Goal: Task Accomplishment & Management: Manage account settings

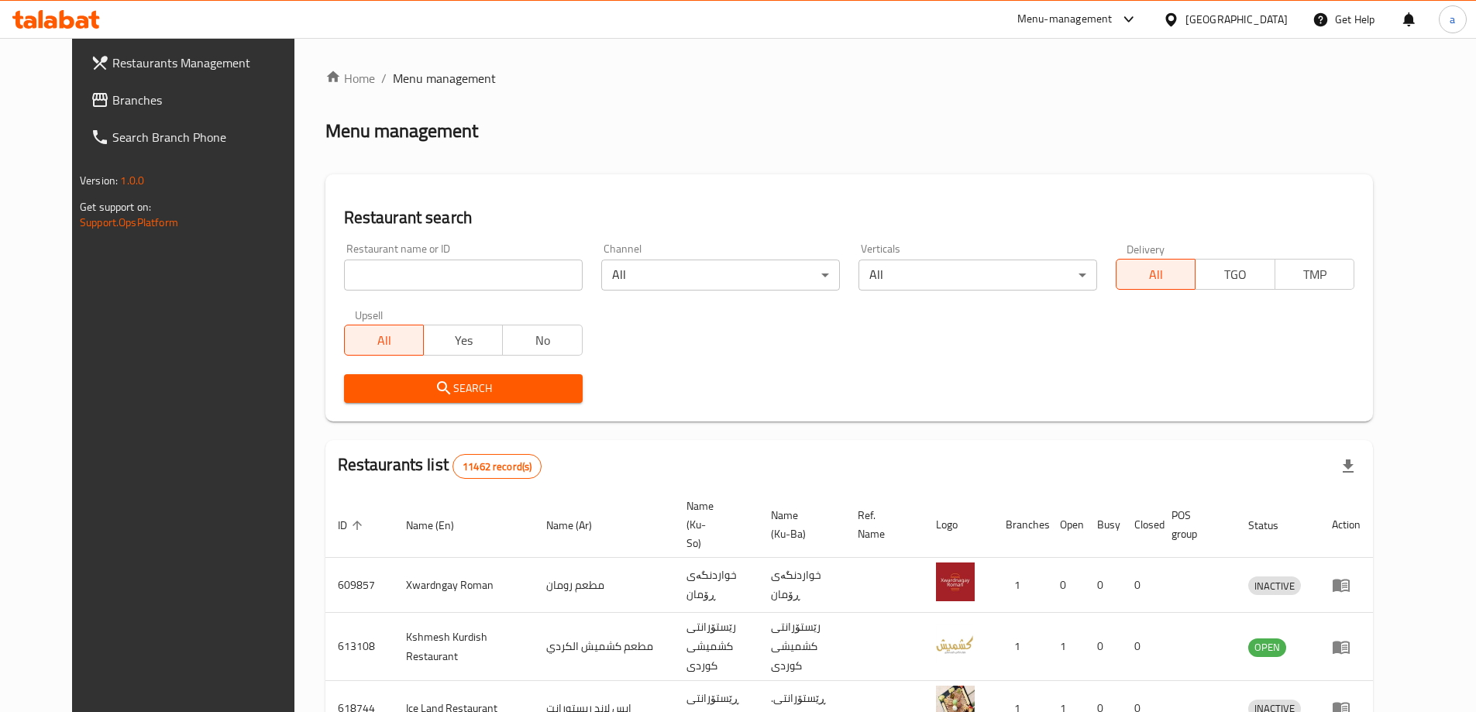
click at [356, 265] on input "search" at bounding box center [463, 275] width 239 height 31
paste input "776686"
type input "776686"
click at [508, 408] on div "Search" at bounding box center [463, 388] width 257 height 47
click at [505, 399] on button "Search" at bounding box center [463, 388] width 239 height 29
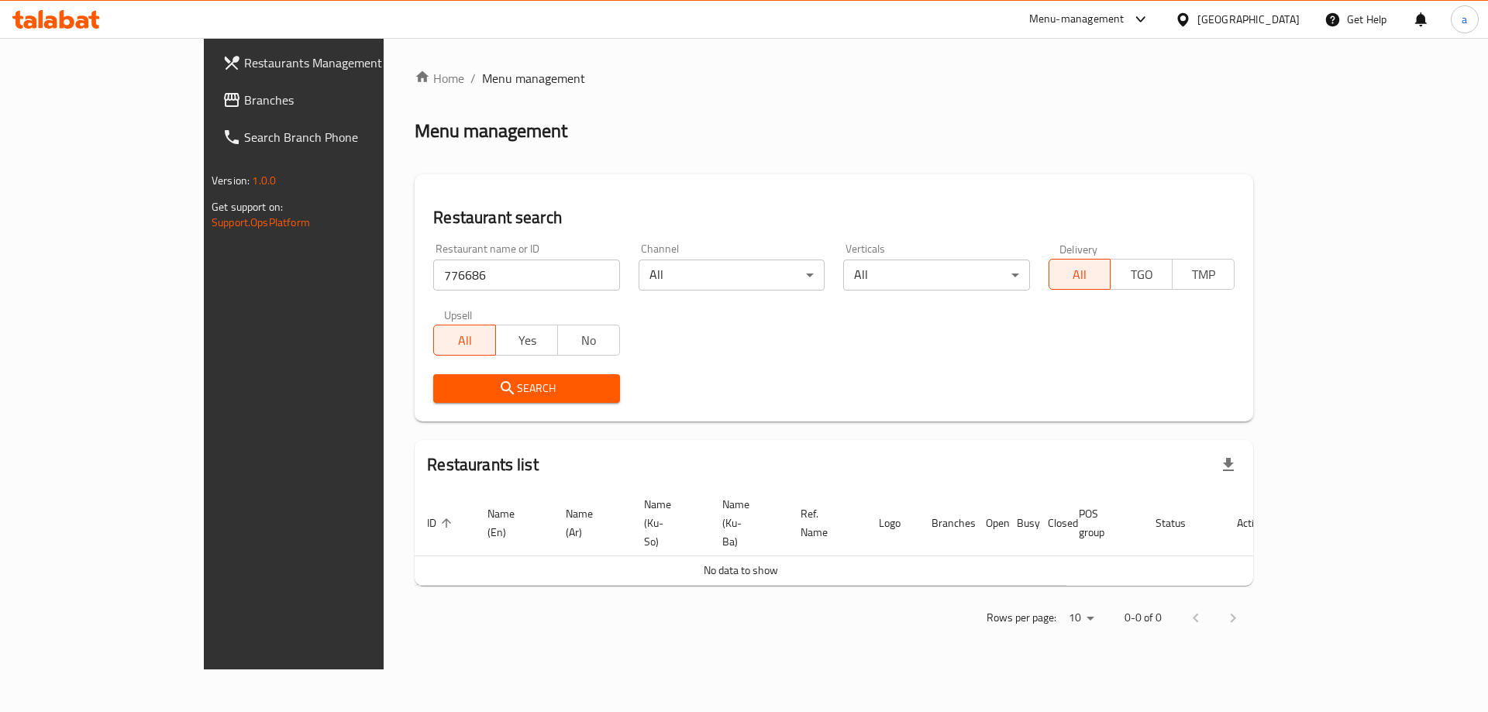
click at [244, 108] on span "Branches" at bounding box center [342, 100] width 196 height 19
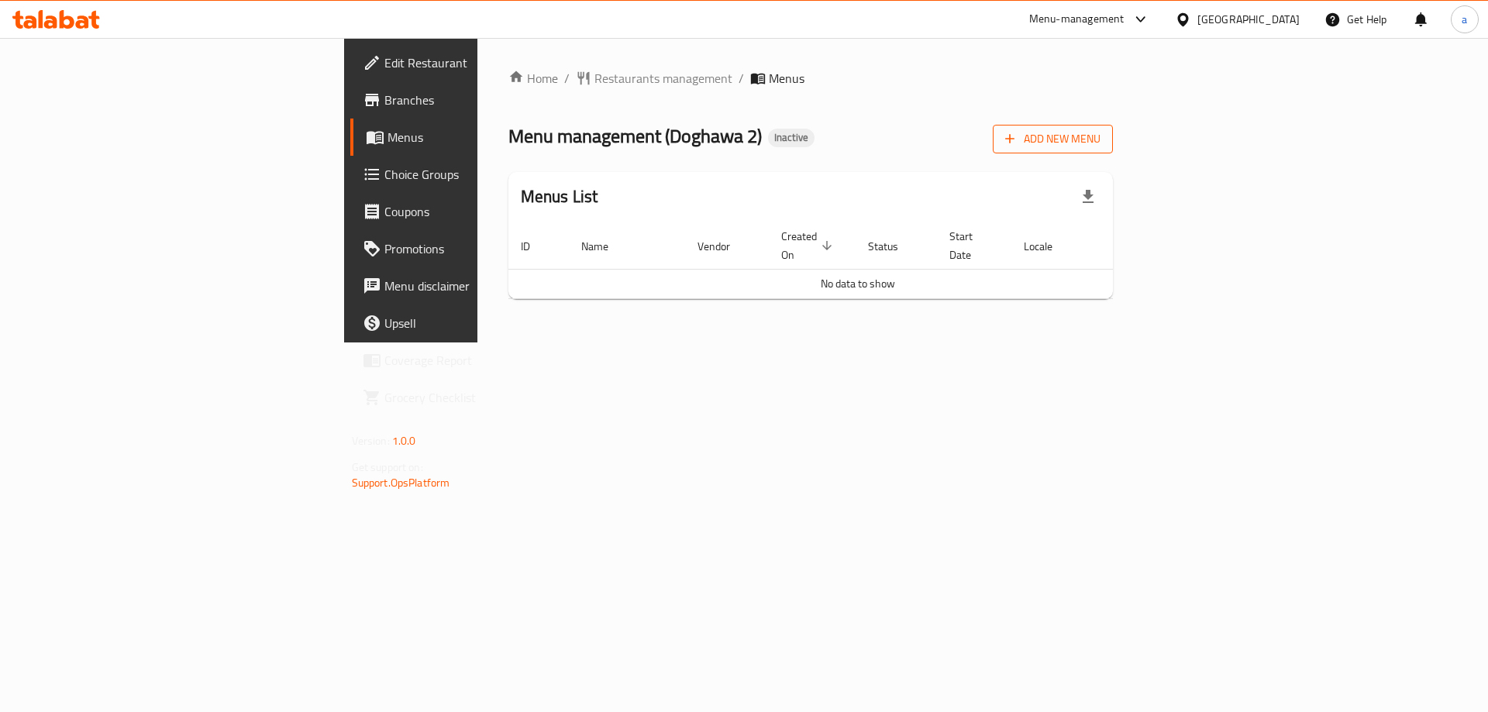
click at [1100, 132] on span "Add New Menu" at bounding box center [1052, 138] width 95 height 19
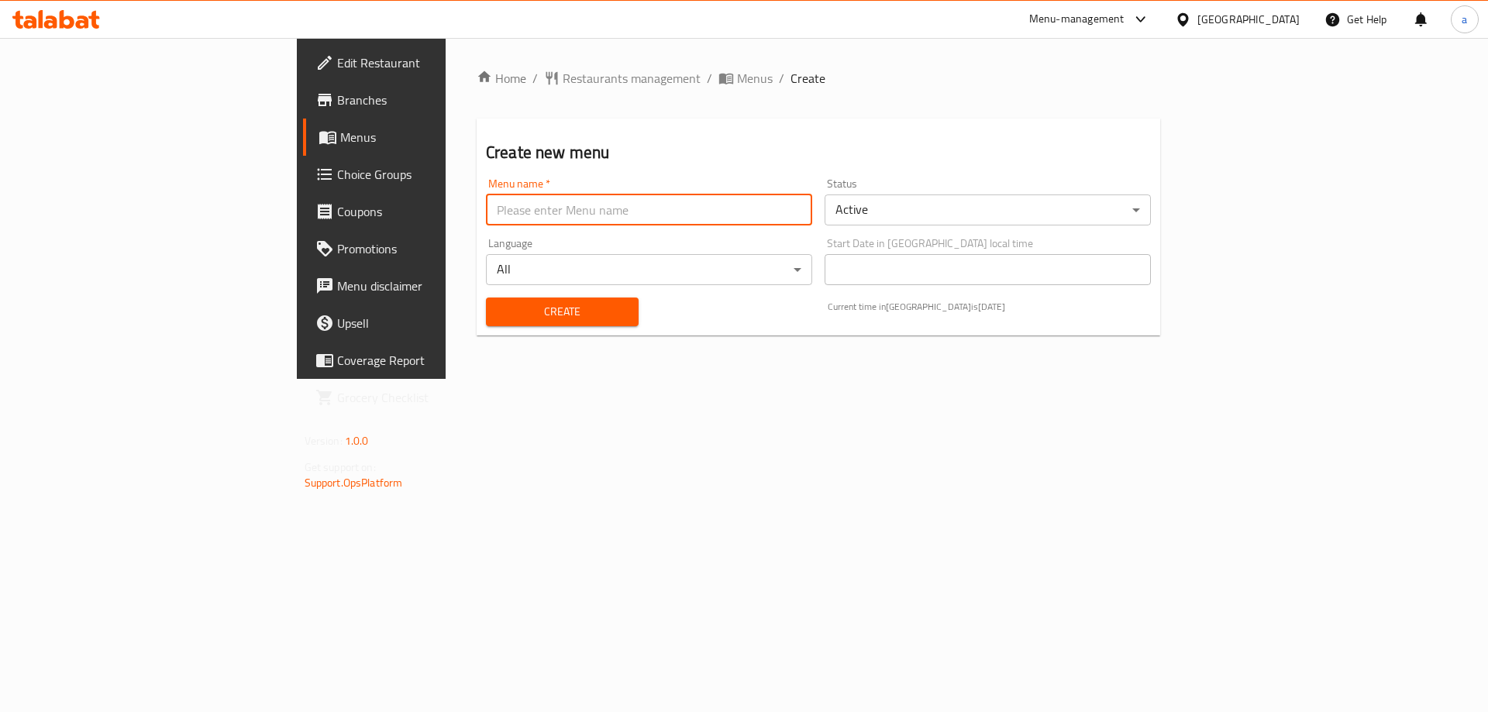
click at [522, 224] on input "text" at bounding box center [649, 209] width 326 height 31
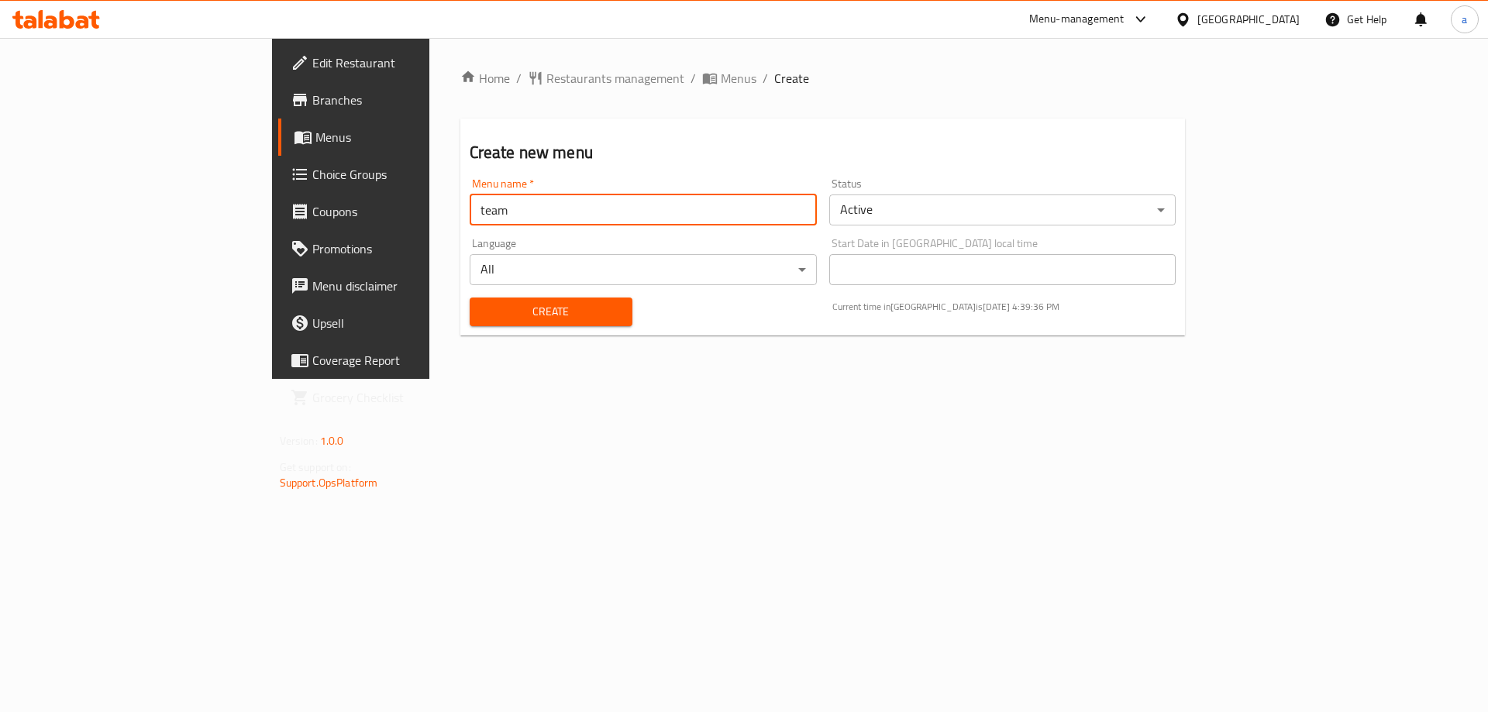
type input "team"
click at [482, 309] on span "Create" at bounding box center [551, 311] width 138 height 19
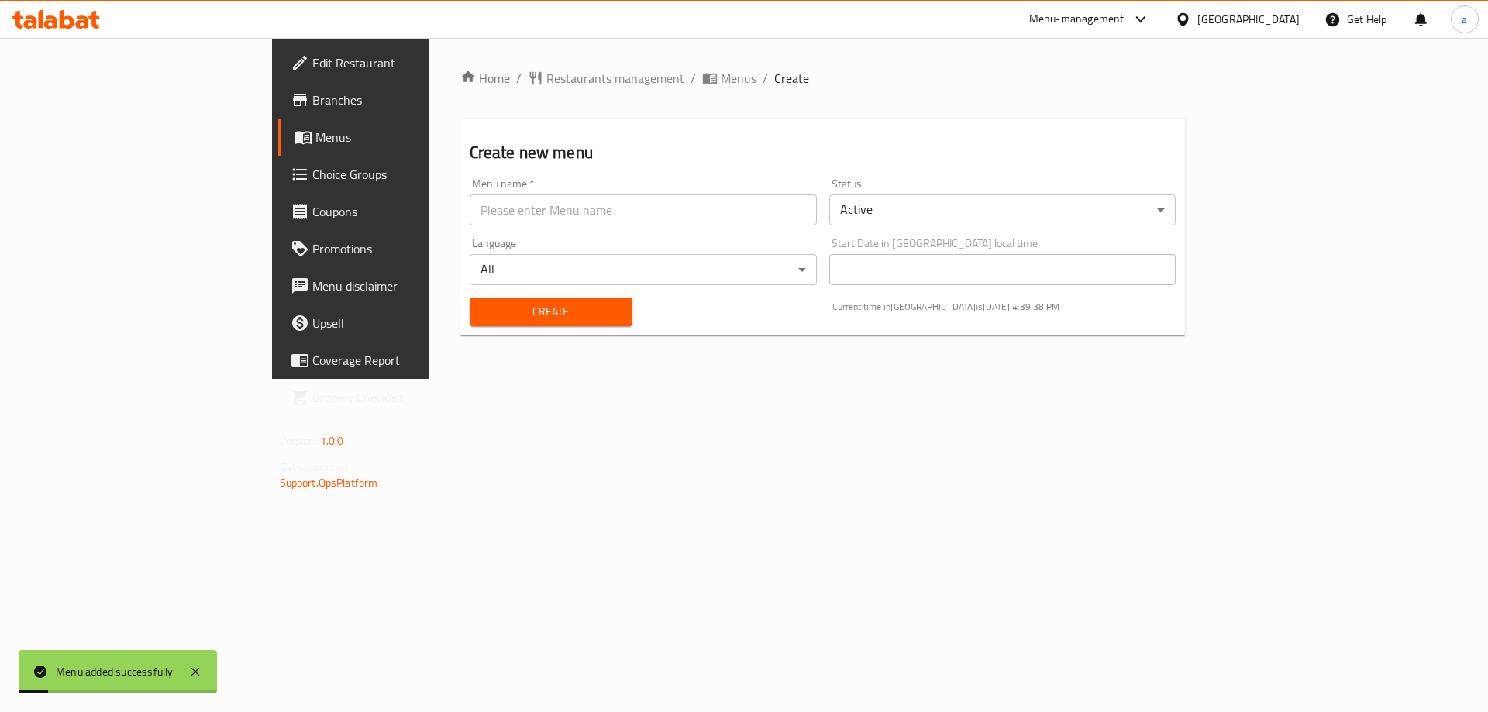
click at [315, 142] on span "Menus" at bounding box center [411, 137] width 193 height 19
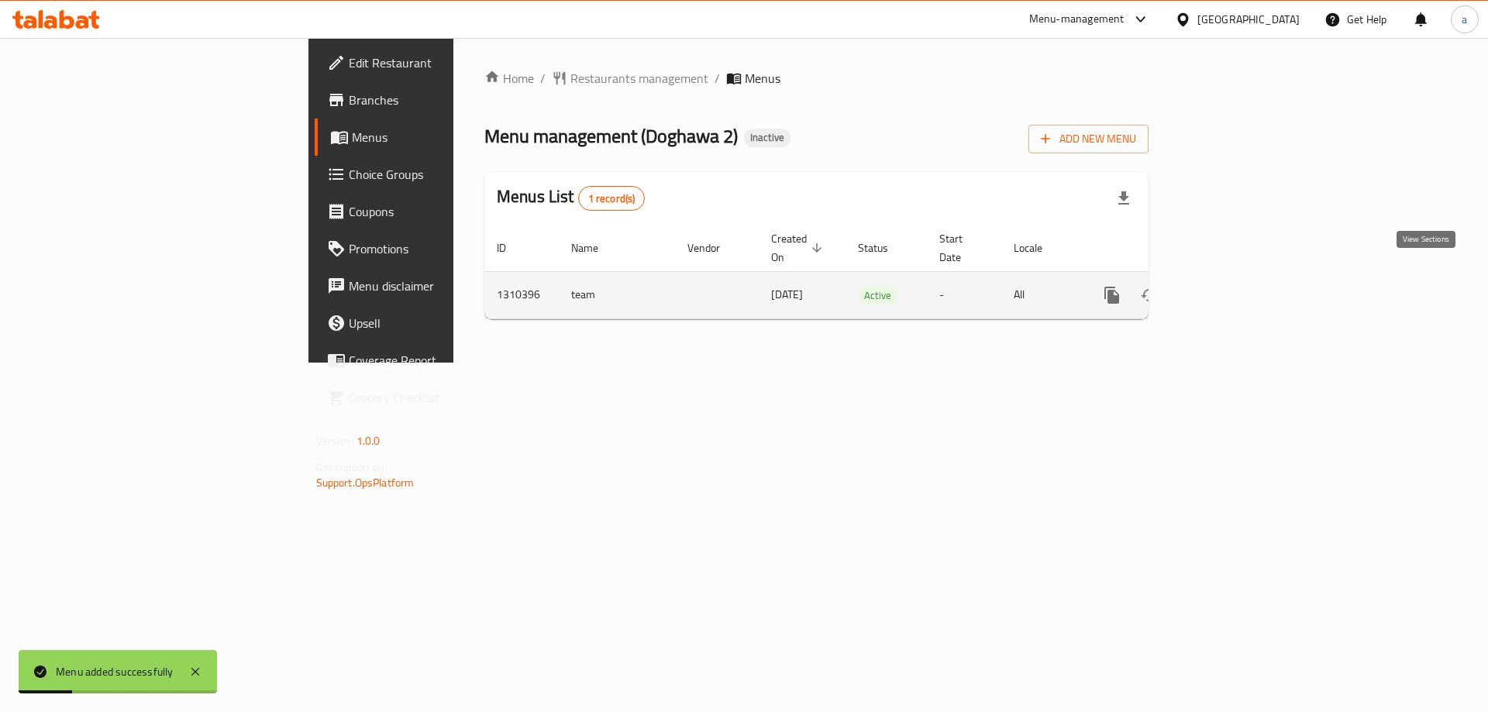
click at [1233, 286] on icon "enhanced table" at bounding box center [1223, 295] width 19 height 19
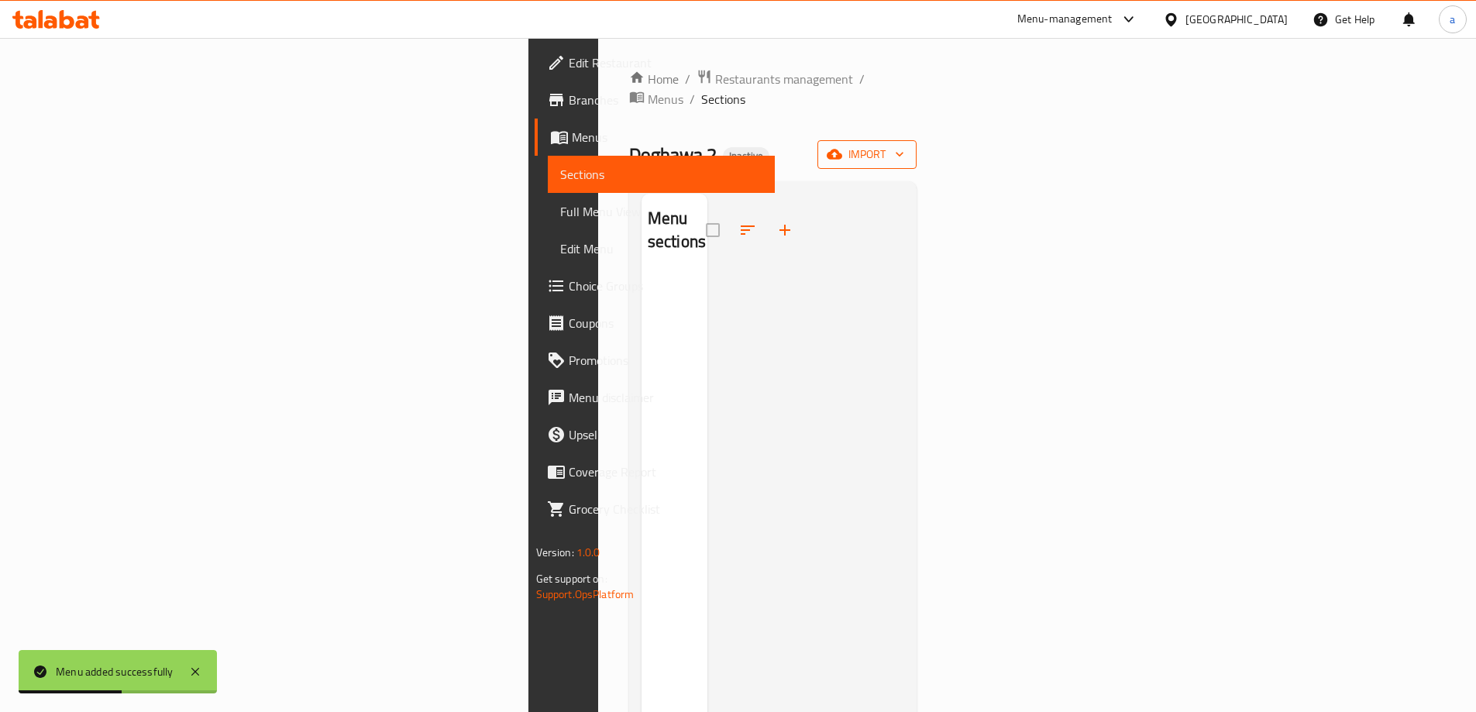
click at [904, 145] on span "import" at bounding box center [867, 154] width 74 height 19
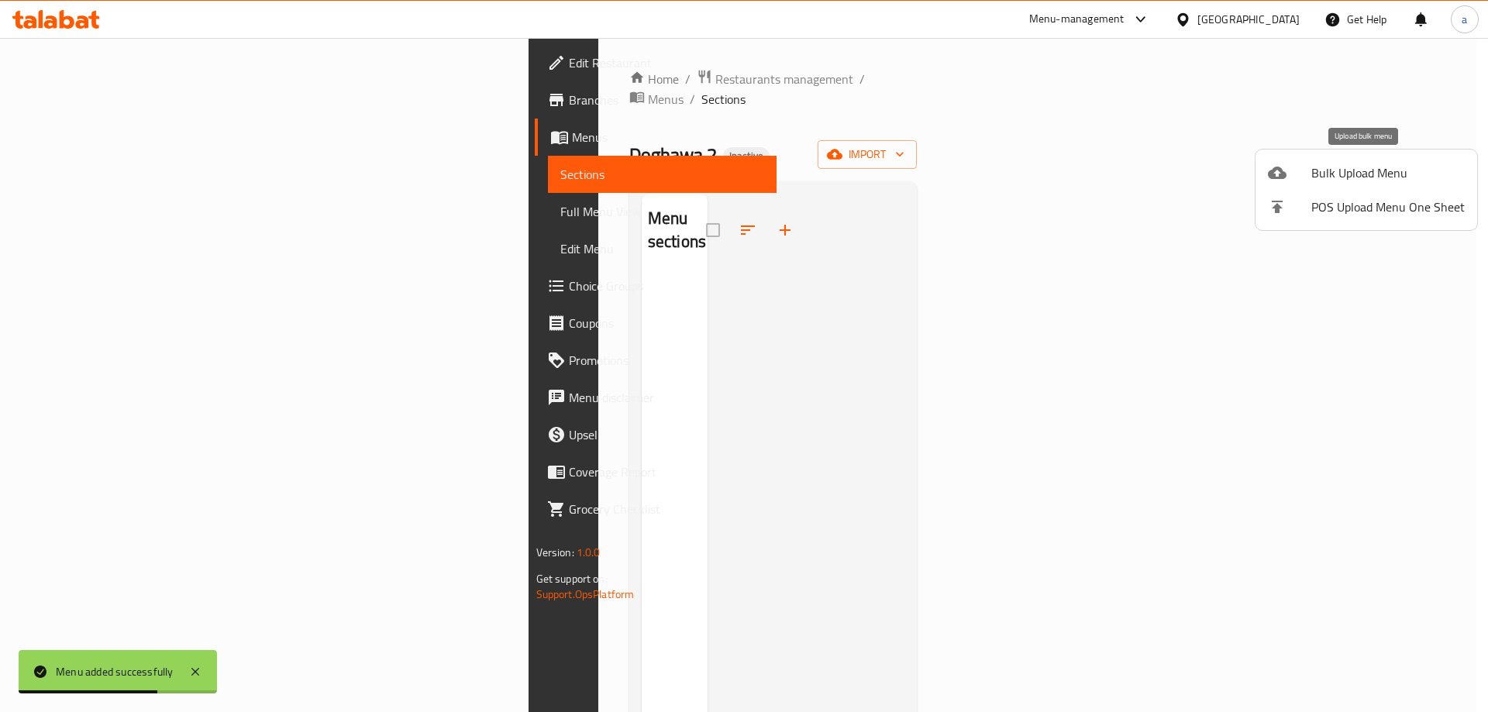
click at [1332, 182] on span "Bulk Upload Menu" at bounding box center [1387, 172] width 153 height 19
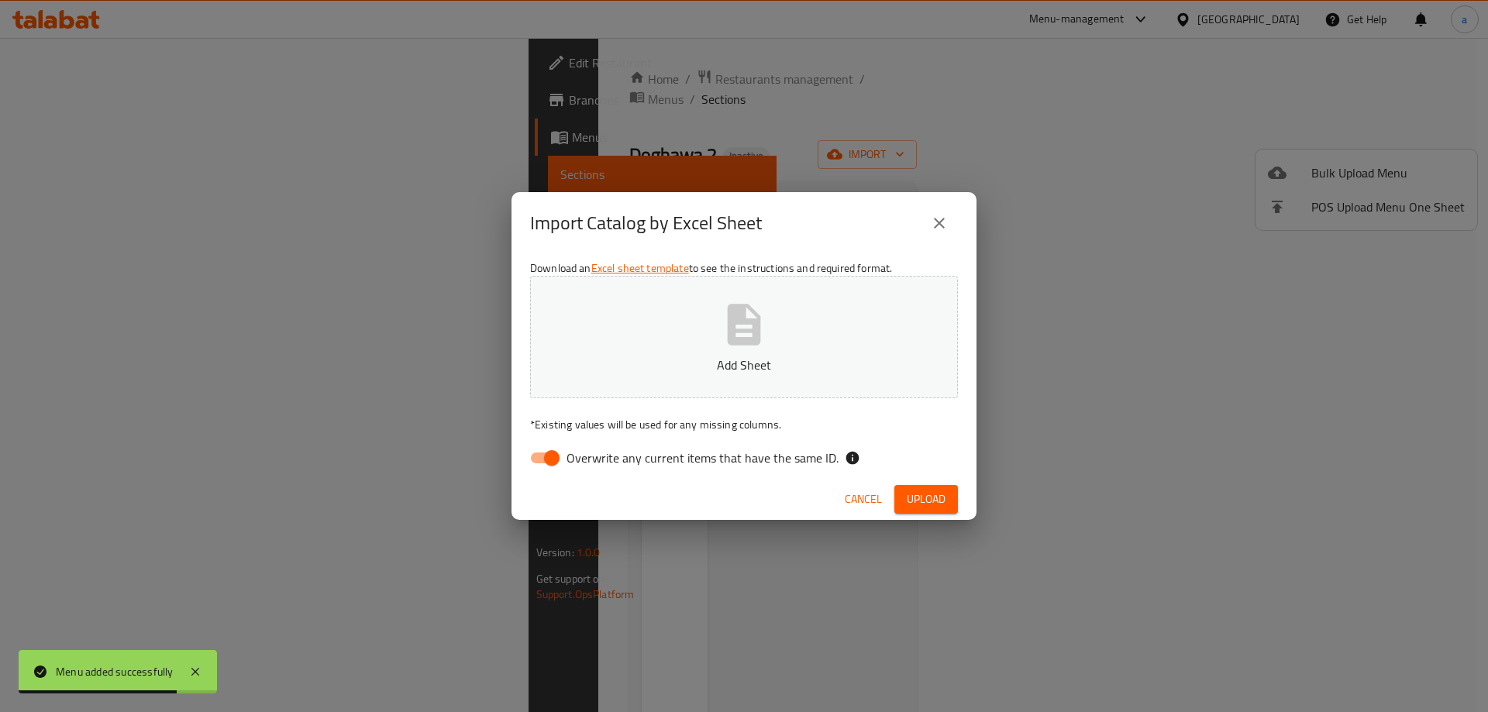
click at [551, 459] on input "Overwrite any current items that have the same ID." at bounding box center [551, 457] width 88 height 29
checkbox input "false"
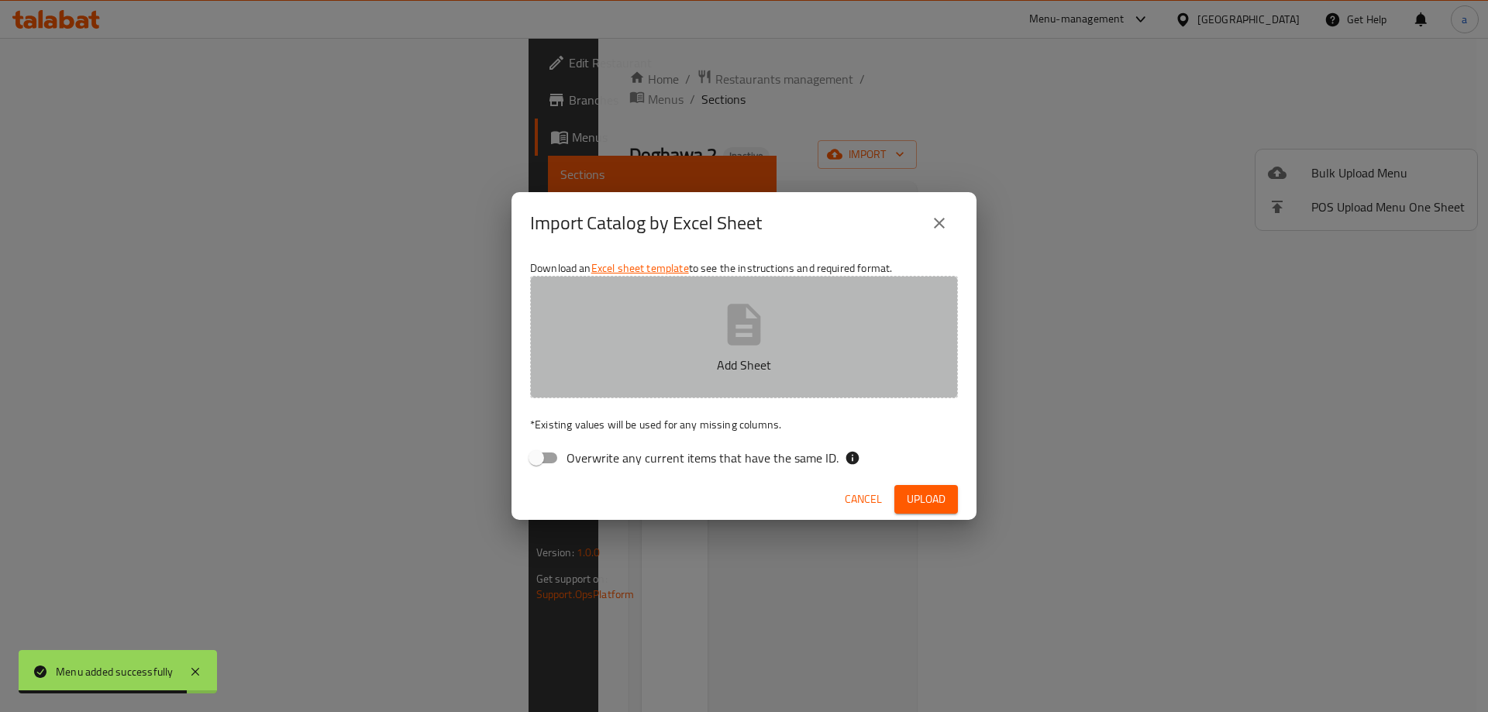
click at [614, 347] on button "Add Sheet" at bounding box center [744, 337] width 428 height 122
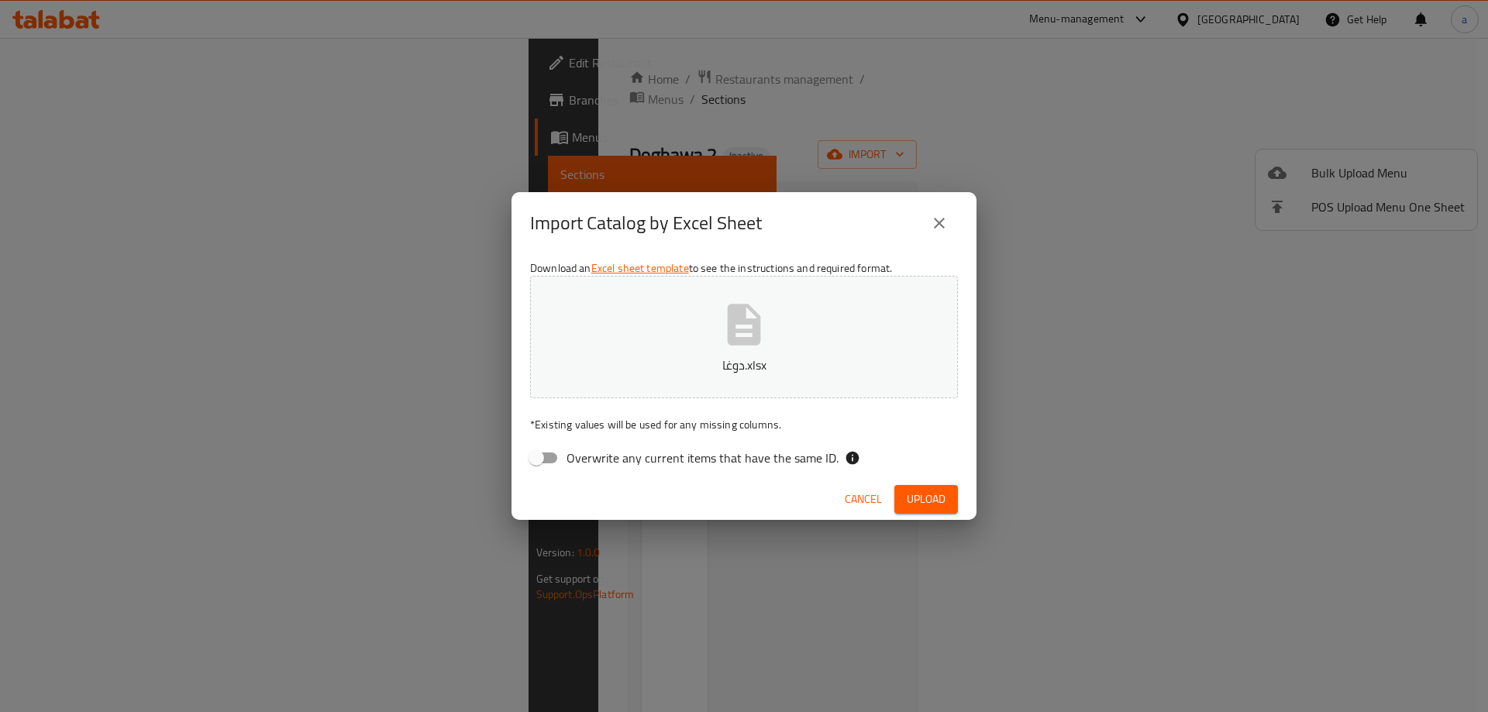
click at [939, 495] on span "Upload" at bounding box center [925, 499] width 39 height 19
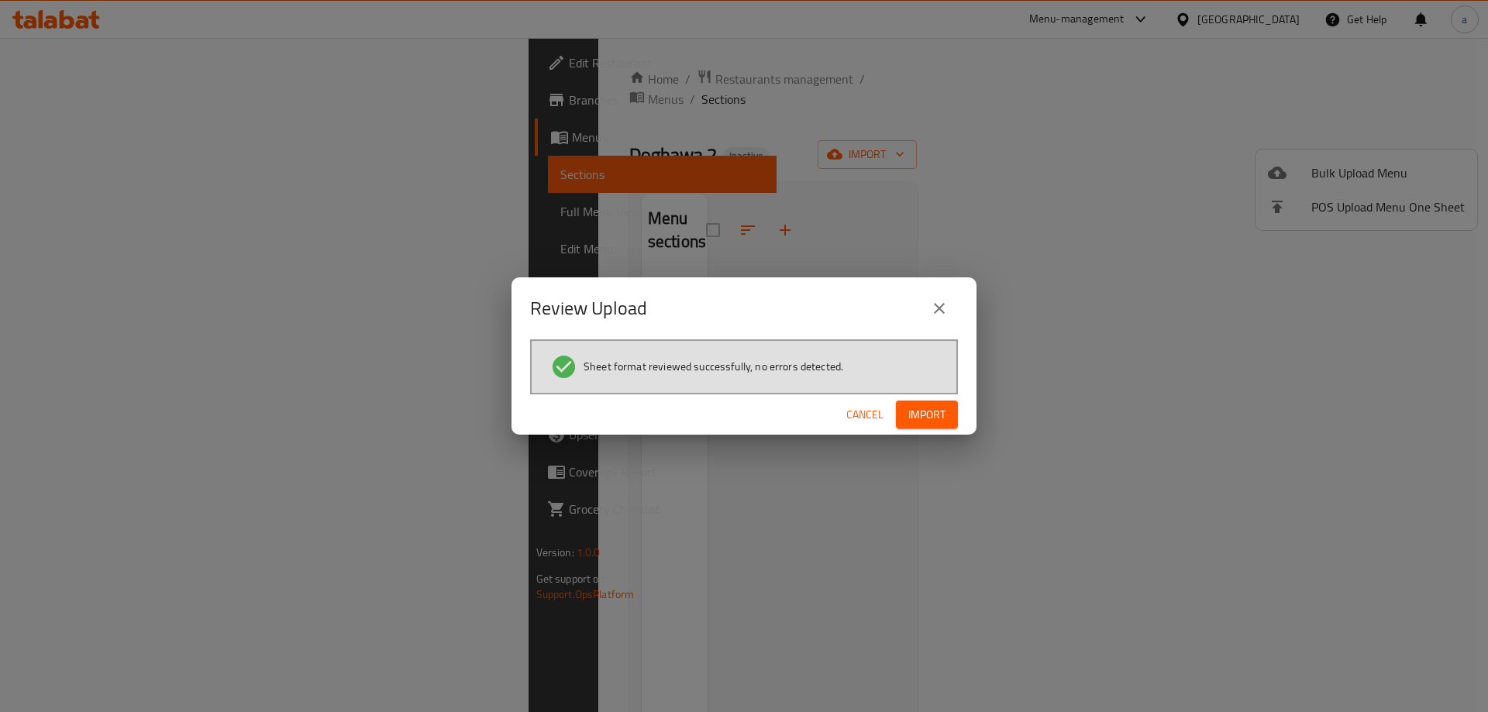
click at [910, 413] on span "Import" at bounding box center [926, 414] width 37 height 19
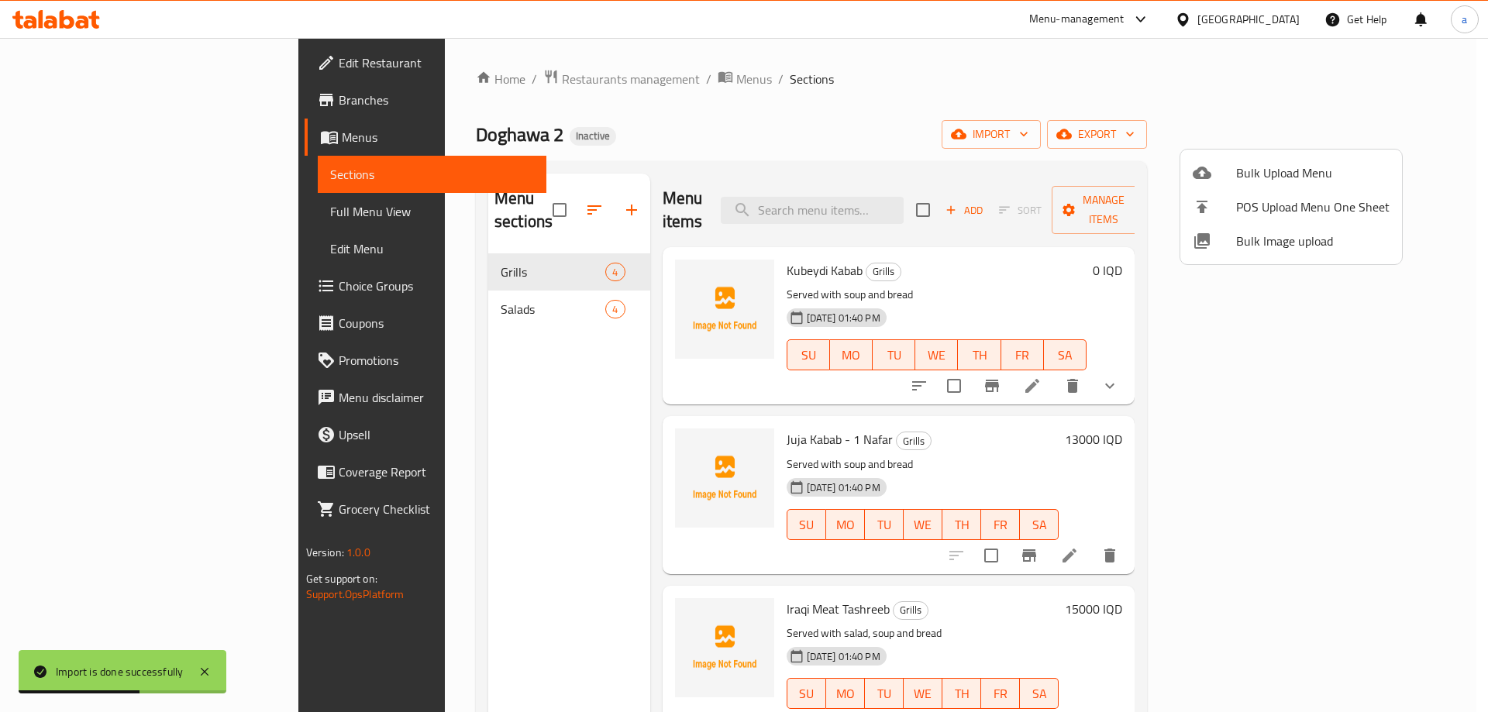
click at [626, 256] on div at bounding box center [744, 356] width 1488 height 712
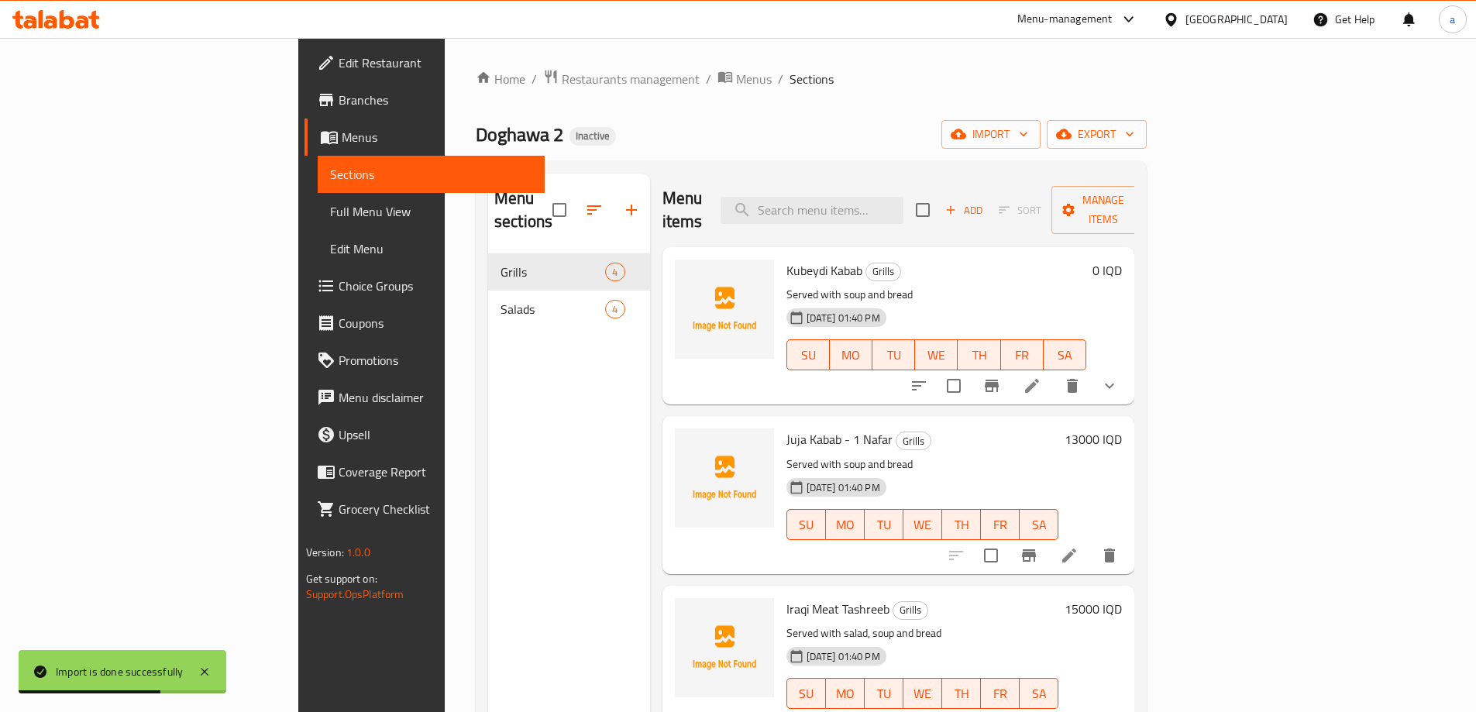
click at [776, 191] on div "Menu items Add Sort Manage items" at bounding box center [898, 211] width 473 height 74
click at [681, 266] on button "upload picture" at bounding box center [696, 281] width 31 height 31
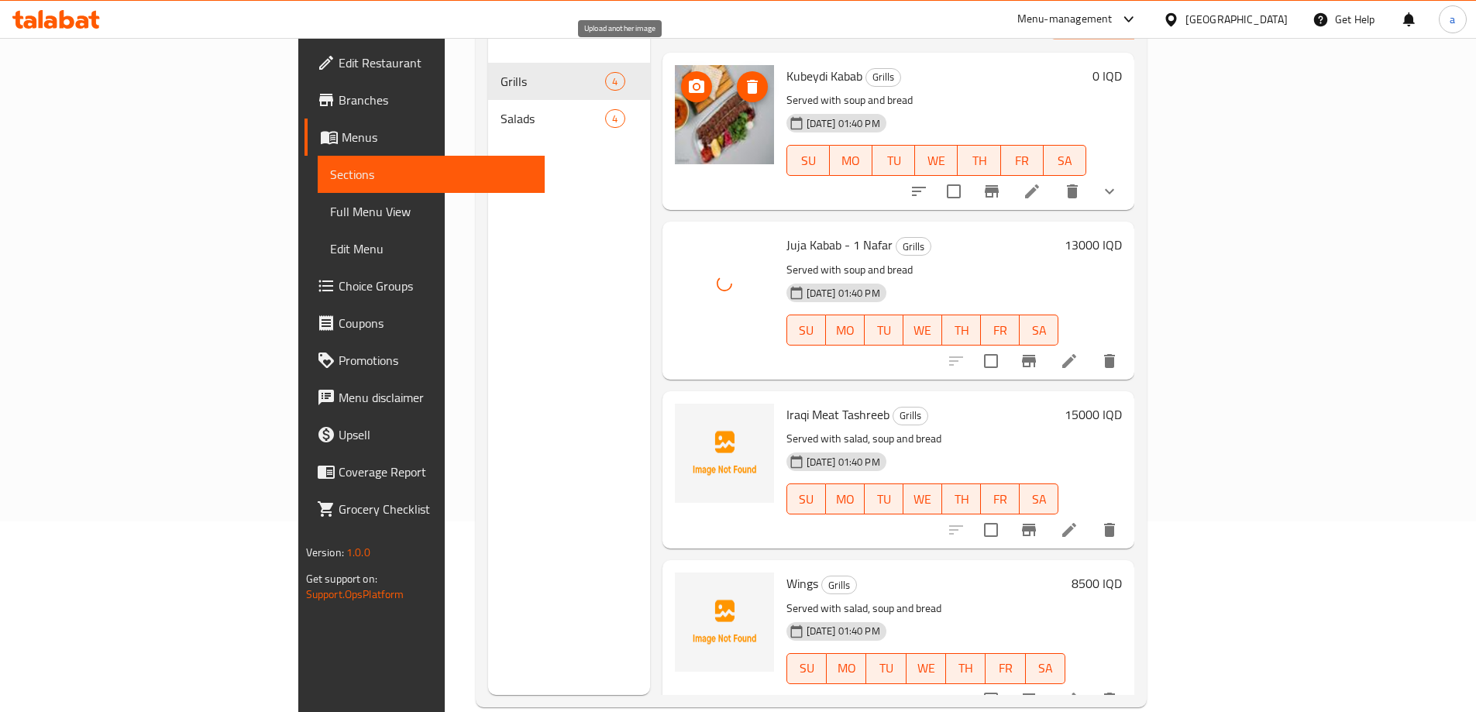
scroll to position [217, 0]
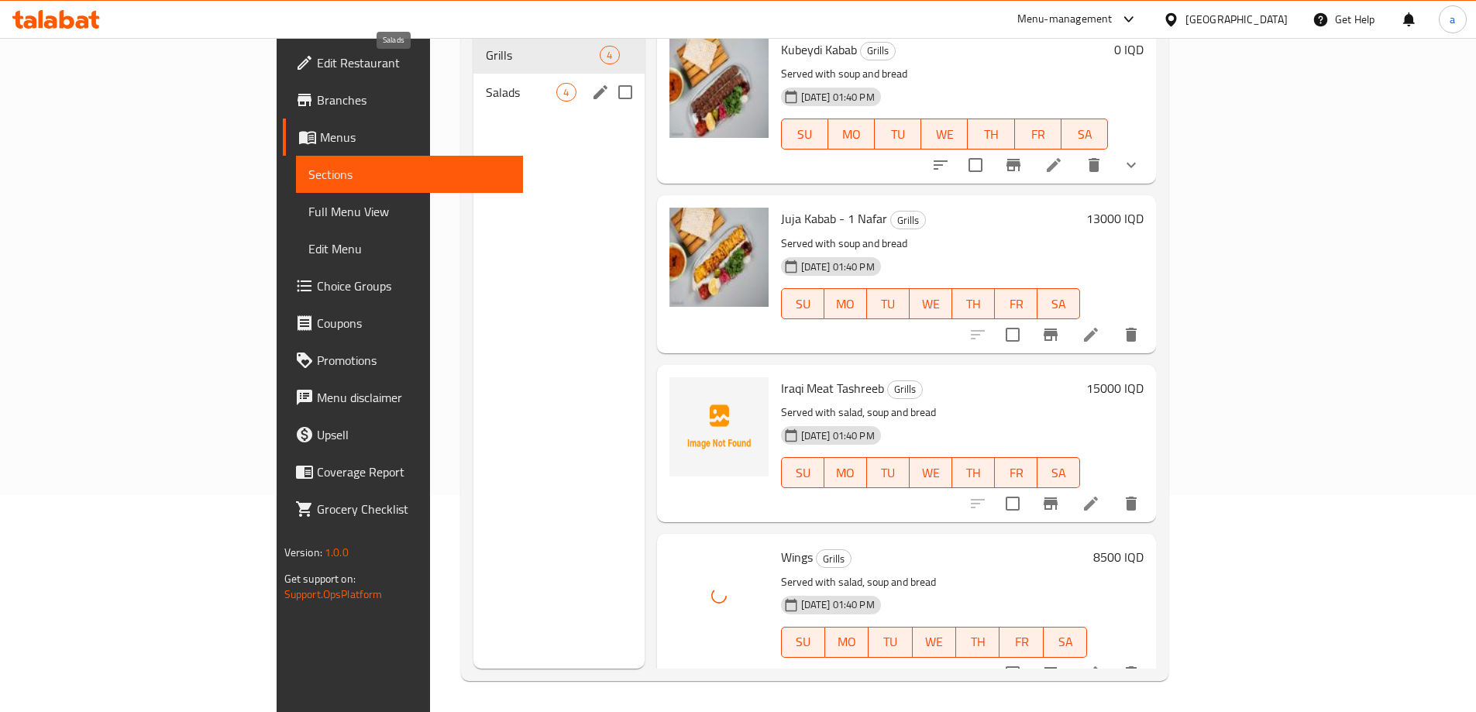
click at [486, 83] on span "Salads" at bounding box center [521, 92] width 71 height 19
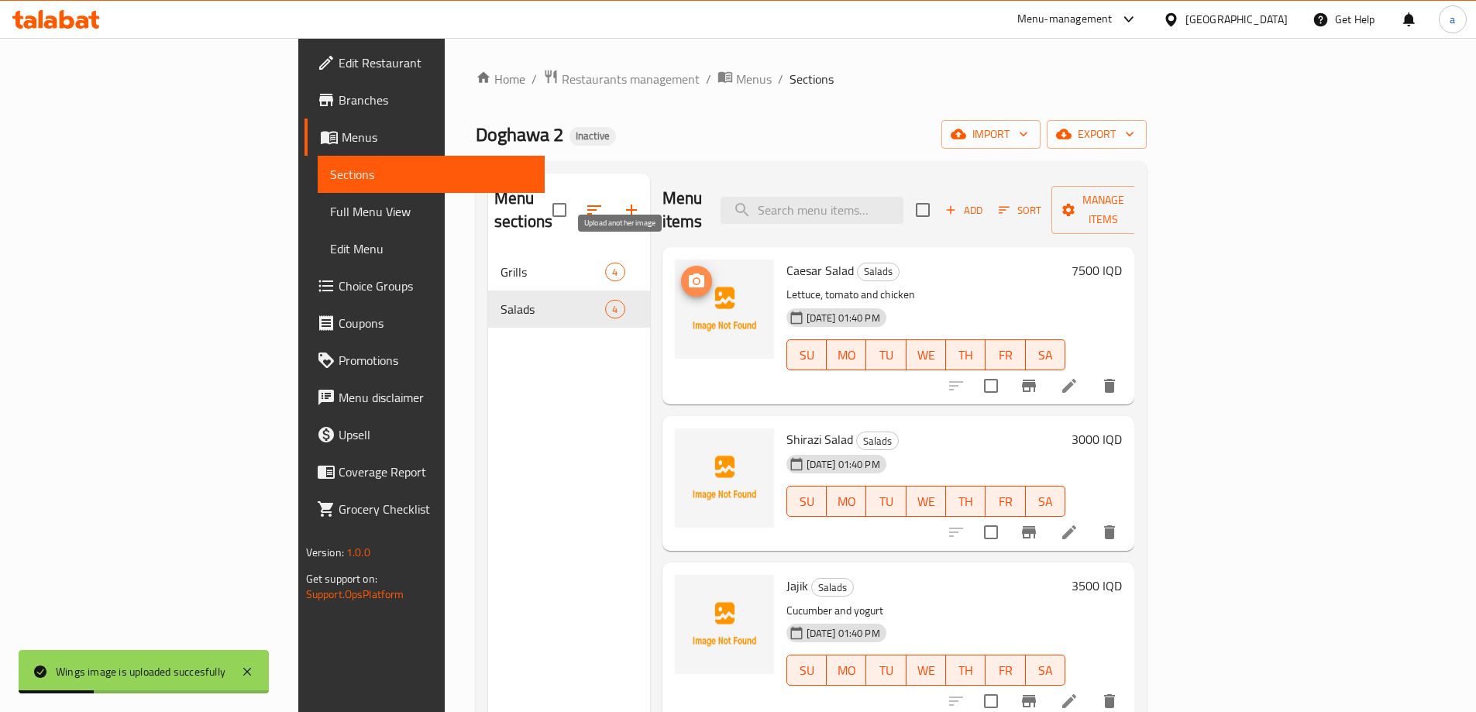
click at [689, 273] on icon "upload picture" at bounding box center [696, 280] width 15 height 14
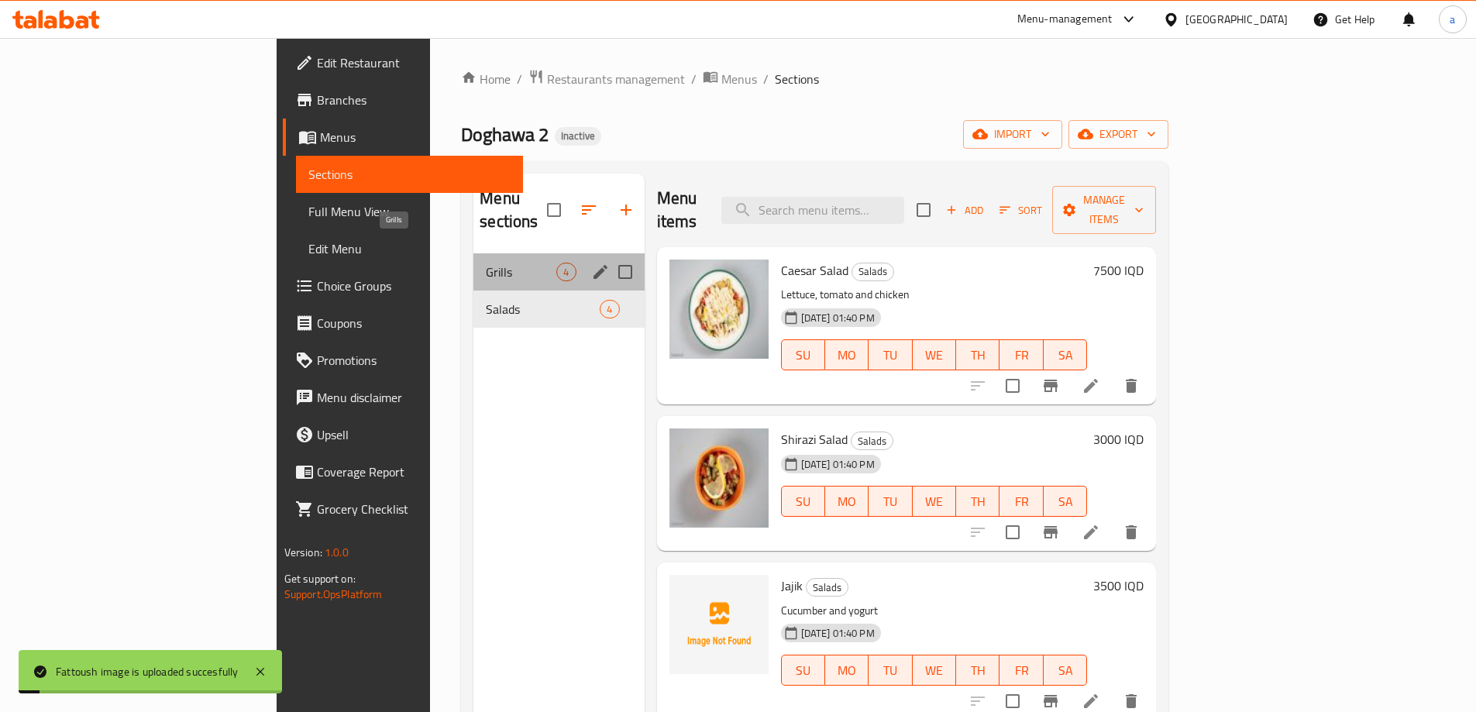
click at [486, 263] on span "Grills" at bounding box center [521, 272] width 71 height 19
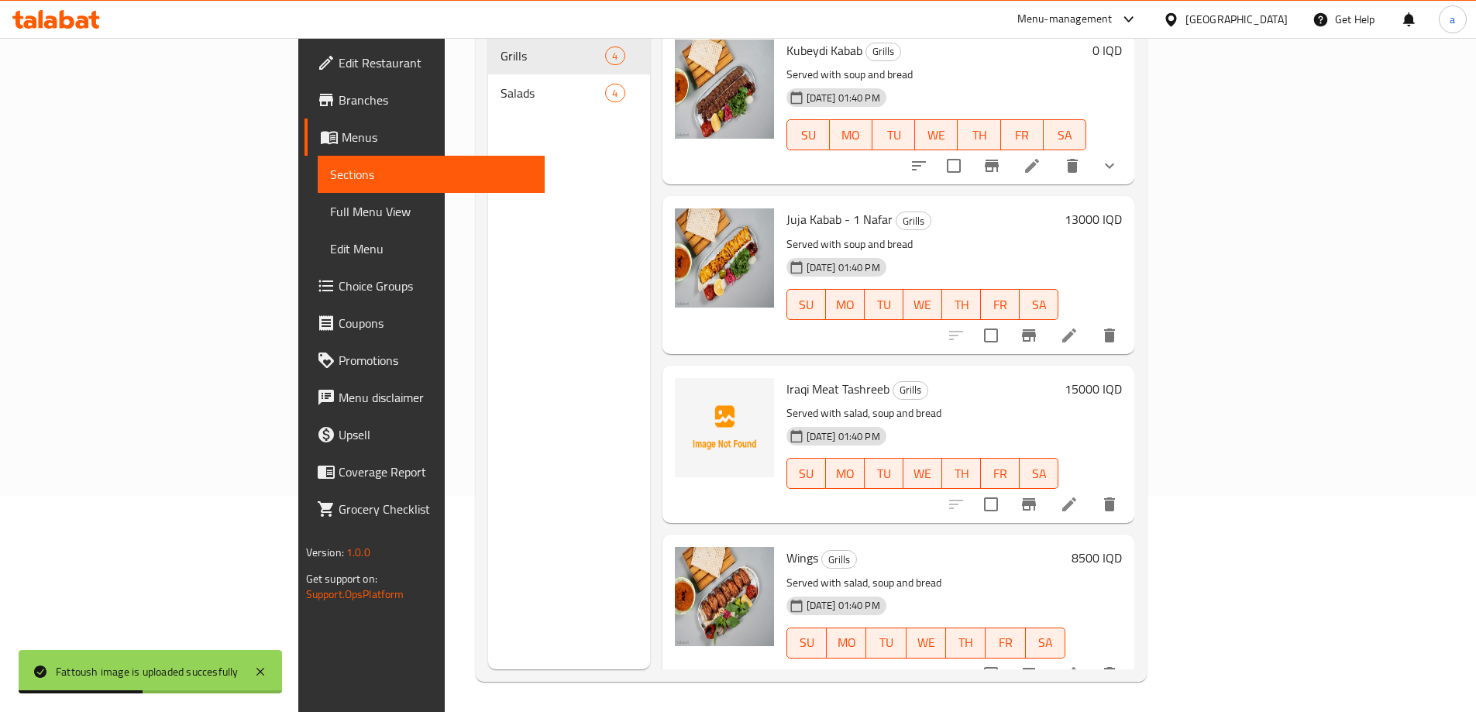
scroll to position [217, 0]
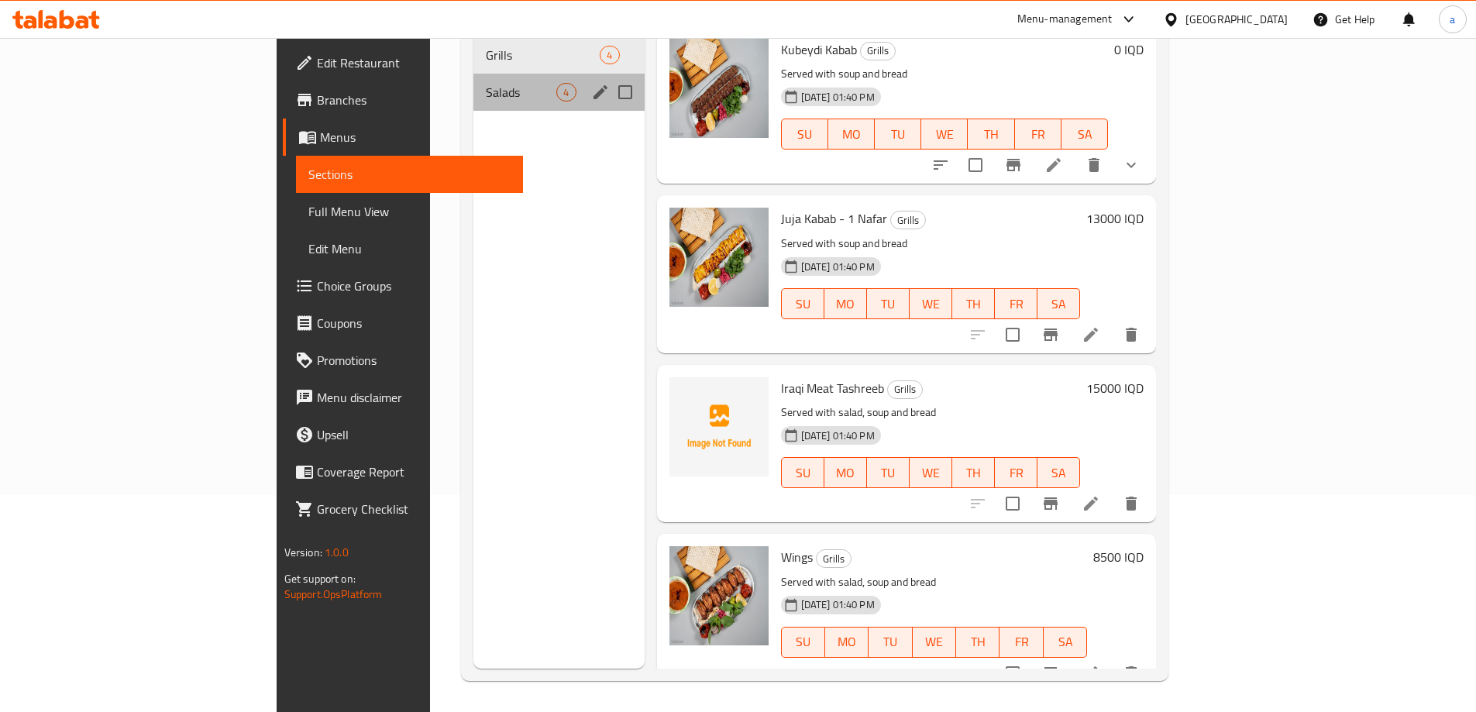
click at [473, 79] on div "Salads 4" at bounding box center [558, 92] width 170 height 37
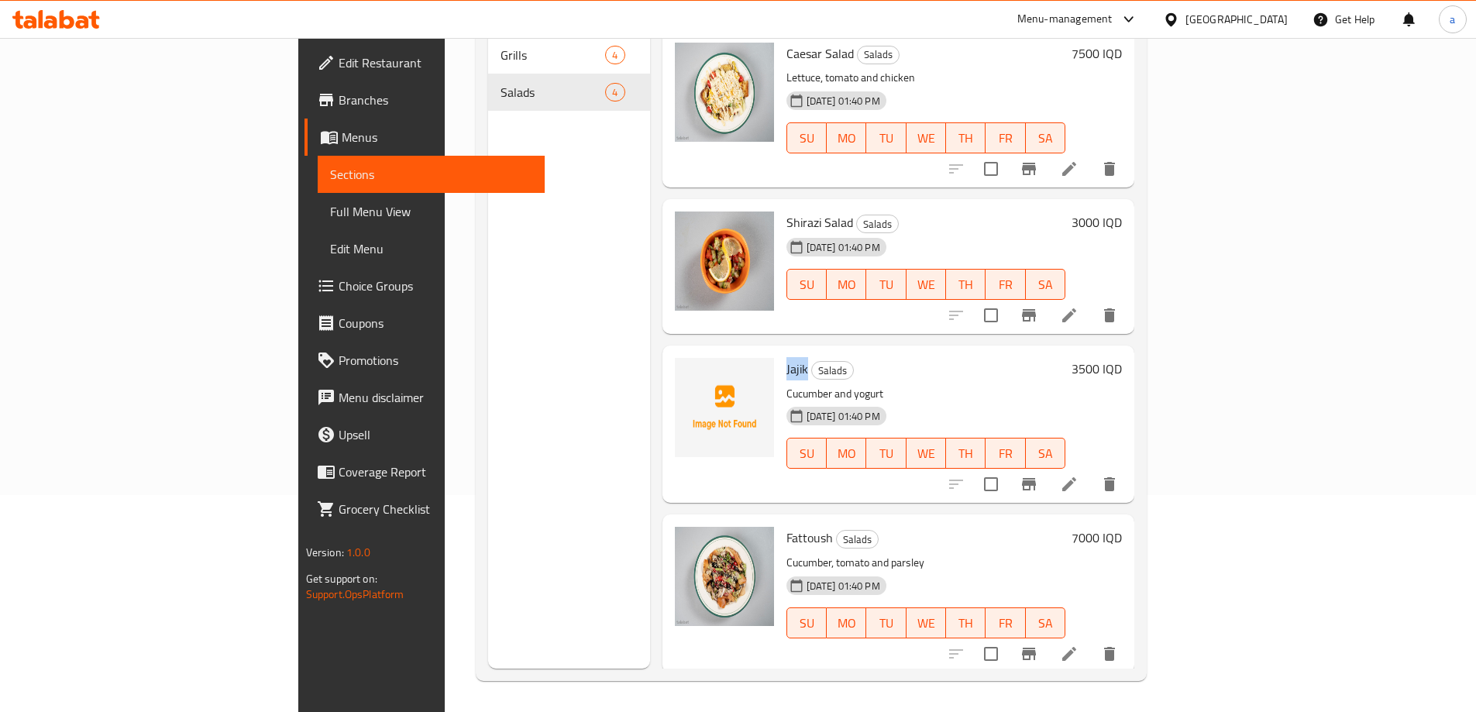
drag, startPoint x: 714, startPoint y: 343, endPoint x: 732, endPoint y: 343, distance: 18.6
click at [780, 352] on div "Jajik Salads Cucumber and yogurt 08-09-2025 01:40 PM SU MO TU WE TH FR SA" at bounding box center [926, 424] width 292 height 145
copy span "Jajik"
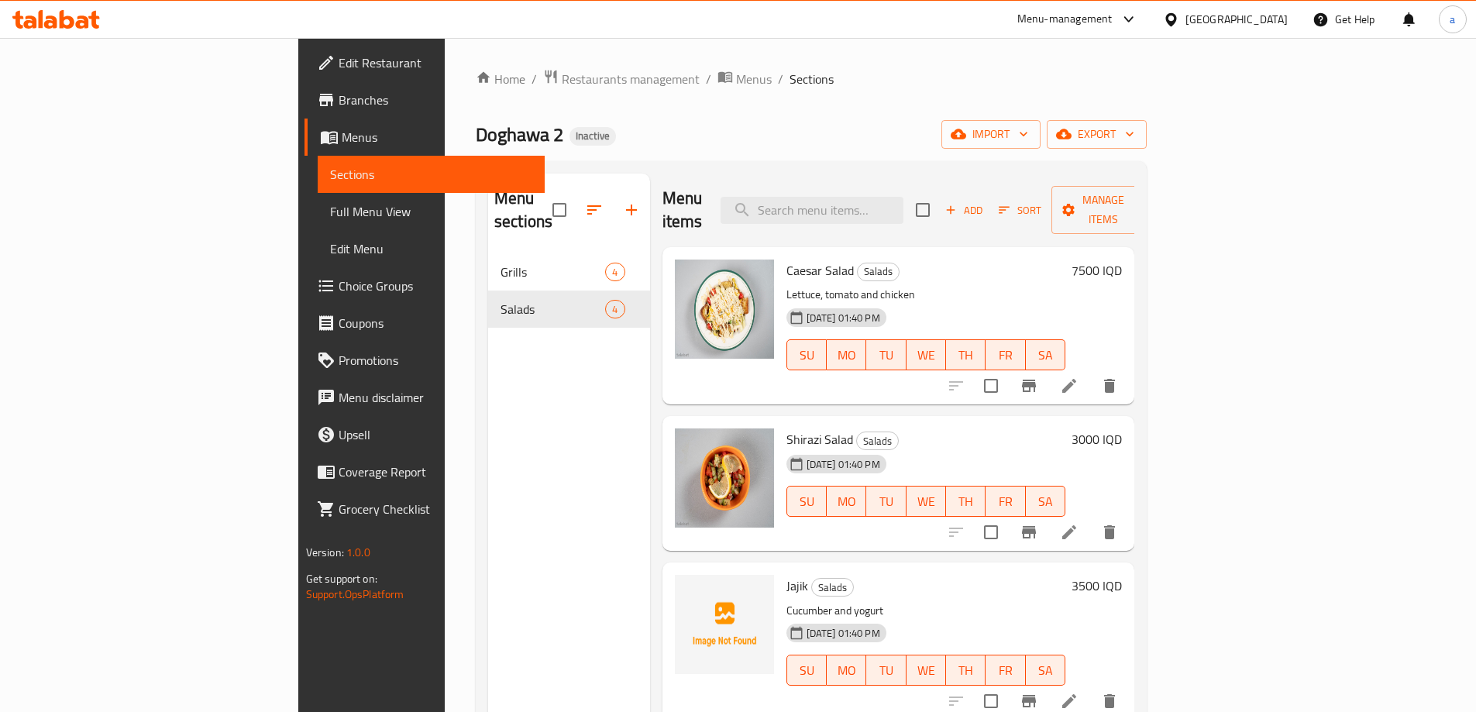
click at [689, 150] on div "Home / Restaurants management / Menus / Sections Doghawa 2 Inactive import expo…" at bounding box center [811, 483] width 671 height 829
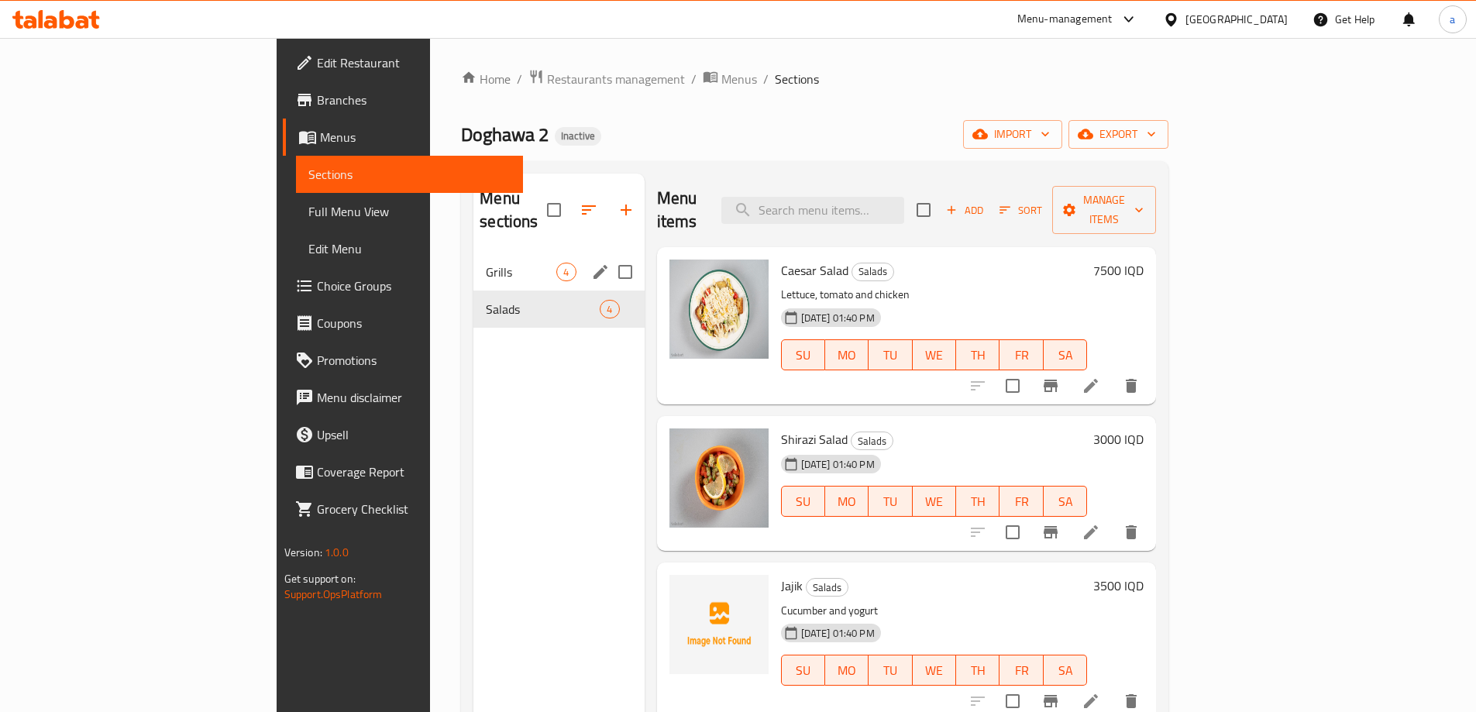
click at [486, 263] on span "Grills" at bounding box center [521, 272] width 71 height 19
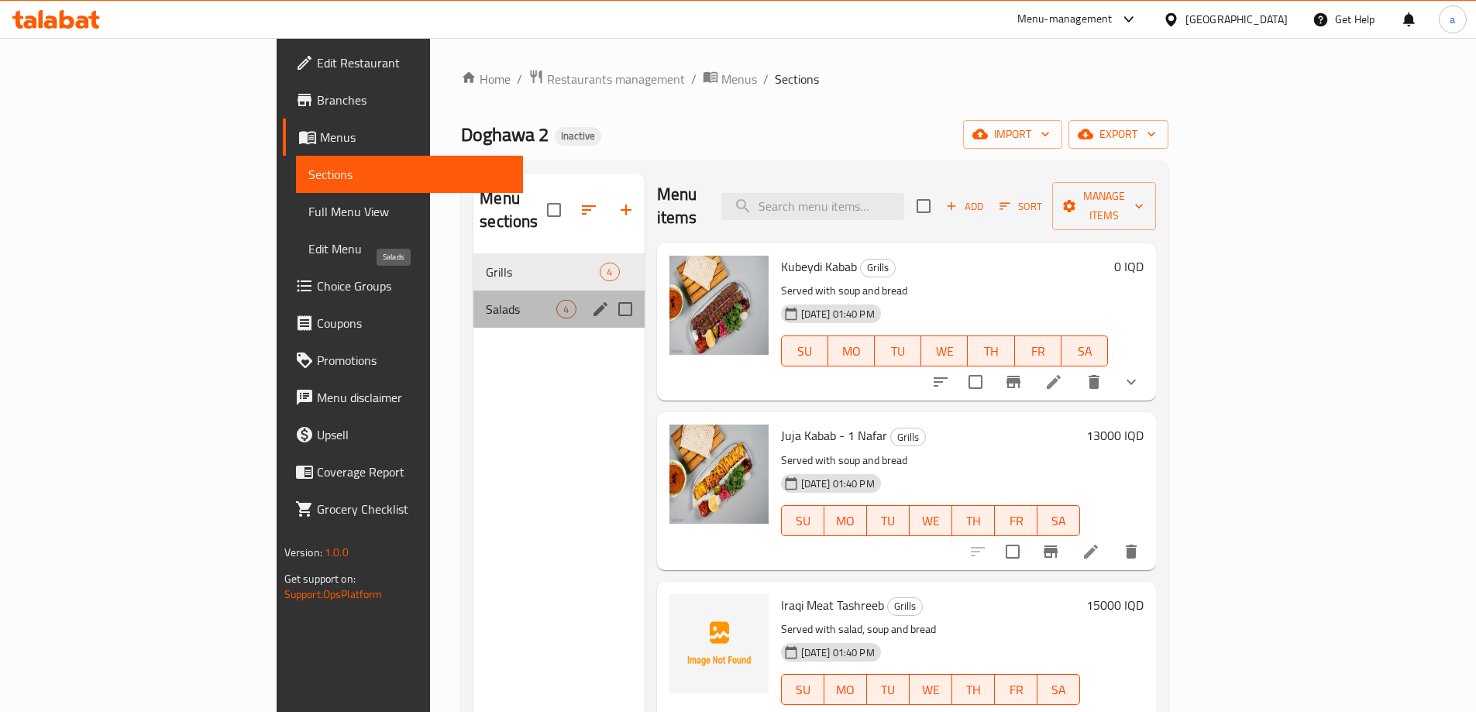
click at [486, 300] on span "Salads" at bounding box center [521, 309] width 71 height 19
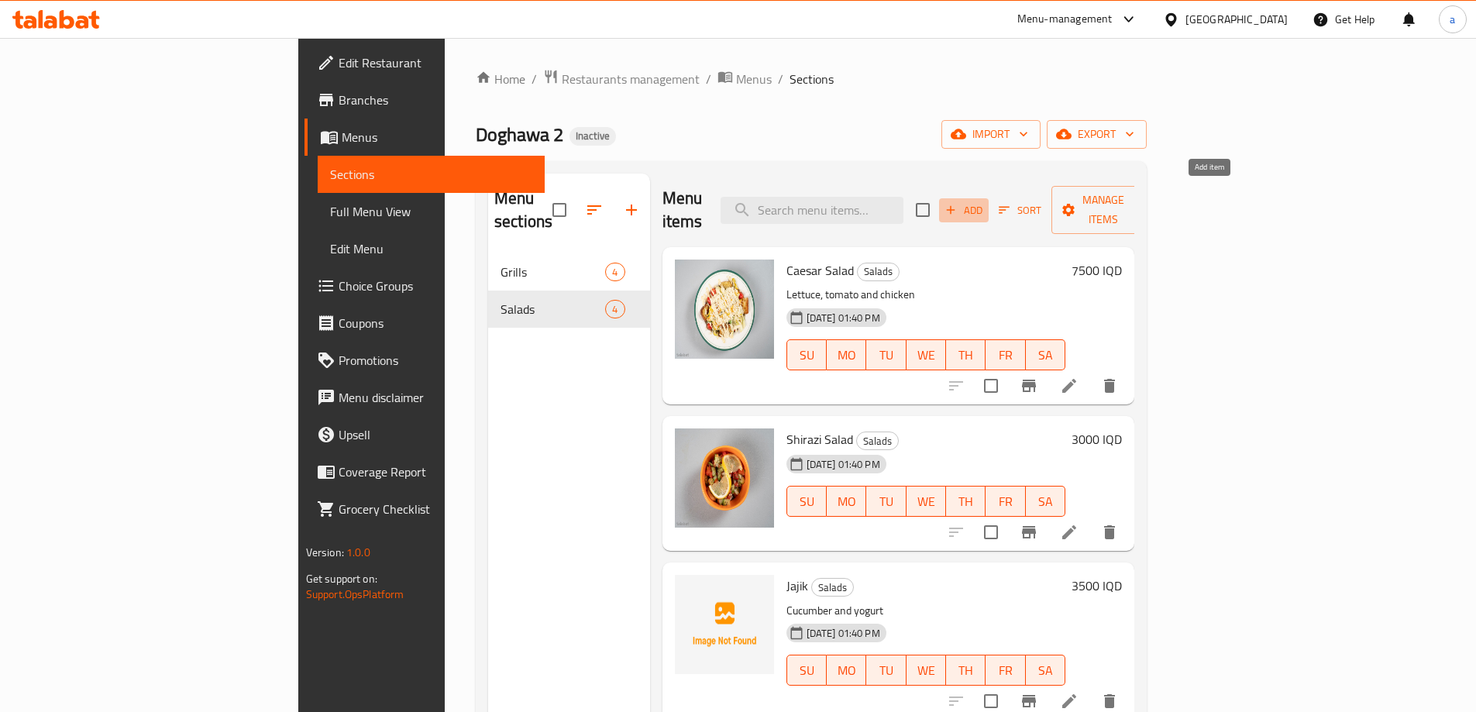
click at [958, 203] on icon "button" at bounding box center [951, 210] width 14 height 14
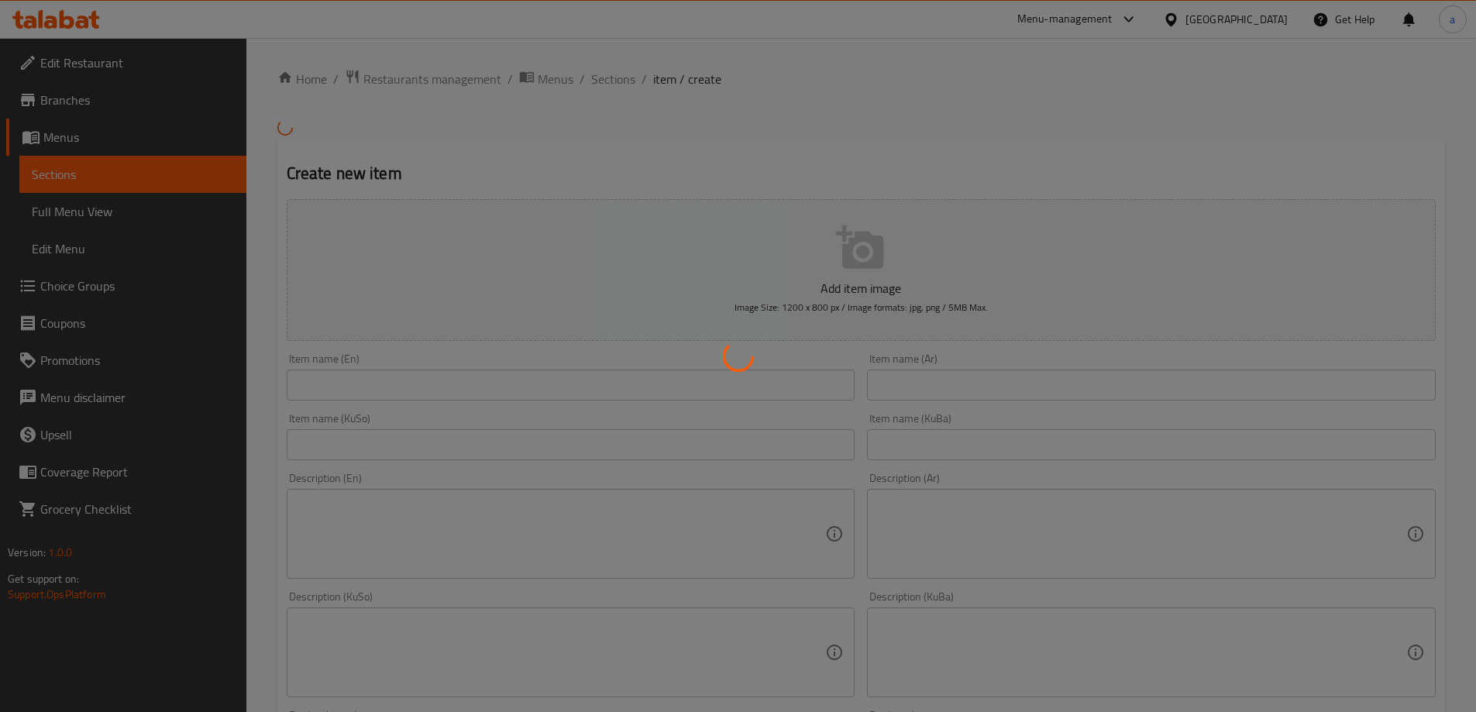
click at [120, 95] on div at bounding box center [738, 356] width 1476 height 712
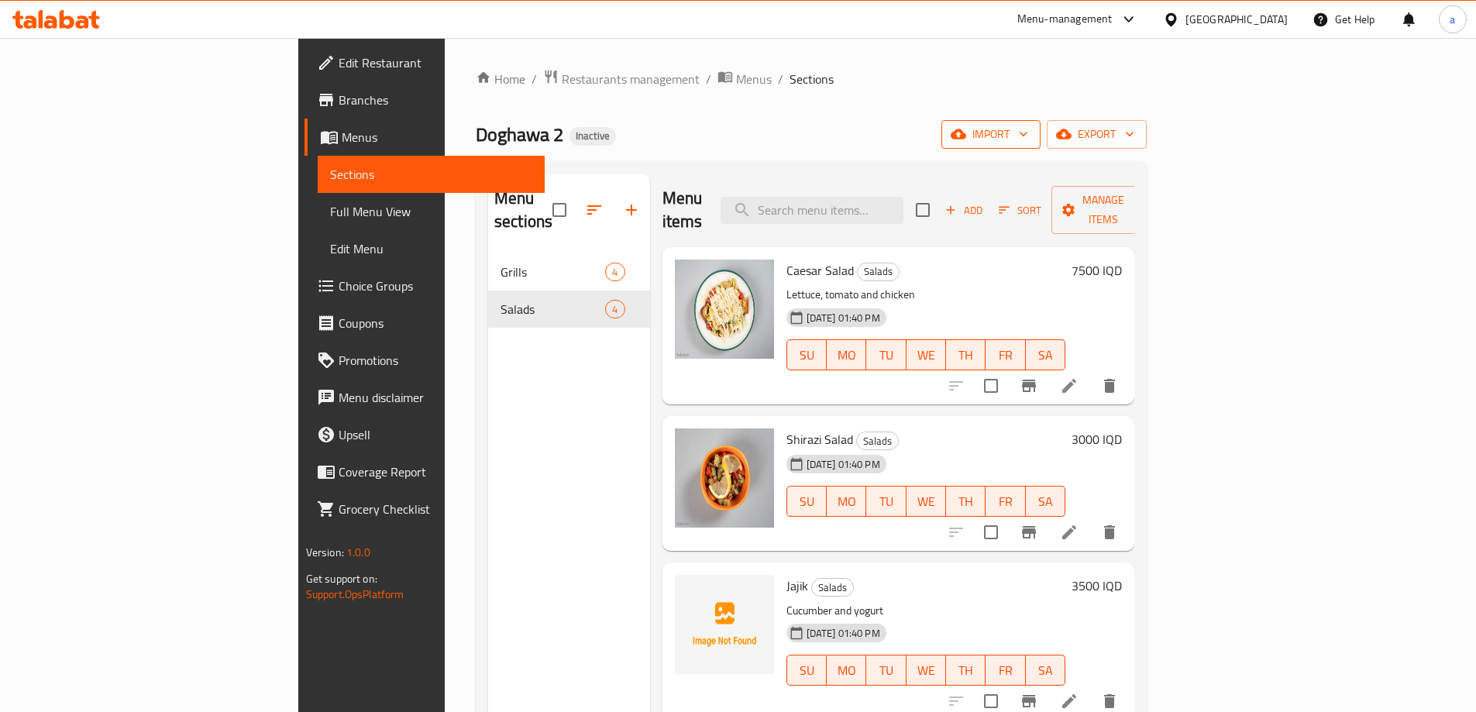
click at [1028, 140] on span "import" at bounding box center [991, 134] width 74 height 19
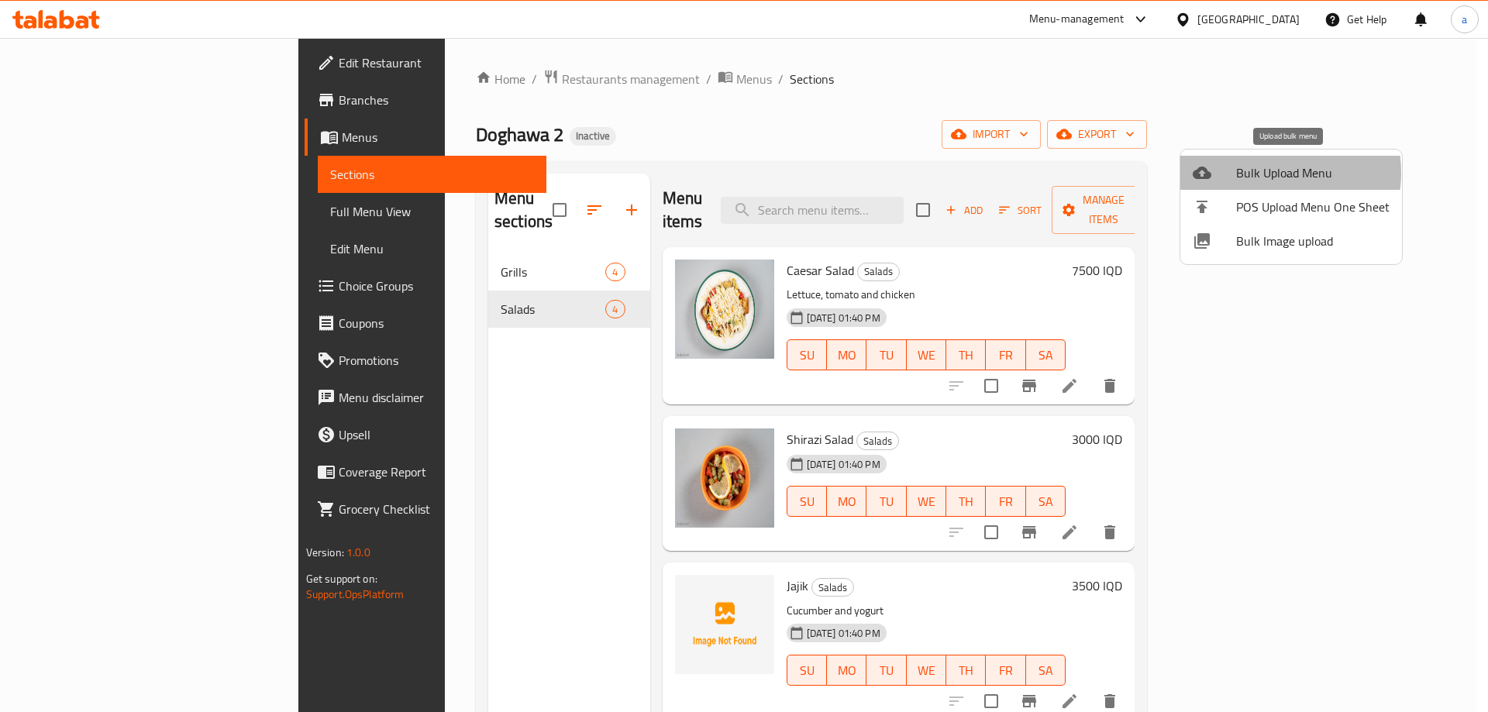
click at [1262, 173] on span "Bulk Upload Menu" at bounding box center [1312, 172] width 153 height 19
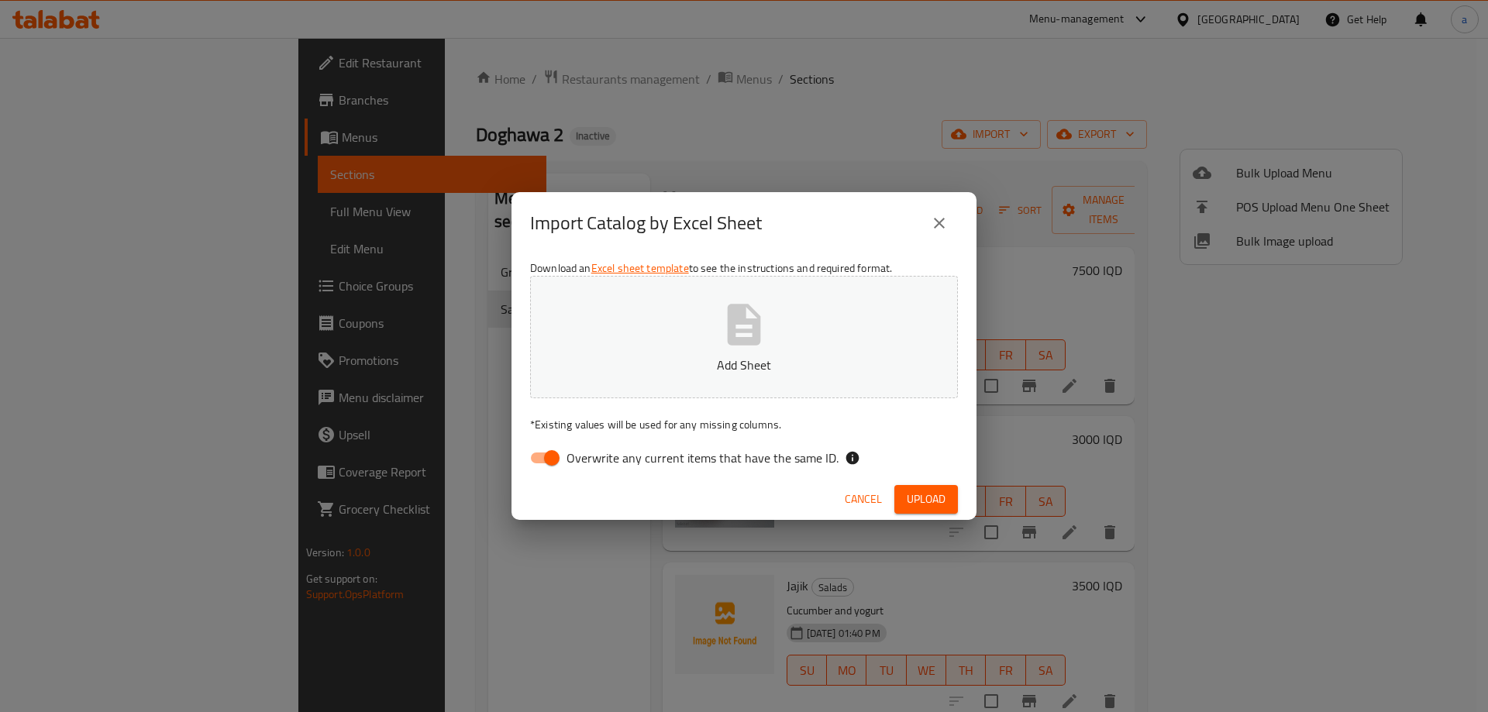
drag, startPoint x: 556, startPoint y: 472, endPoint x: 558, endPoint y: 428, distance: 43.4
click at [554, 472] on input "Overwrite any current items that have the same ID." at bounding box center [551, 457] width 88 height 29
checkbox input "false"
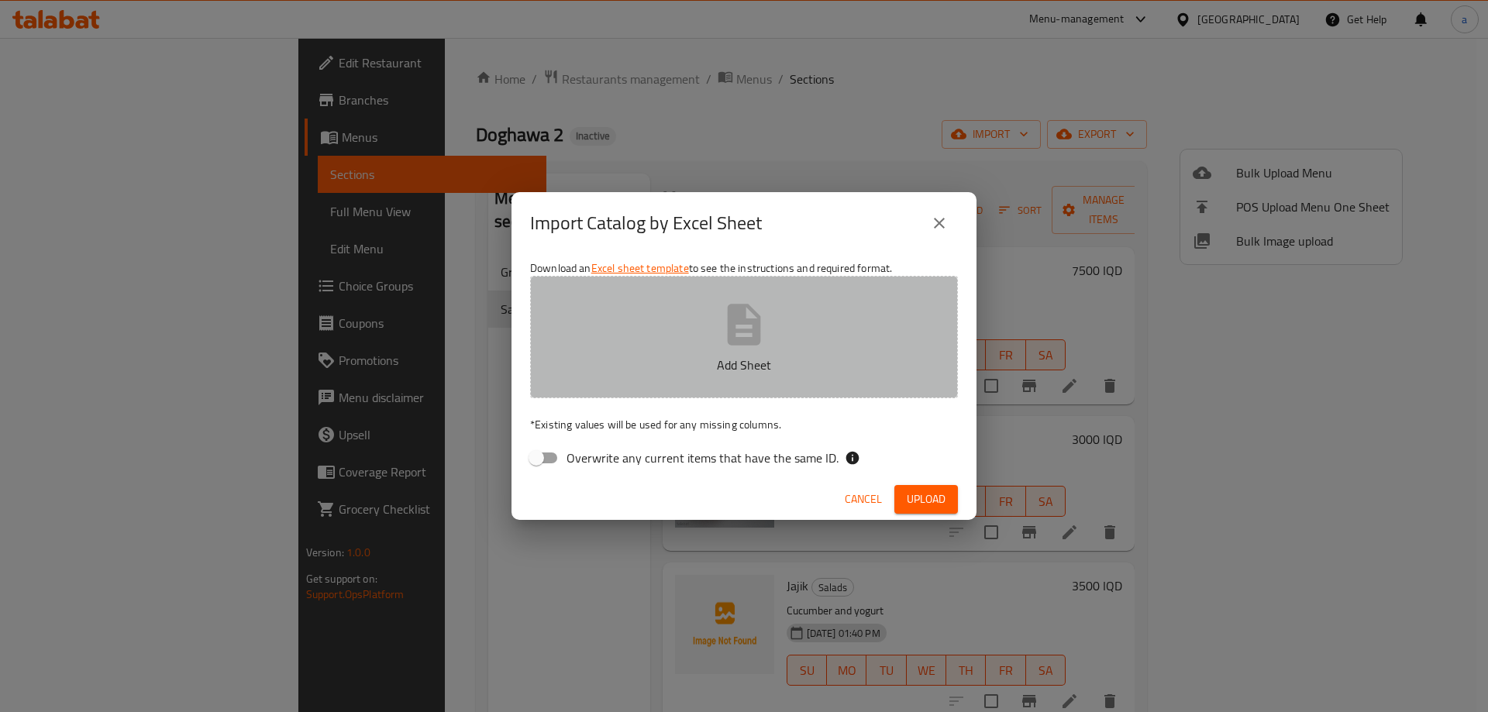
click at [621, 346] on button "Add Sheet" at bounding box center [744, 337] width 428 height 122
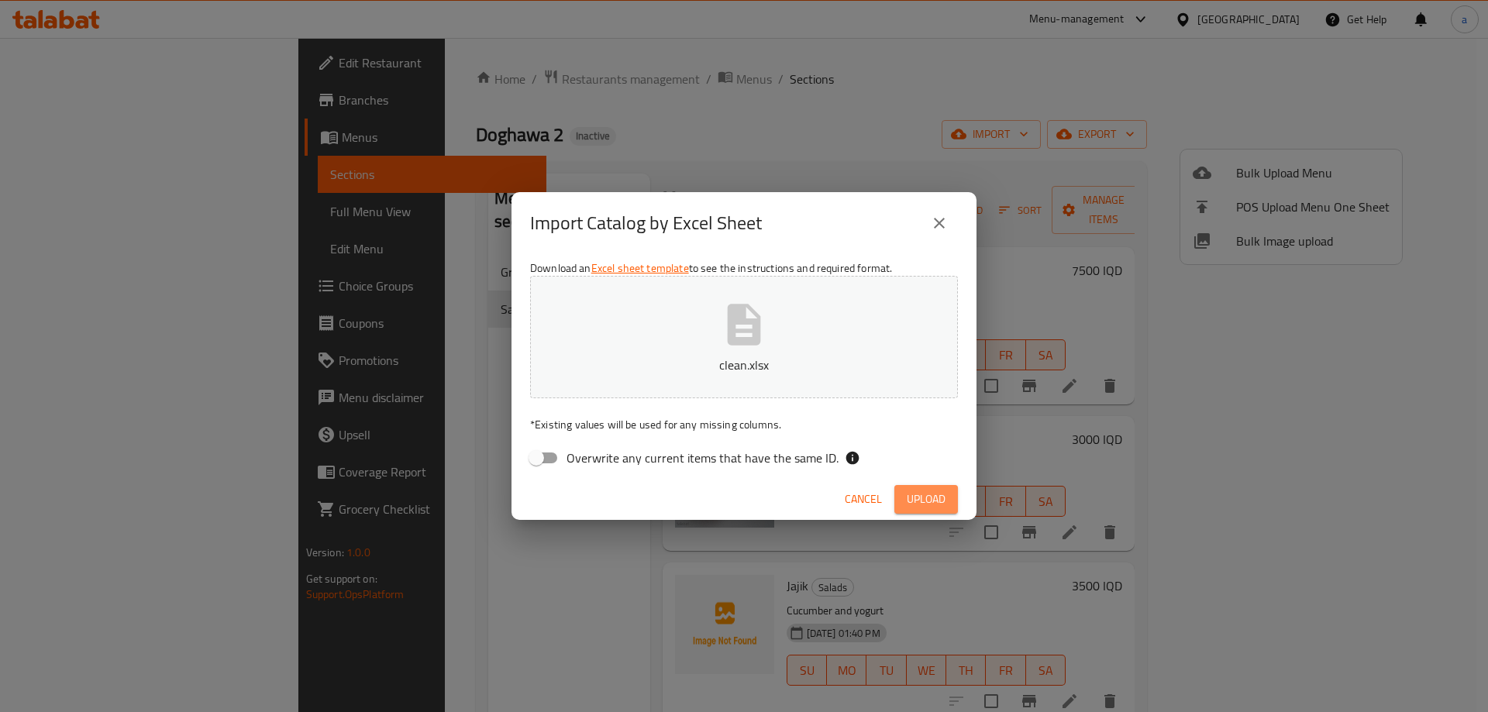
click at [937, 507] on span "Upload" at bounding box center [925, 499] width 39 height 19
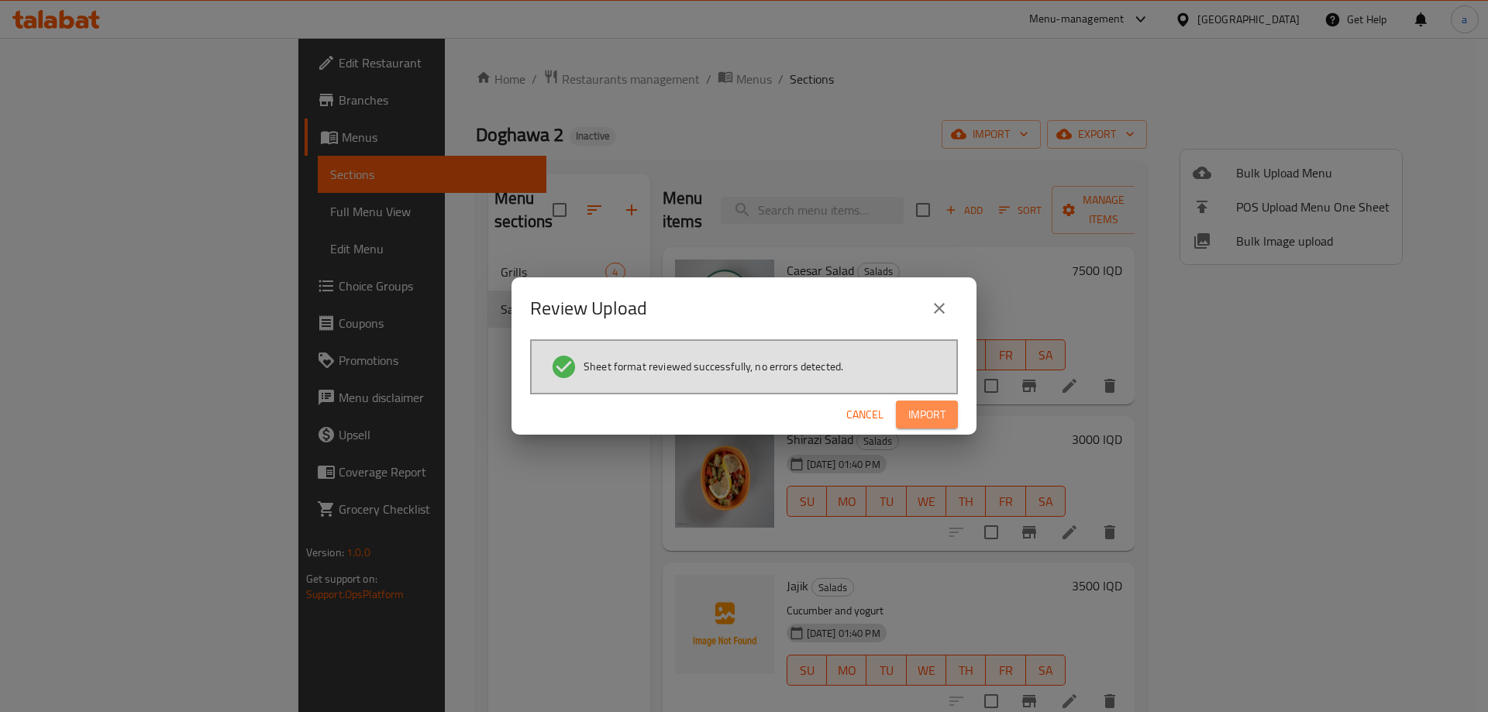
click at [917, 402] on button "Import" at bounding box center [927, 415] width 62 height 29
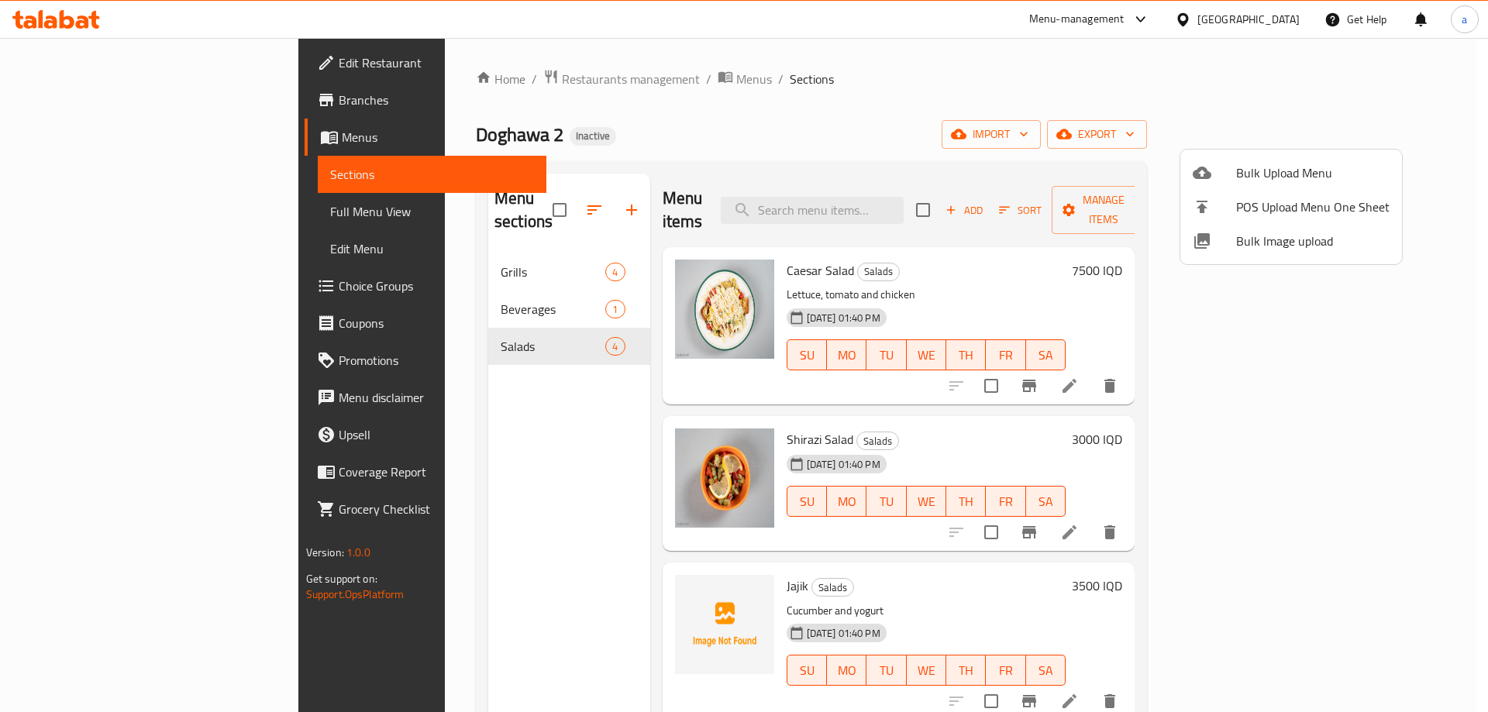
click at [390, 253] on div at bounding box center [744, 356] width 1488 height 712
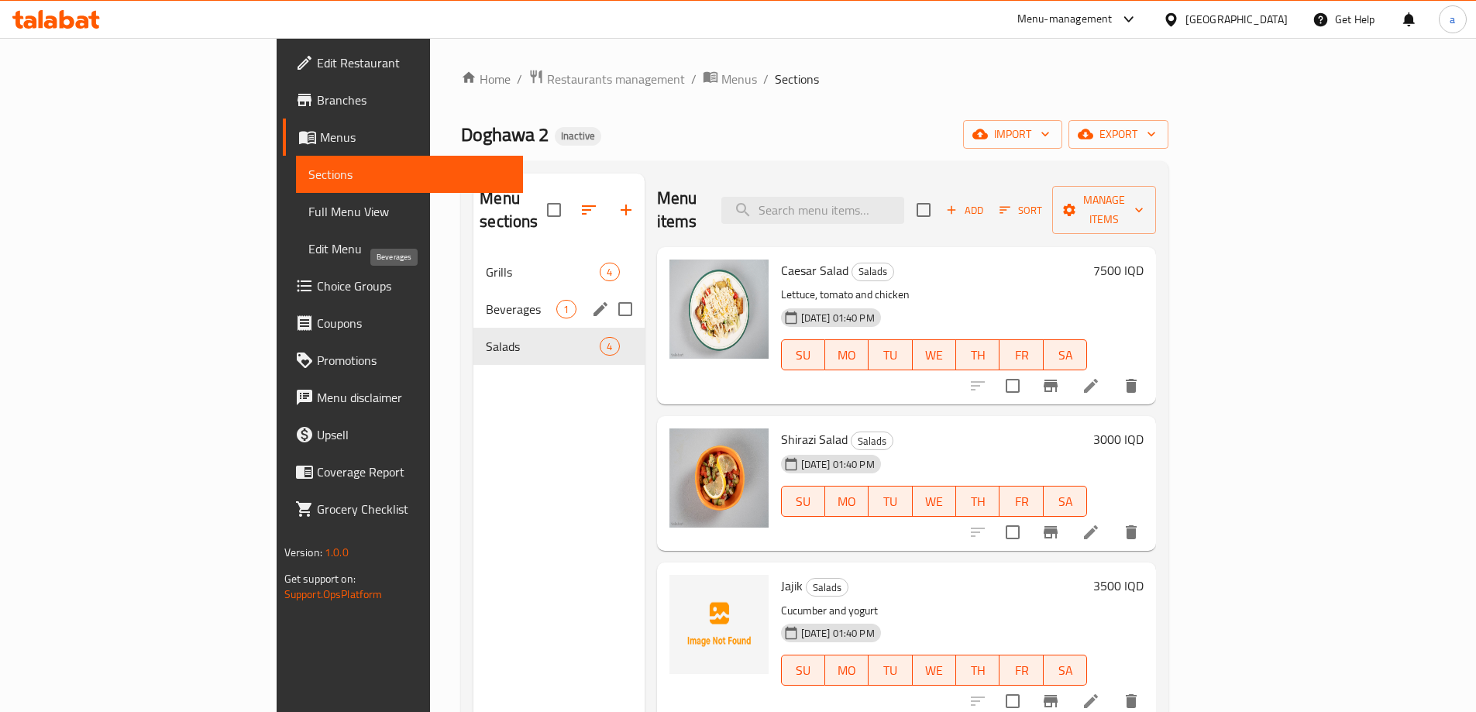
click at [486, 300] on span "Beverages" at bounding box center [521, 309] width 71 height 19
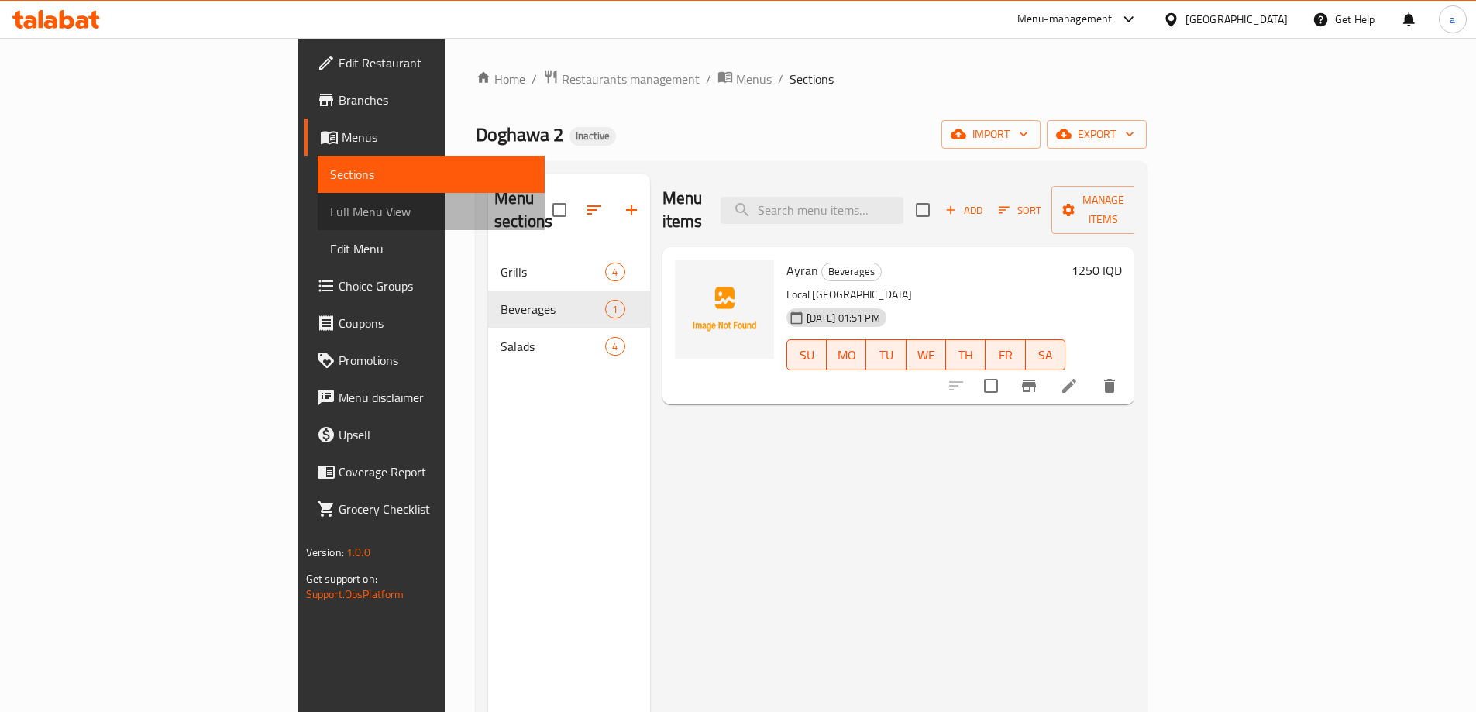
click at [330, 208] on span "Full Menu View" at bounding box center [431, 211] width 202 height 19
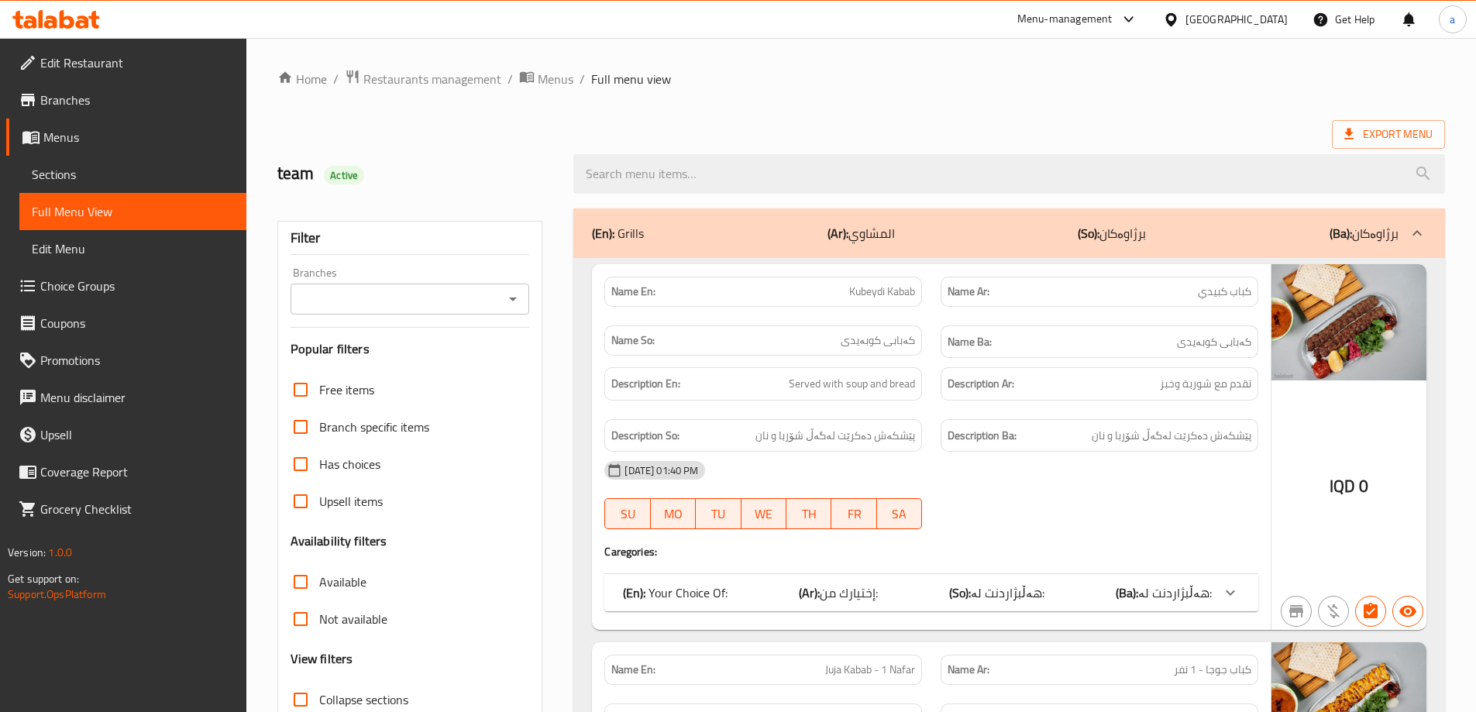
click at [514, 295] on icon "Open" at bounding box center [513, 299] width 19 height 19
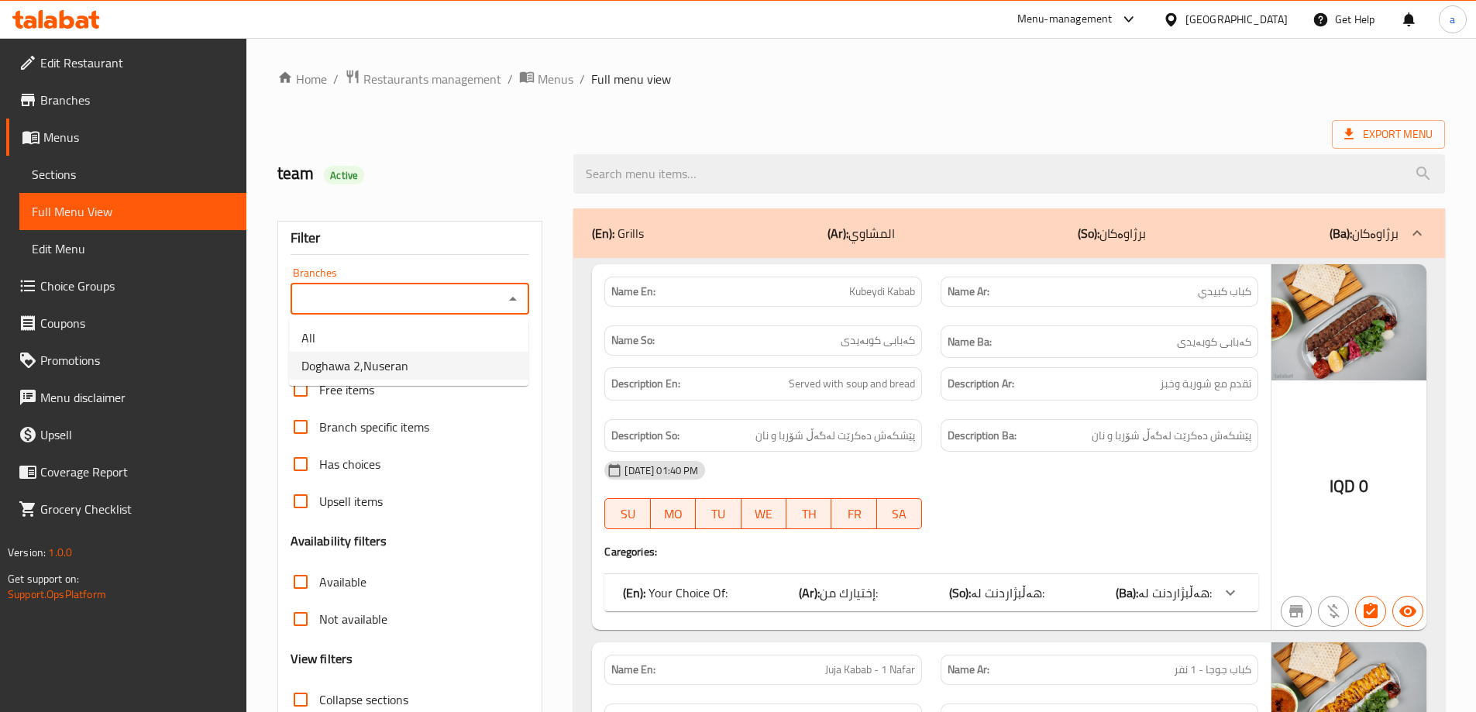
click at [363, 393] on span "Free items" at bounding box center [346, 389] width 55 height 19
click at [319, 393] on input "Free items" at bounding box center [300, 389] width 37 height 37
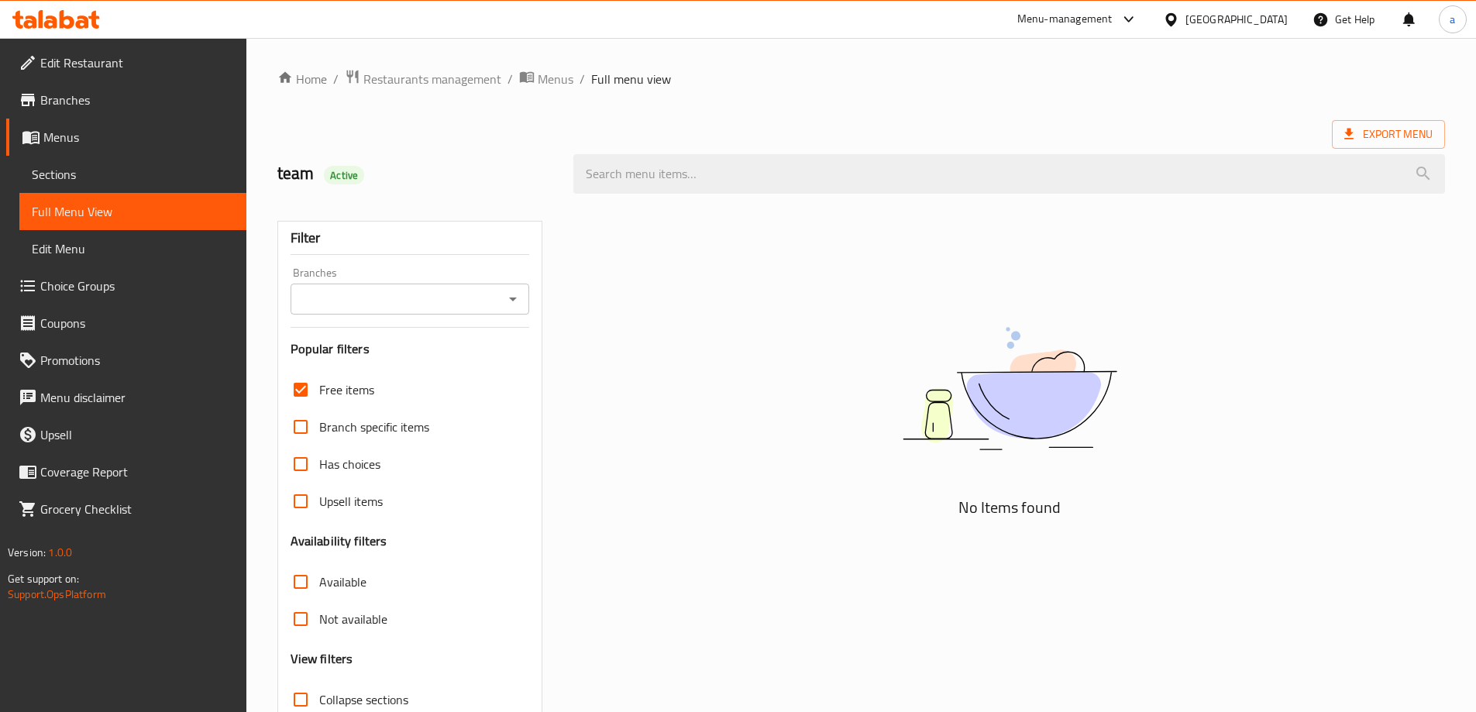
click at [332, 377] on label "Free items" at bounding box center [328, 389] width 92 height 37
click at [319, 377] on input "Free items" at bounding box center [300, 389] width 37 height 37
checkbox input "false"
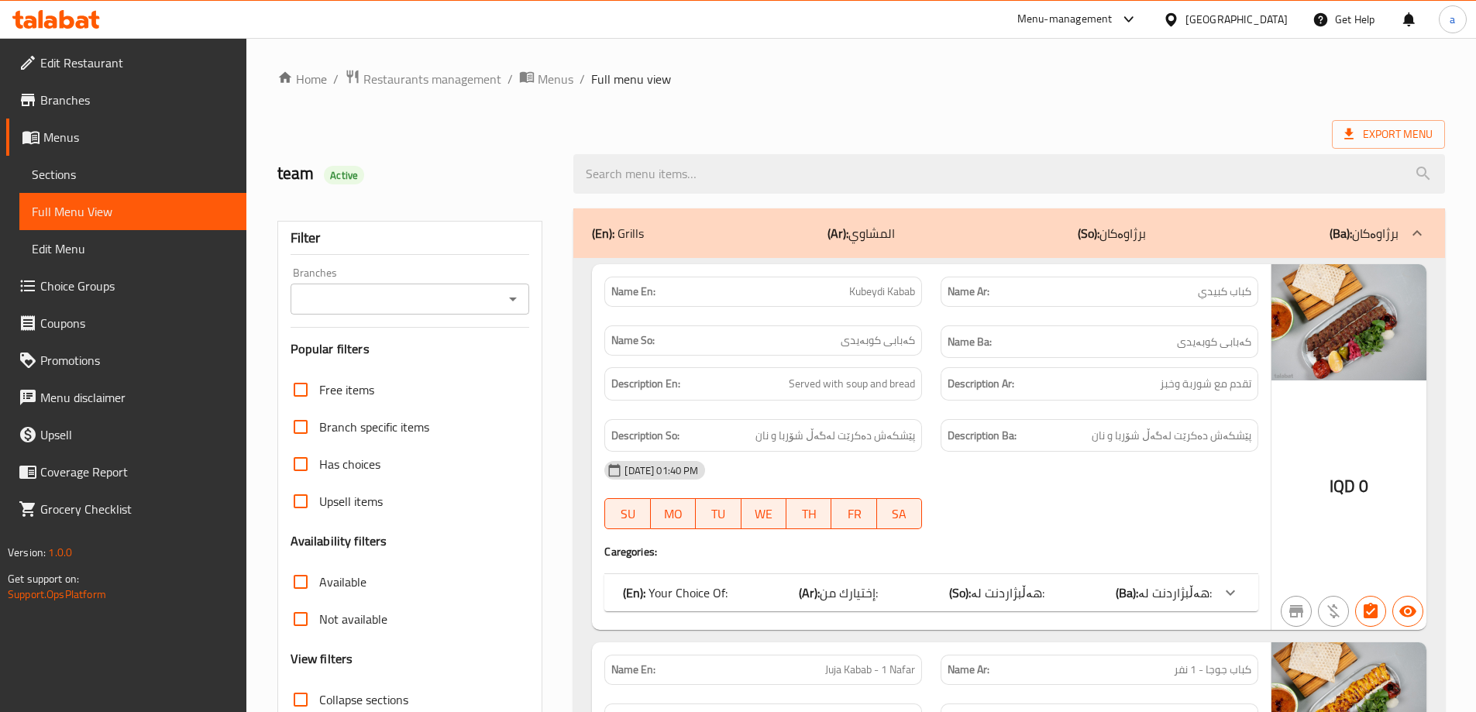
click at [470, 301] on input "Branches" at bounding box center [397, 299] width 205 height 22
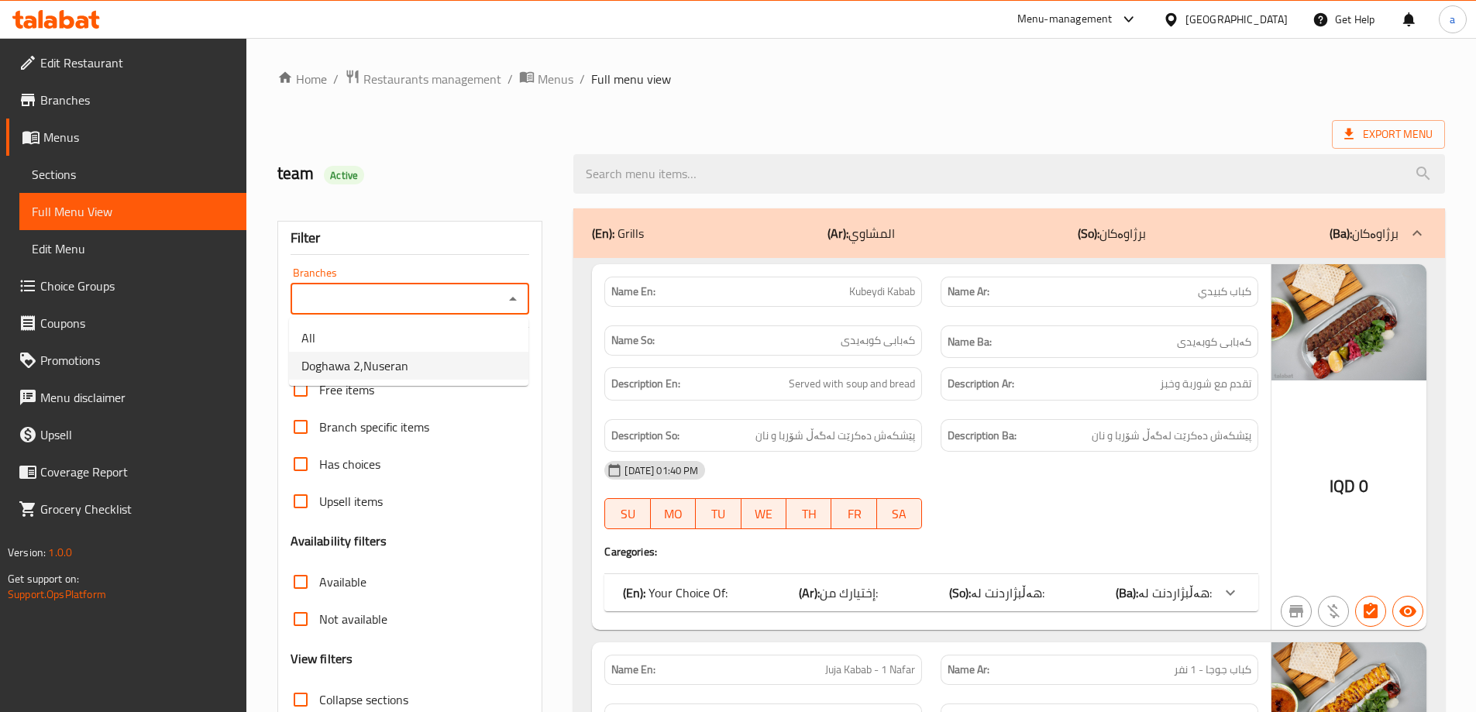
click at [448, 365] on li "Doghawa 2,Nuseran" at bounding box center [408, 366] width 239 height 28
type input "Doghawa 2,Nuseran"
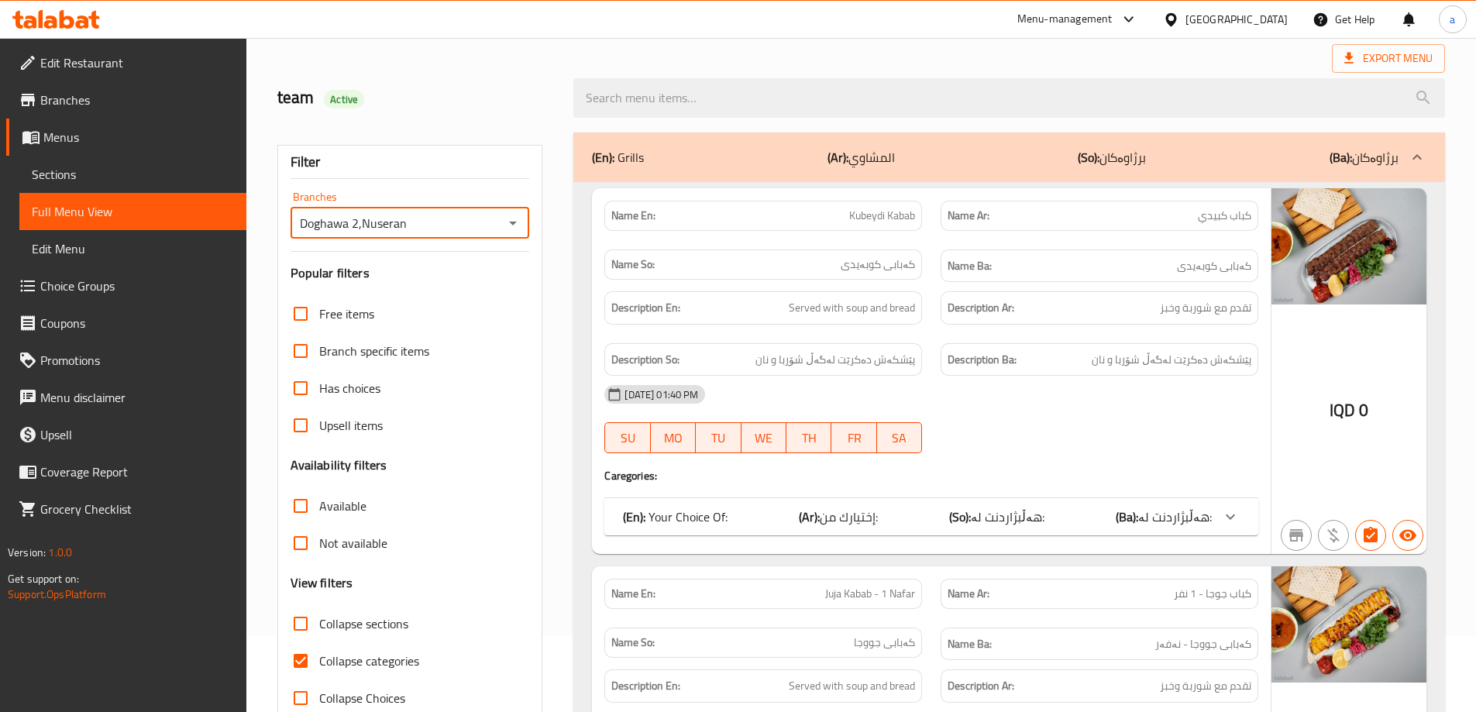
scroll to position [112, 0]
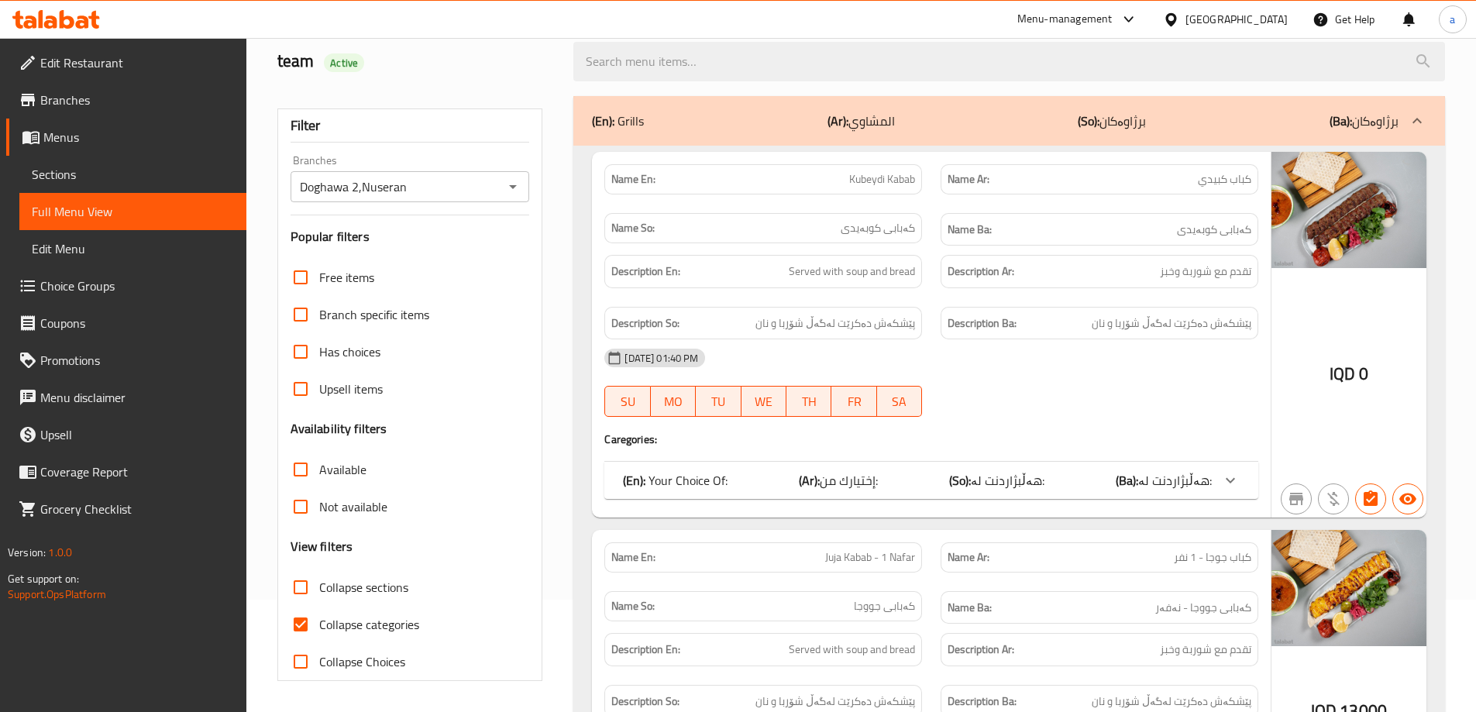
click at [390, 630] on span "Collapse categories" at bounding box center [369, 624] width 100 height 19
click at [319, 630] on input "Collapse categories" at bounding box center [300, 624] width 37 height 37
checkbox input "false"
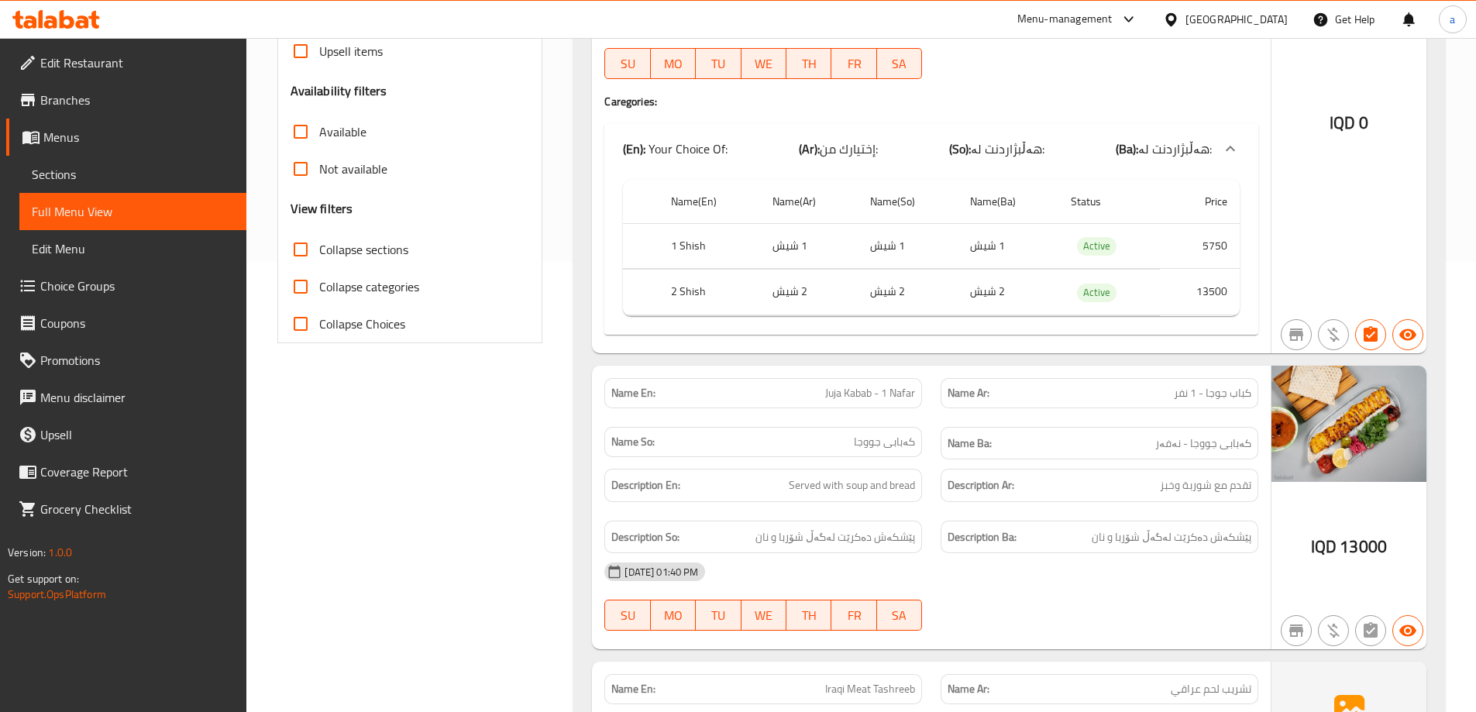
click at [126, 174] on span "Sections" at bounding box center [133, 174] width 202 height 19
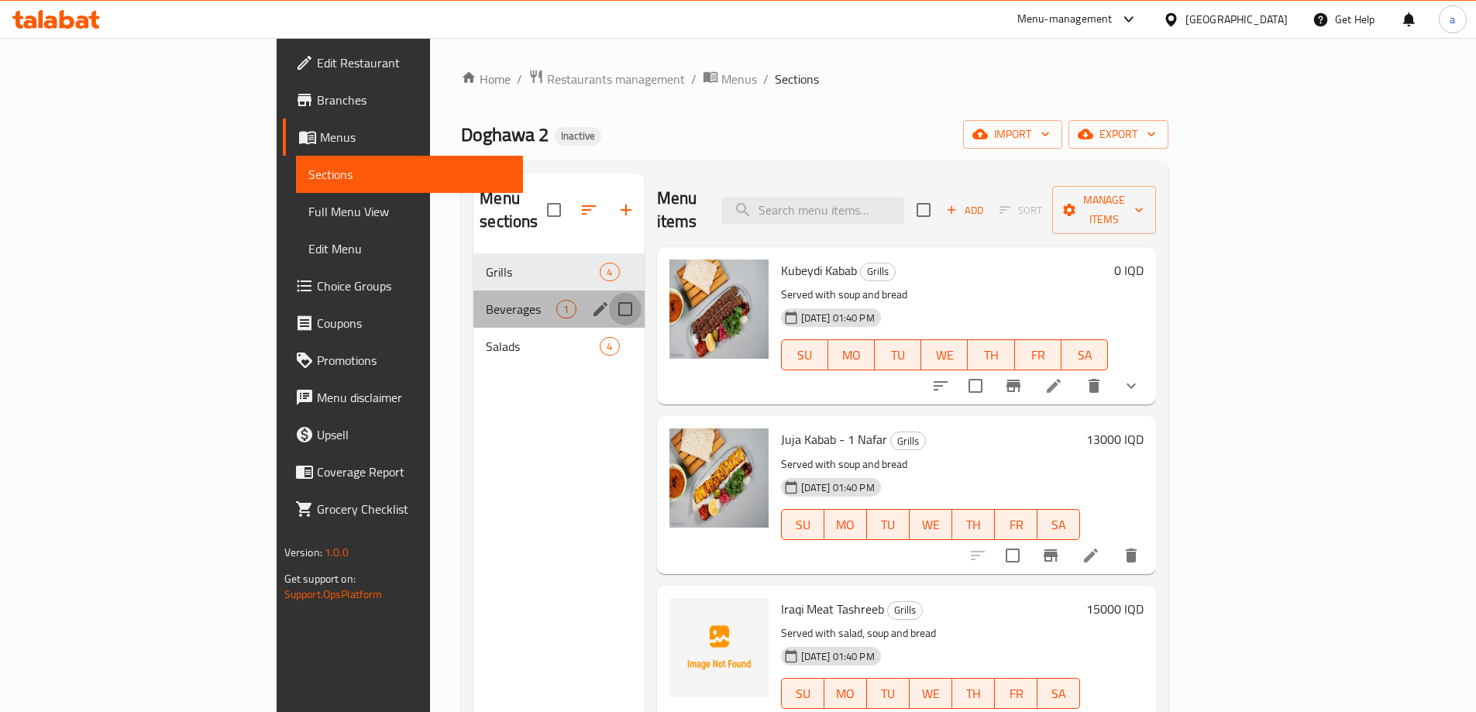
click at [609, 293] on input "Menu sections" at bounding box center [625, 309] width 33 height 33
checkbox input "true"
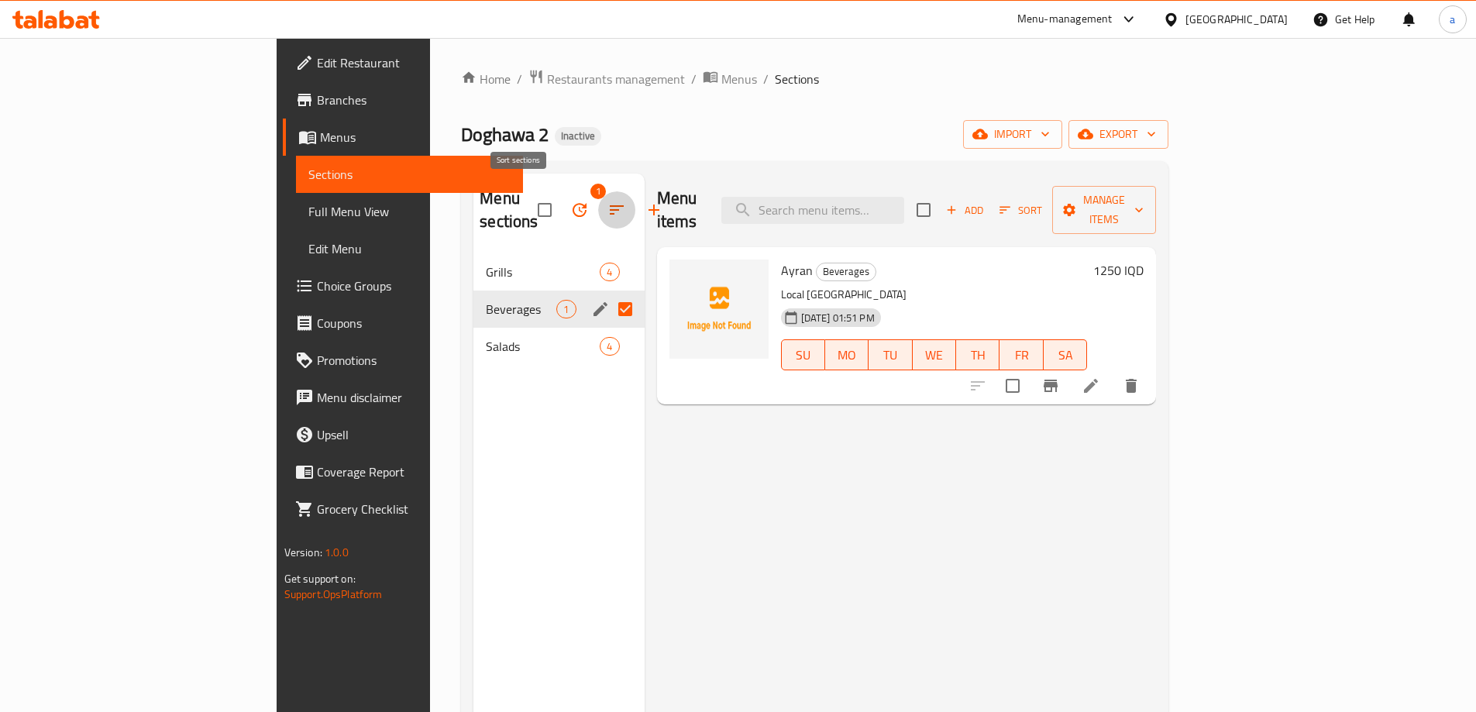
click at [607, 204] on icon "button" at bounding box center [616, 210] width 19 height 19
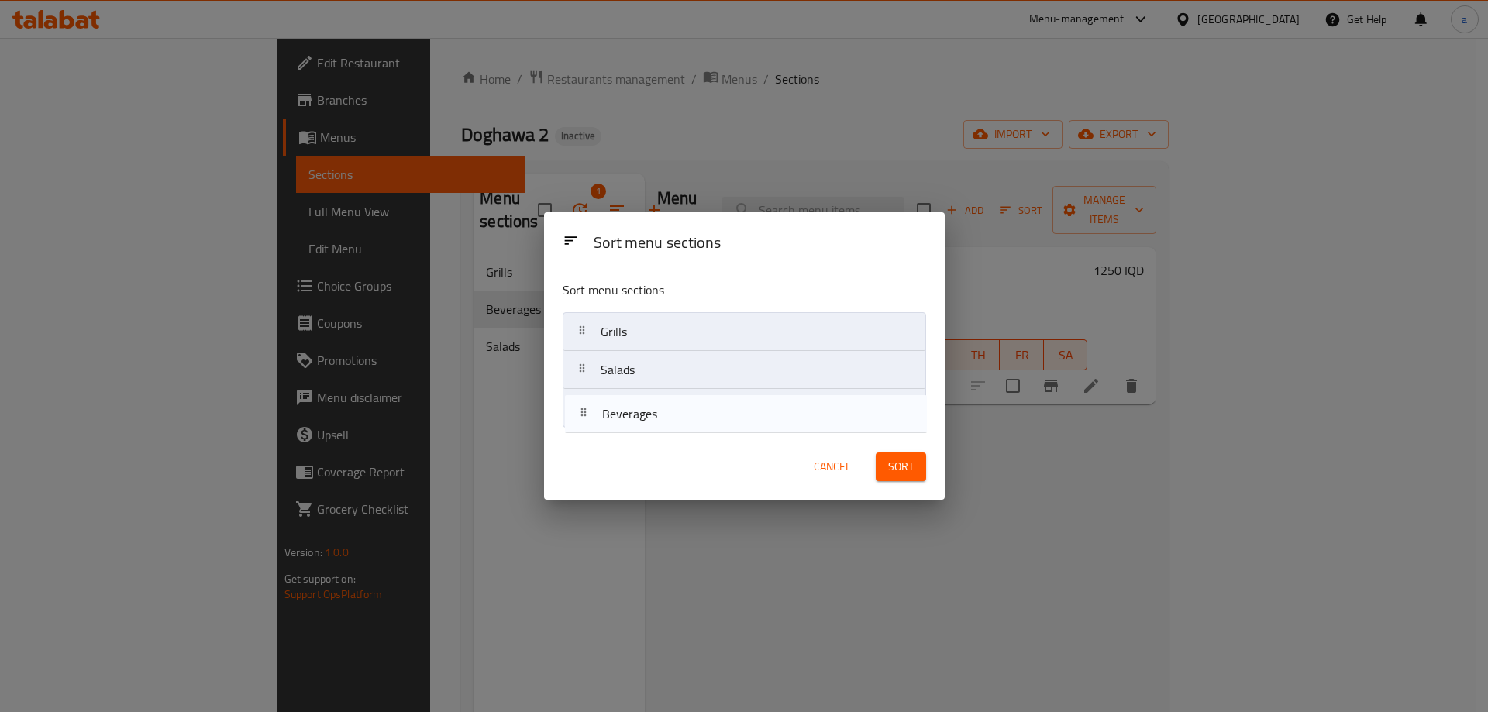
drag, startPoint x: 579, startPoint y: 380, endPoint x: 583, endPoint y: 434, distance: 54.4
click at [583, 434] on div "Sort menu sections Sort menu sections Grills Beverages Salads Cancel Sort" at bounding box center [744, 355] width 401 height 287
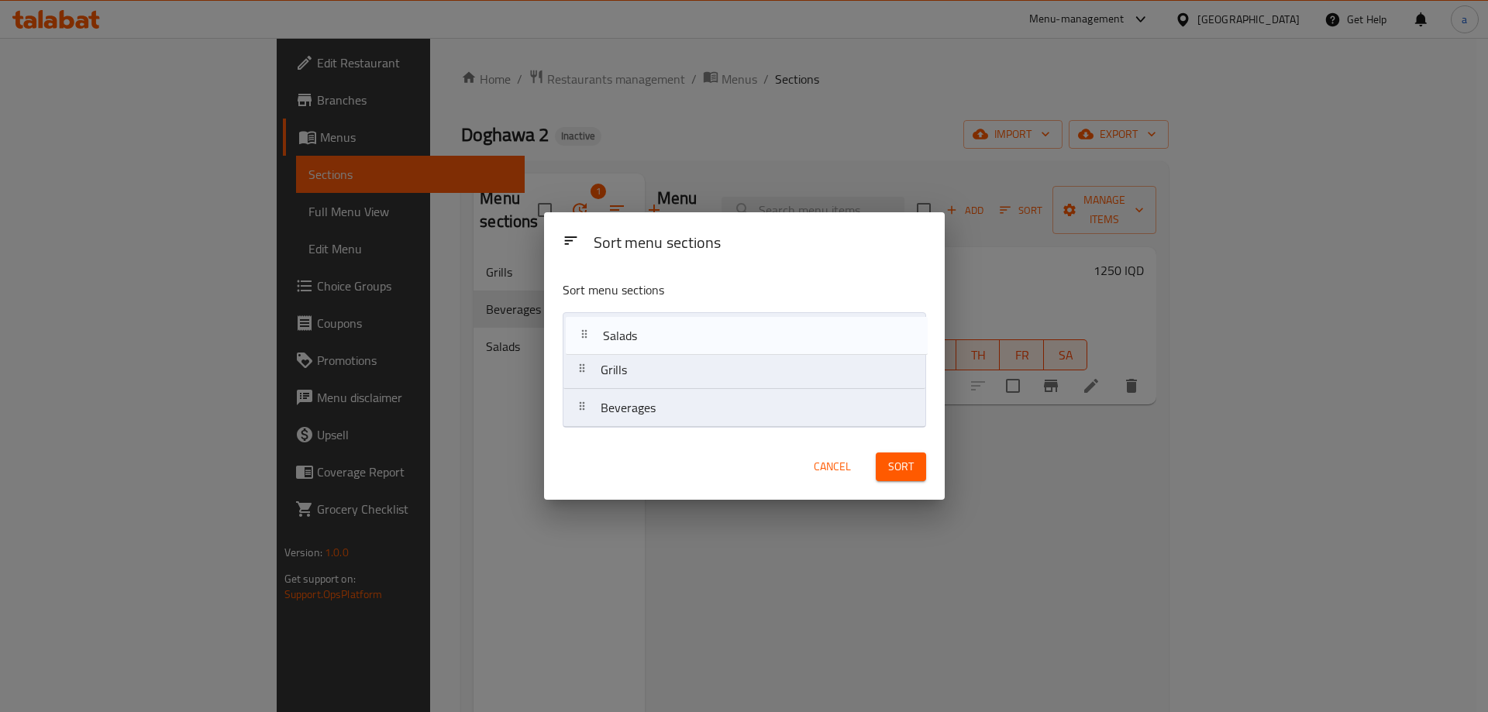
click at [586, 329] on nav "Grills Salads Beverages" at bounding box center [743, 369] width 363 height 115
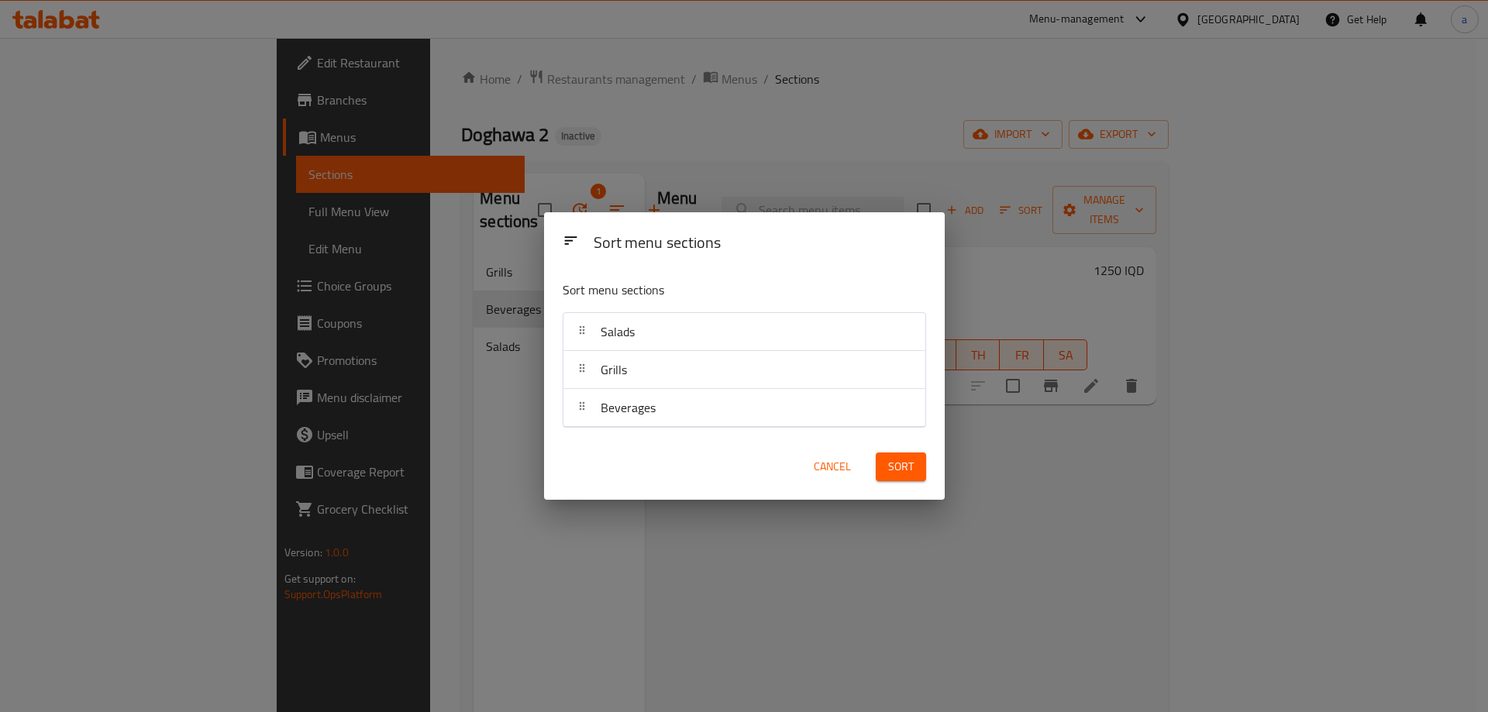
click at [915, 469] on button "Sort" at bounding box center [900, 466] width 50 height 29
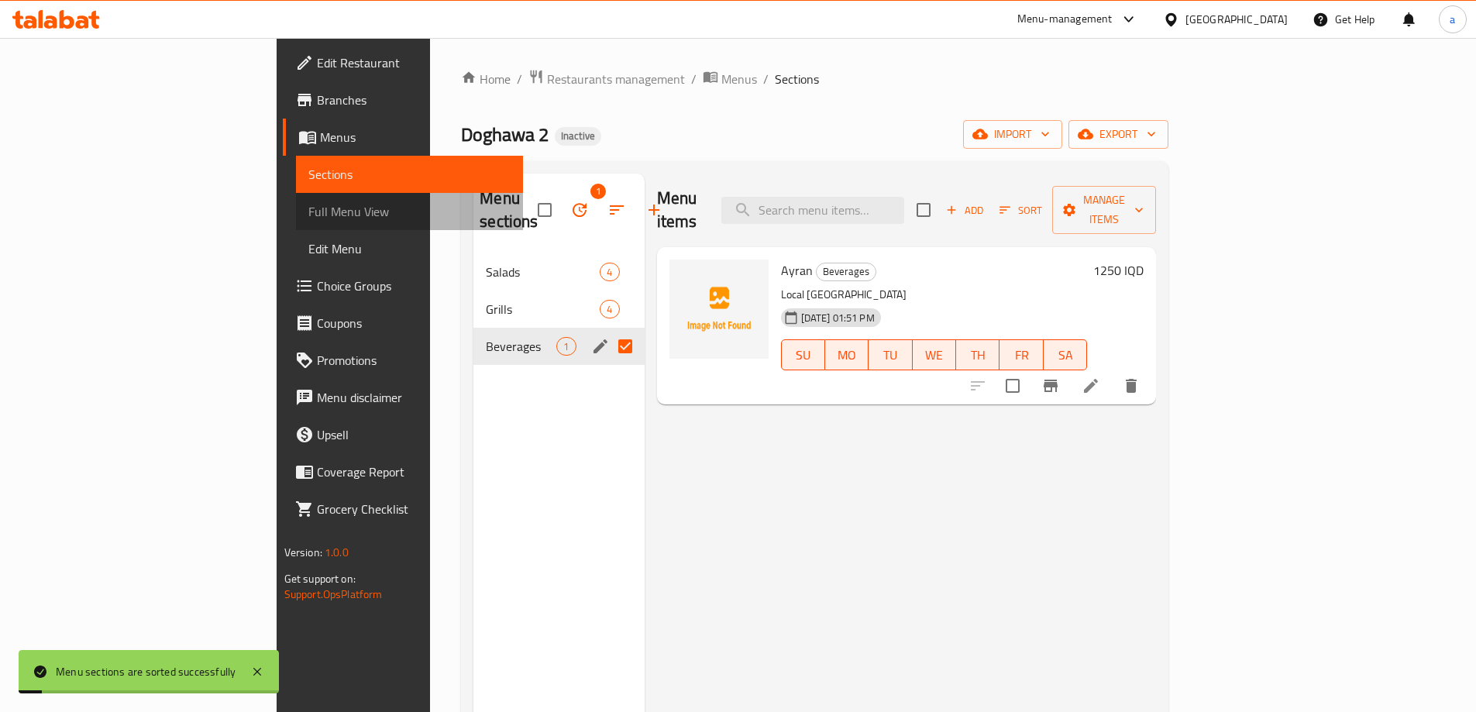
click at [308, 219] on span "Full Menu View" at bounding box center [409, 211] width 202 height 19
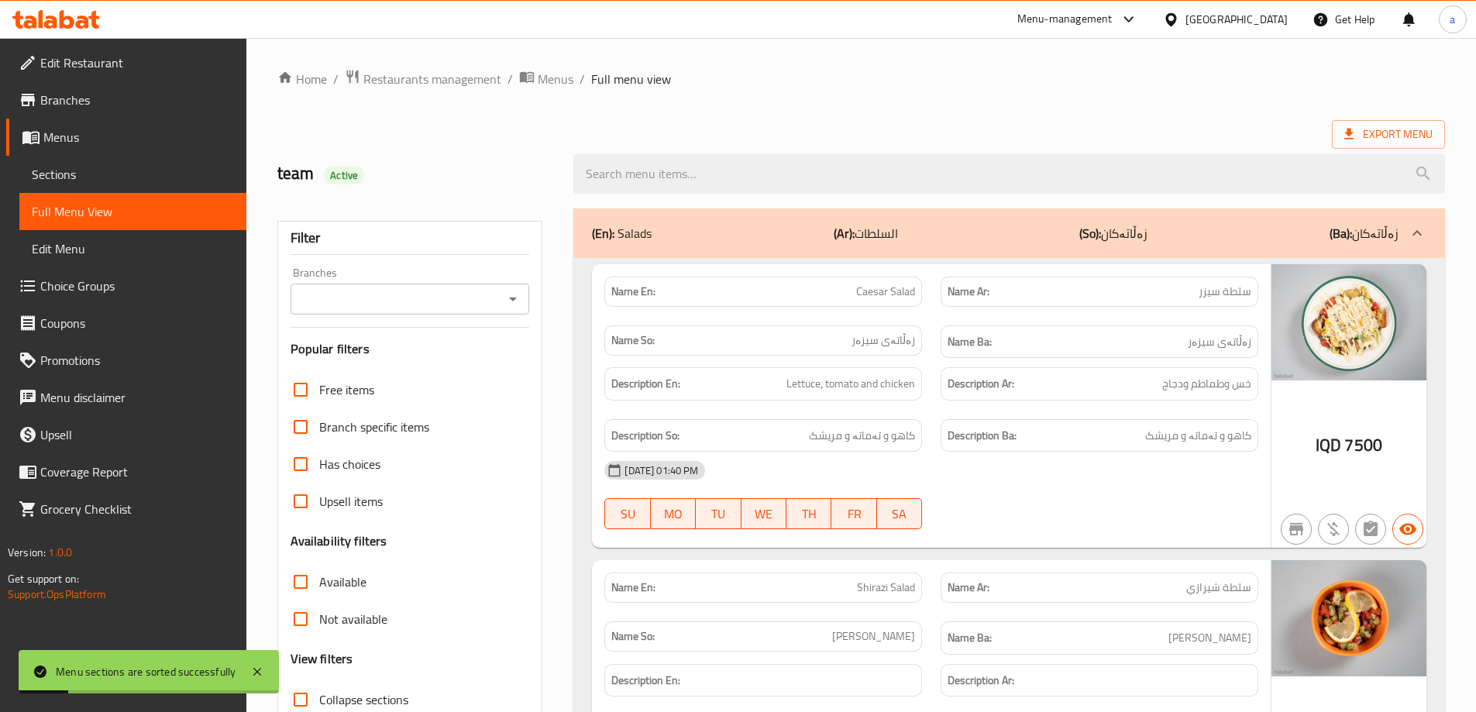
click at [514, 294] on icon "Open" at bounding box center [513, 299] width 19 height 19
click at [404, 355] on li "Doghawa 2,Nuseran" at bounding box center [408, 366] width 239 height 28
type input "Doghawa 2,Nuseran"
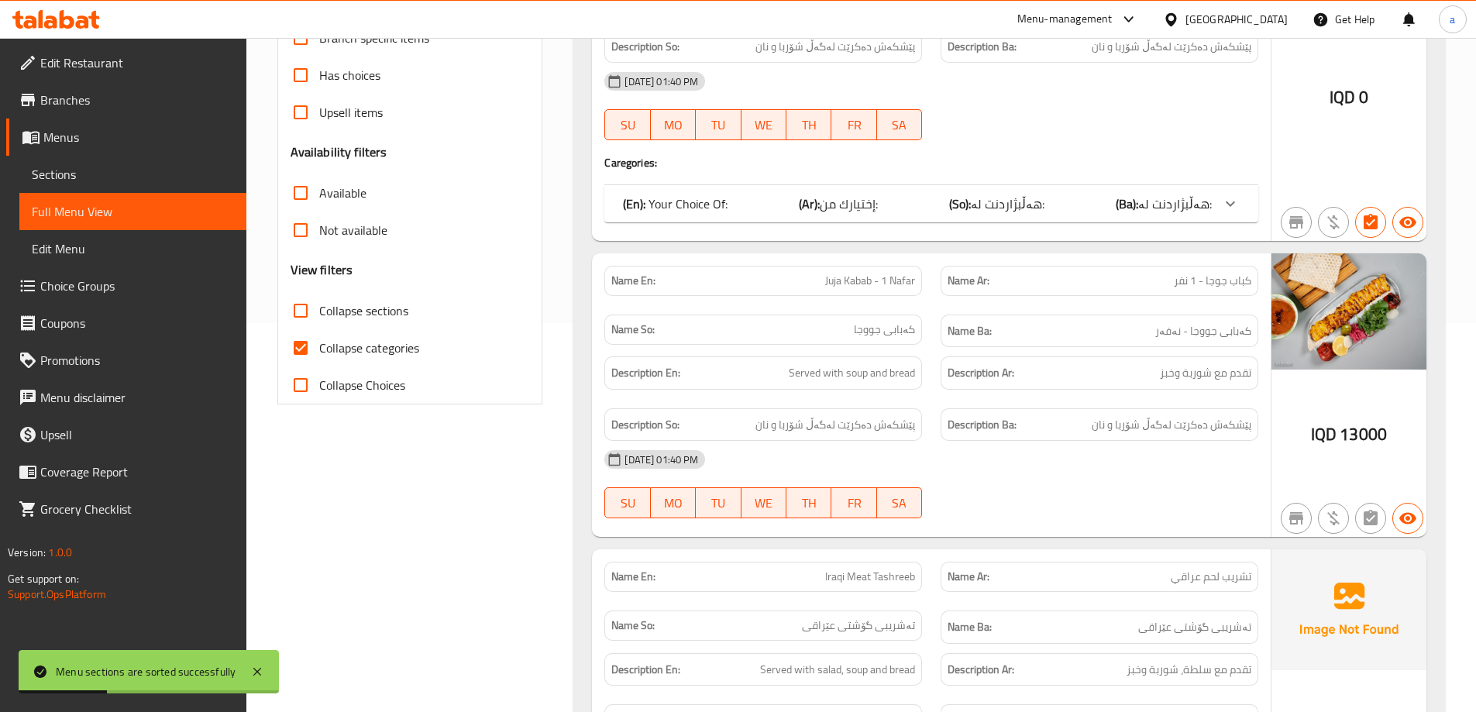
scroll to position [465, 0]
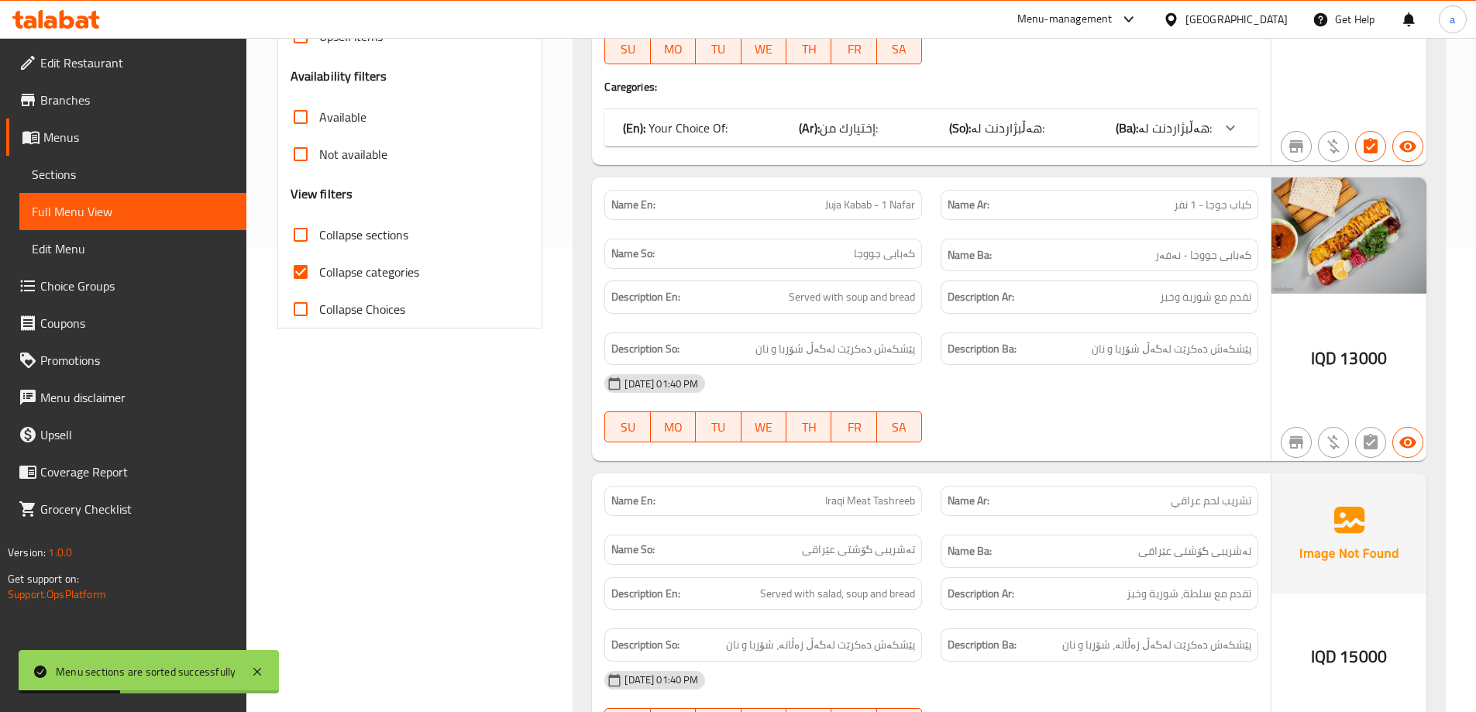
click at [375, 257] on label "Collapse categories" at bounding box center [350, 271] width 137 height 37
click at [319, 257] on input "Collapse categories" at bounding box center [300, 271] width 37 height 37
checkbox input "false"
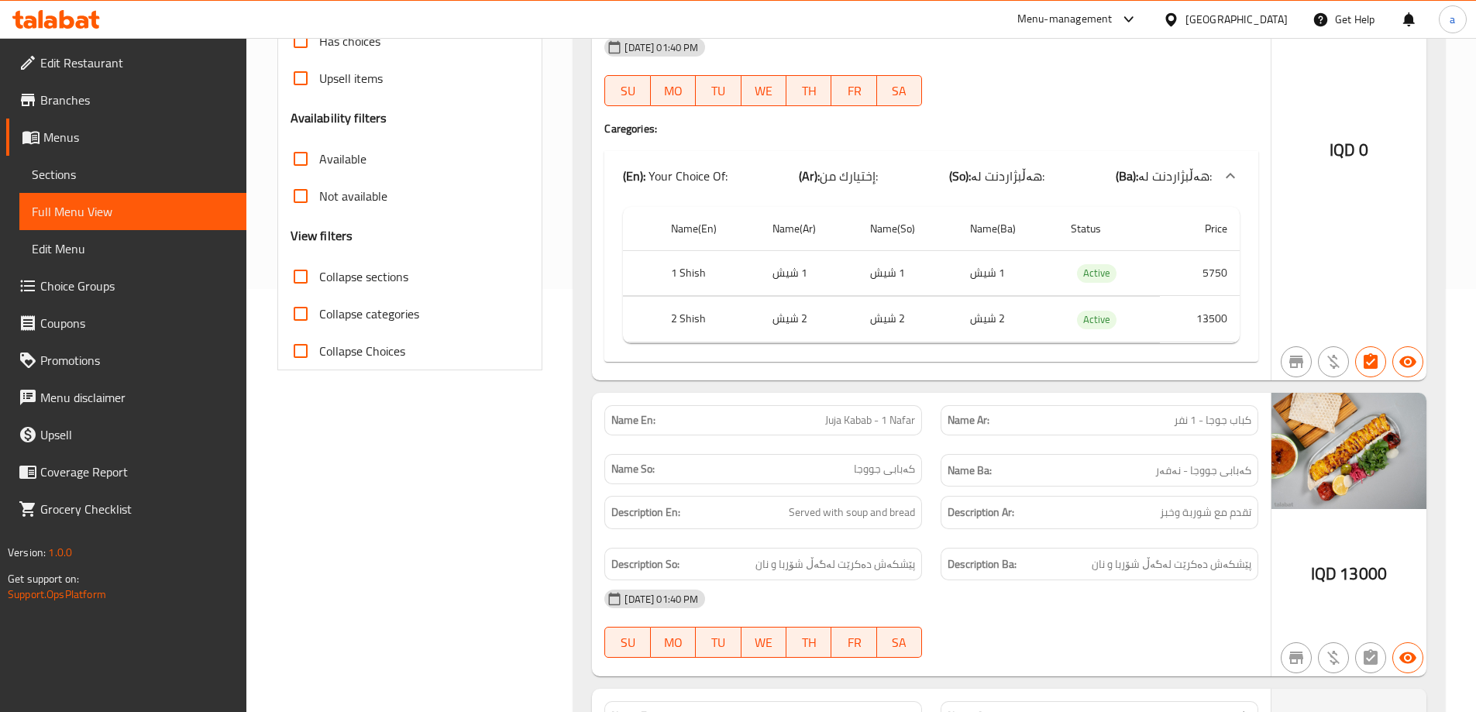
scroll to position [141, 0]
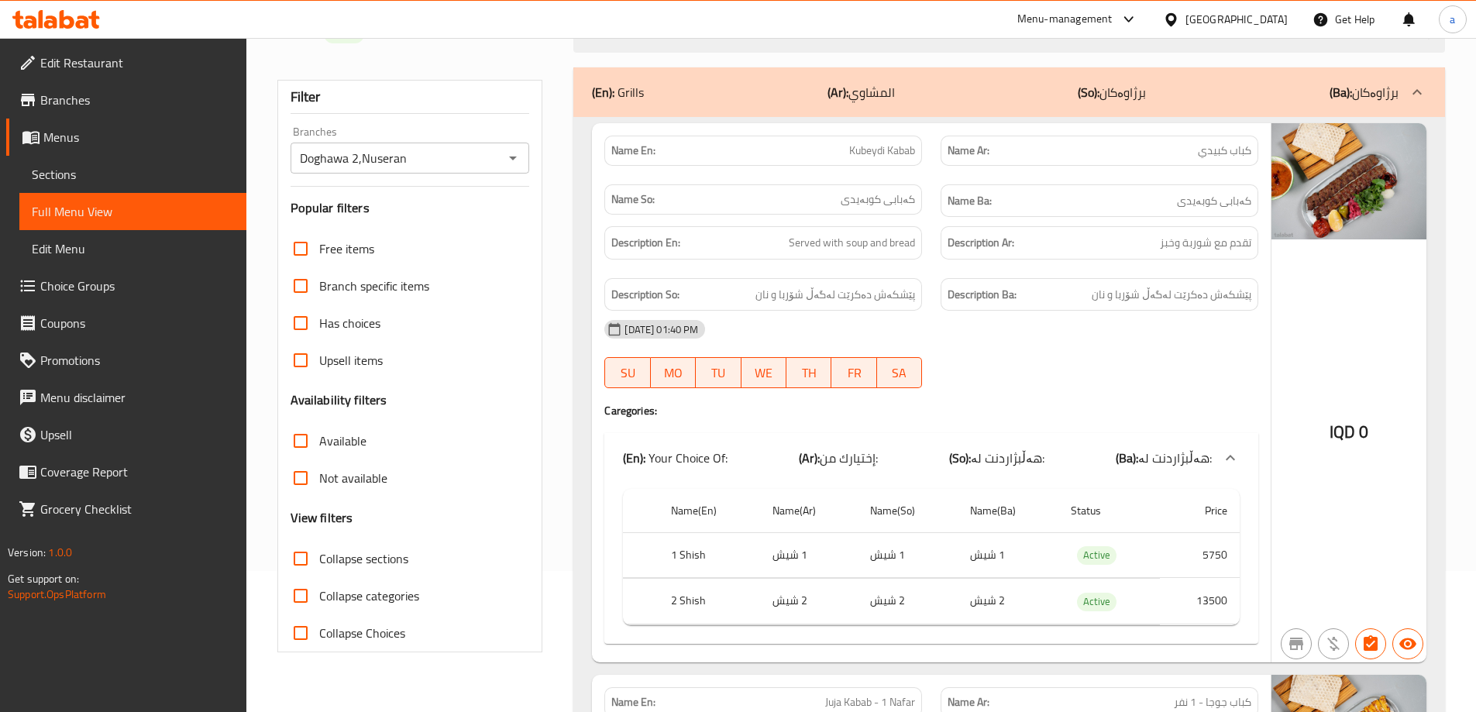
click at [60, 210] on span "Full Menu View" at bounding box center [133, 211] width 202 height 19
click at [84, 169] on span "Sections" at bounding box center [133, 174] width 202 height 19
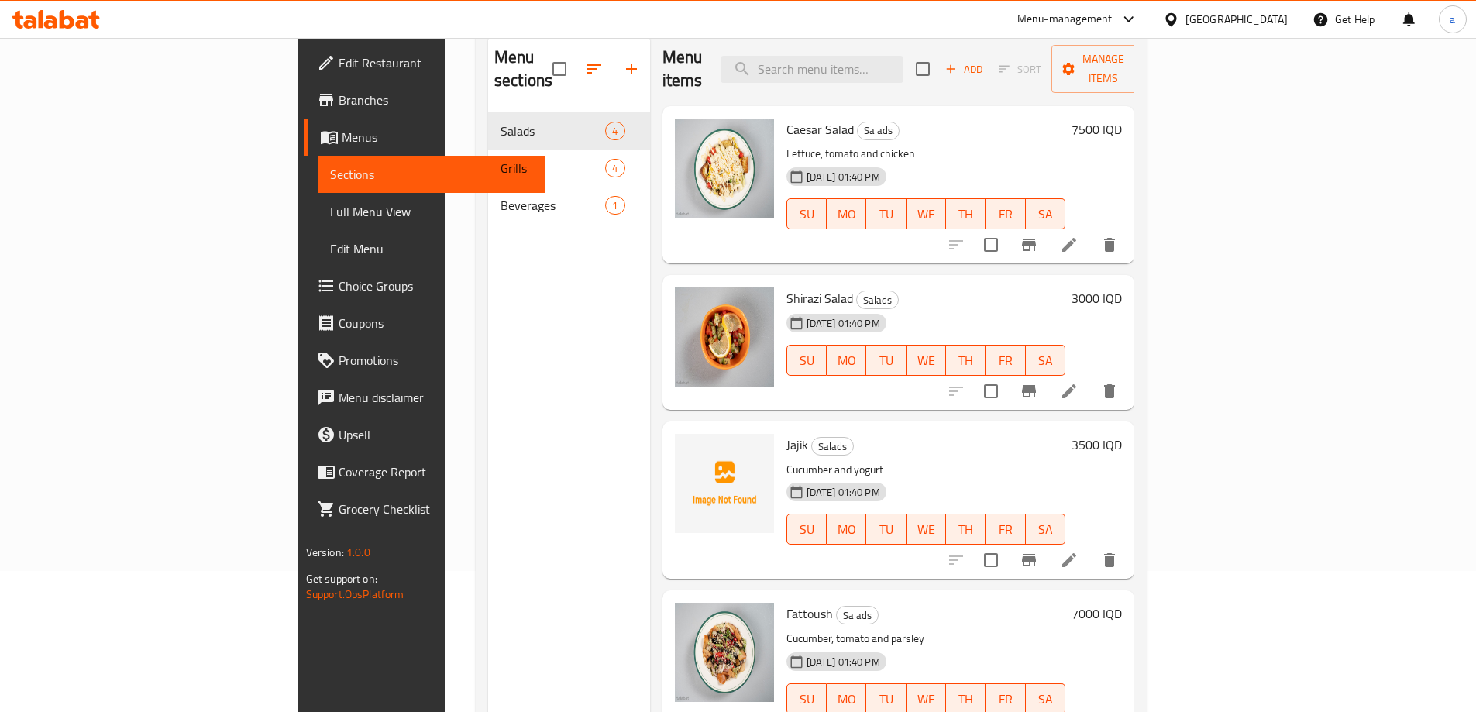
click at [330, 216] on span "Full Menu View" at bounding box center [431, 211] width 202 height 19
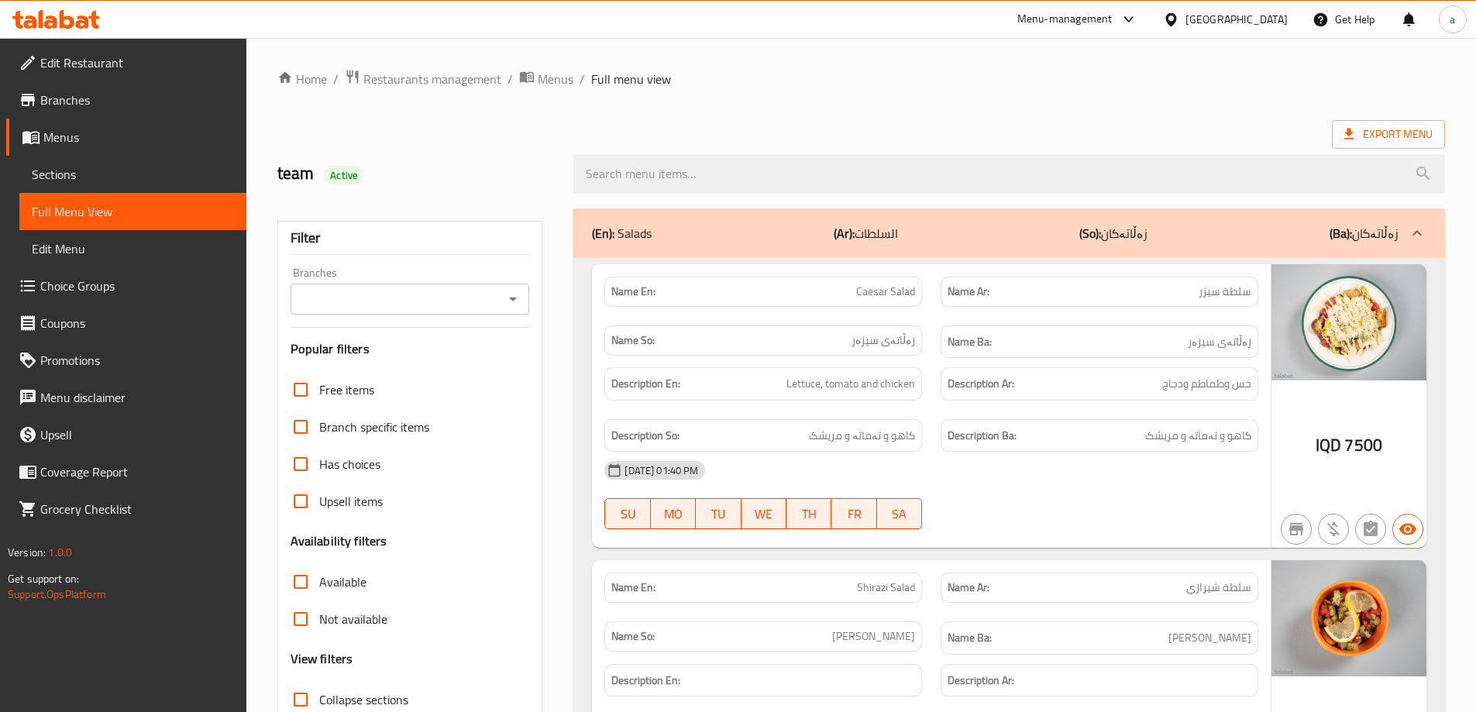
click at [505, 298] on icon "Open" at bounding box center [513, 299] width 19 height 19
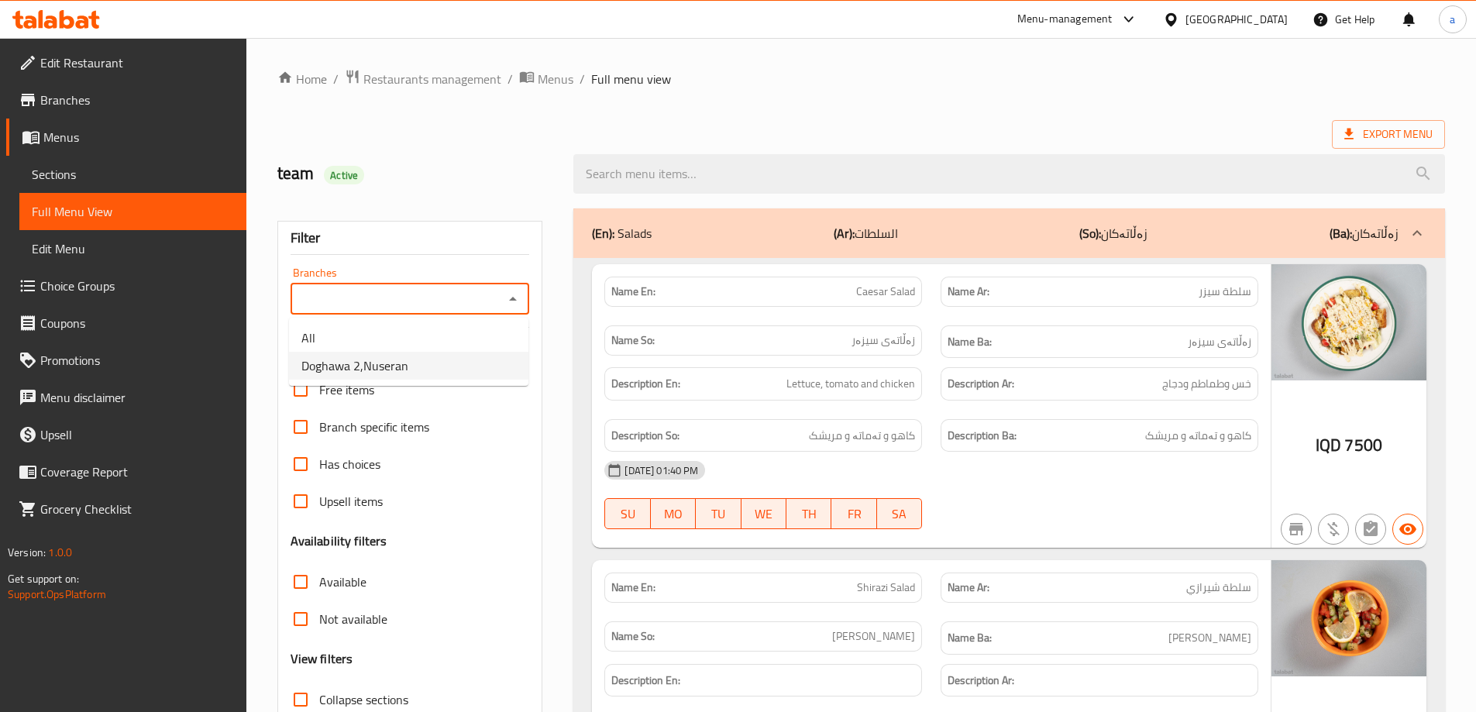
click at [457, 366] on li "Doghawa 2,Nuseran" at bounding box center [408, 366] width 239 height 28
type input "Doghawa 2,Nuseran"
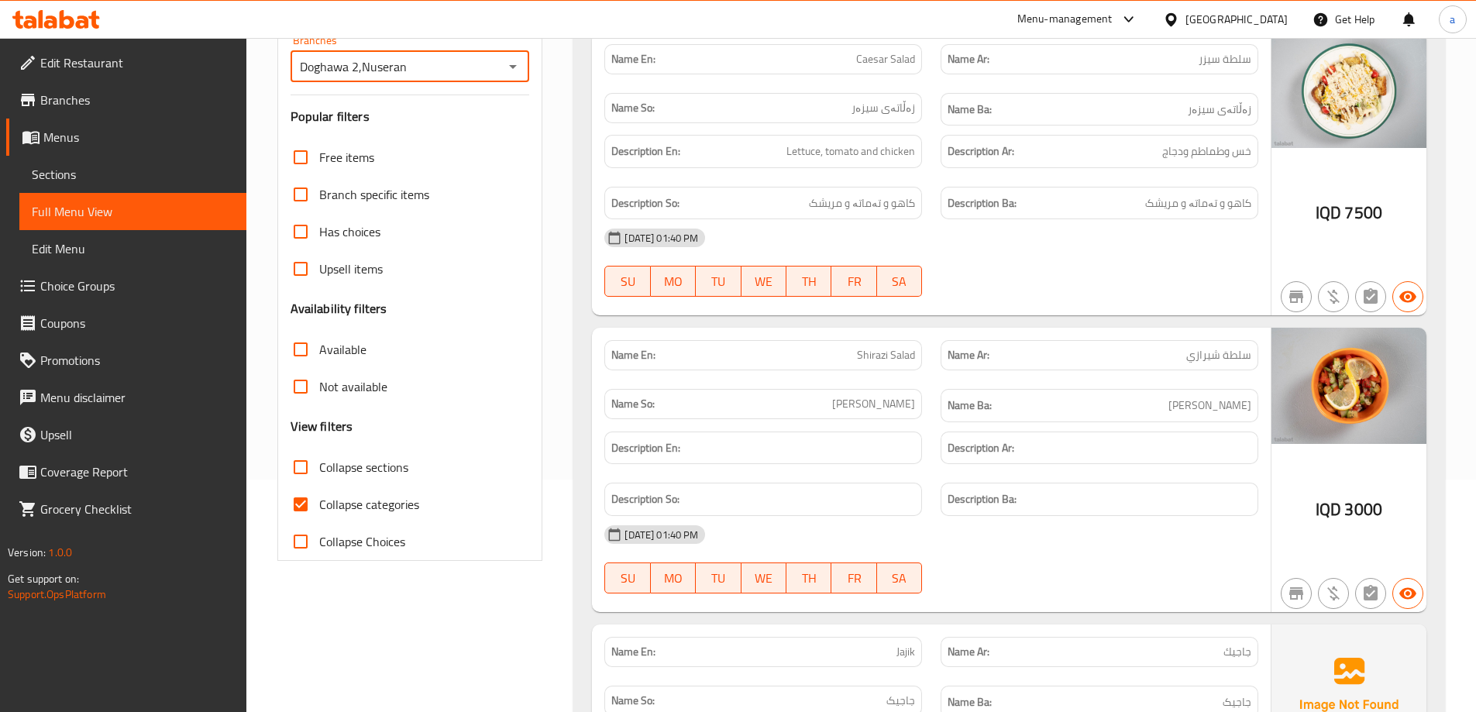
click at [328, 492] on label "Collapse categories" at bounding box center [350, 504] width 137 height 37
click at [319, 492] on input "Collapse categories" at bounding box center [300, 504] width 37 height 37
checkbox input "false"
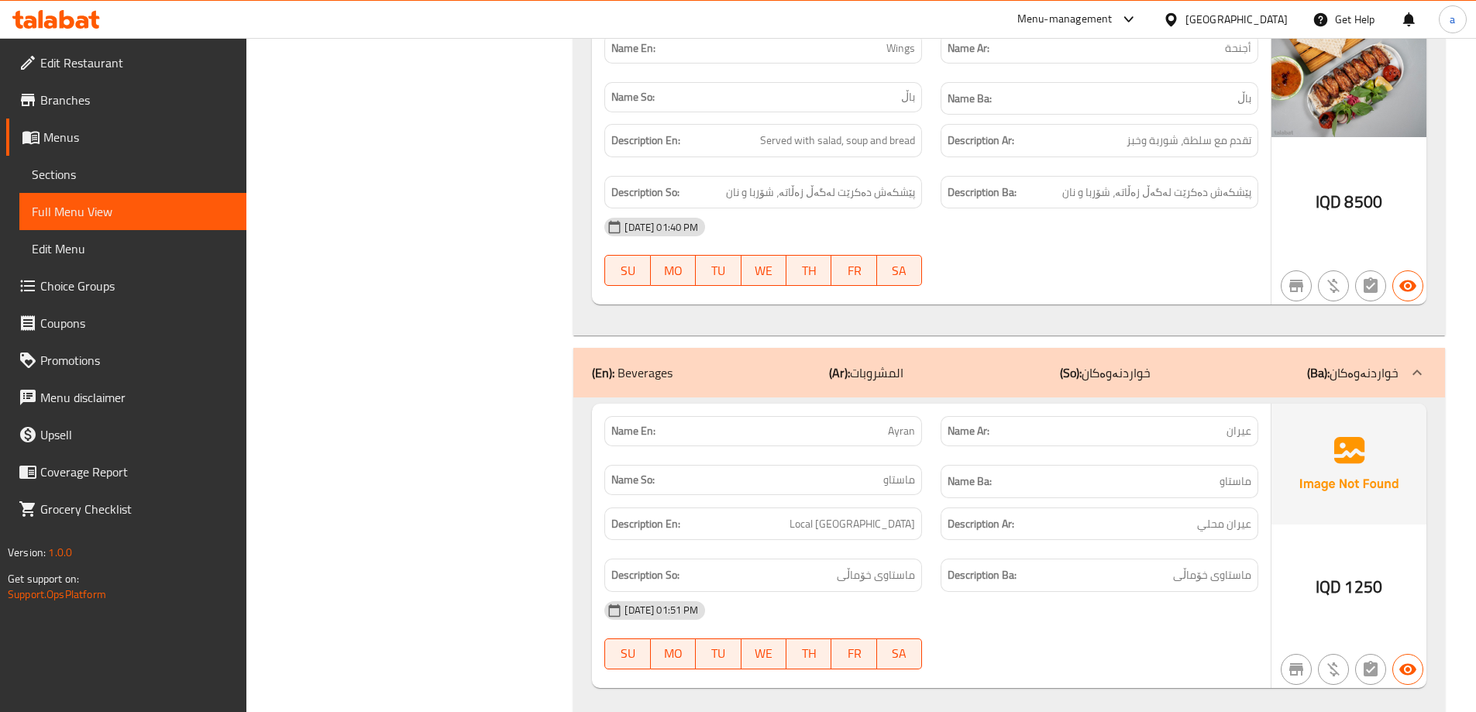
scroll to position [2698, 0]
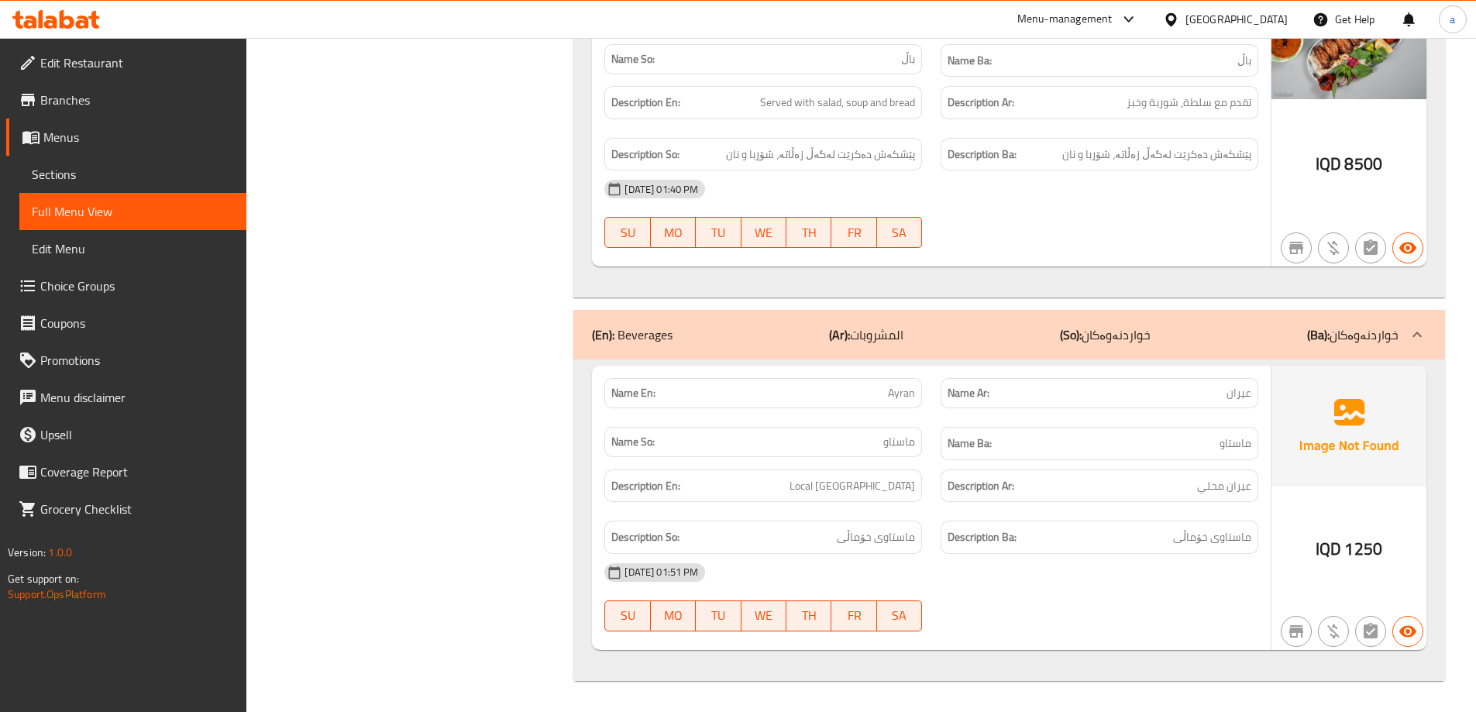
click at [107, 183] on link "Sections" at bounding box center [132, 174] width 227 height 37
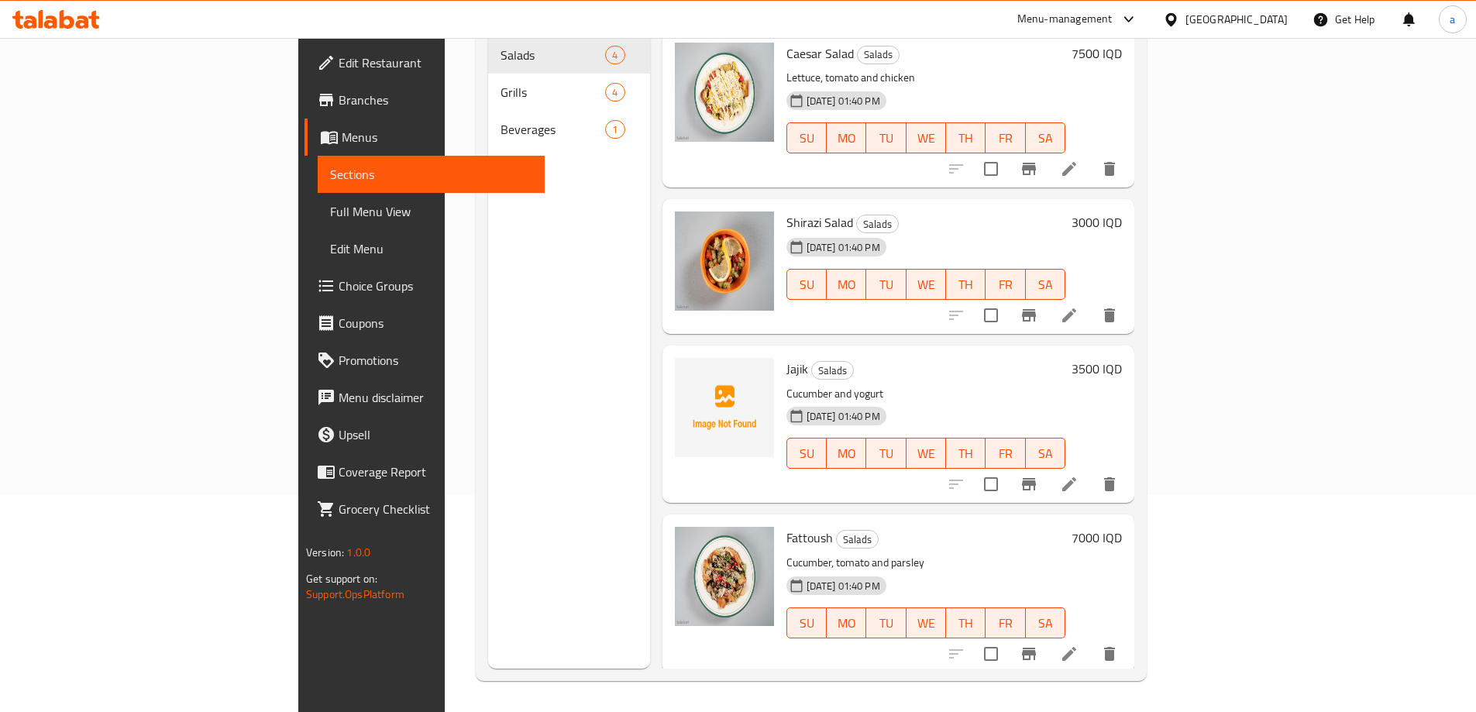
scroll to position [217, 0]
click at [500, 120] on span "Beverages" at bounding box center [552, 129] width 105 height 19
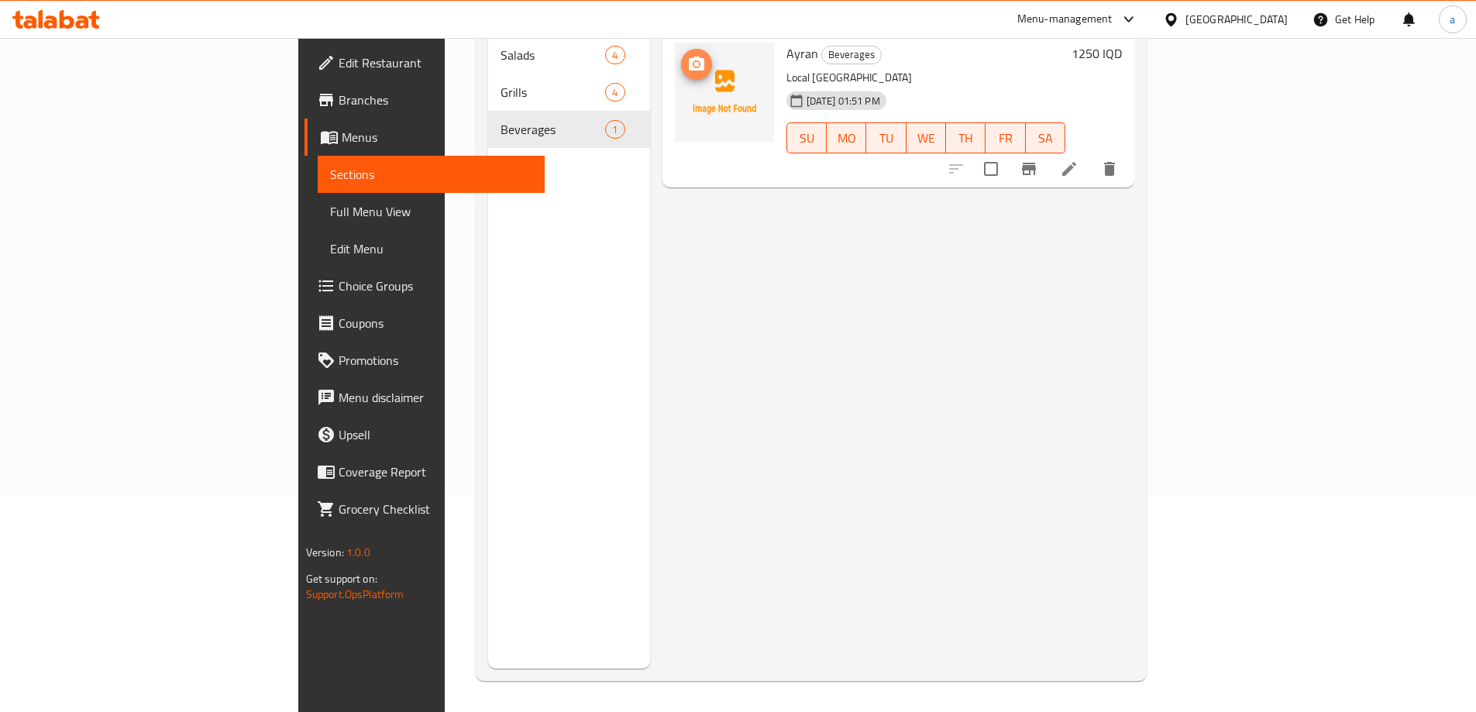
click at [687, 55] on icon "upload picture" at bounding box center [696, 64] width 19 height 19
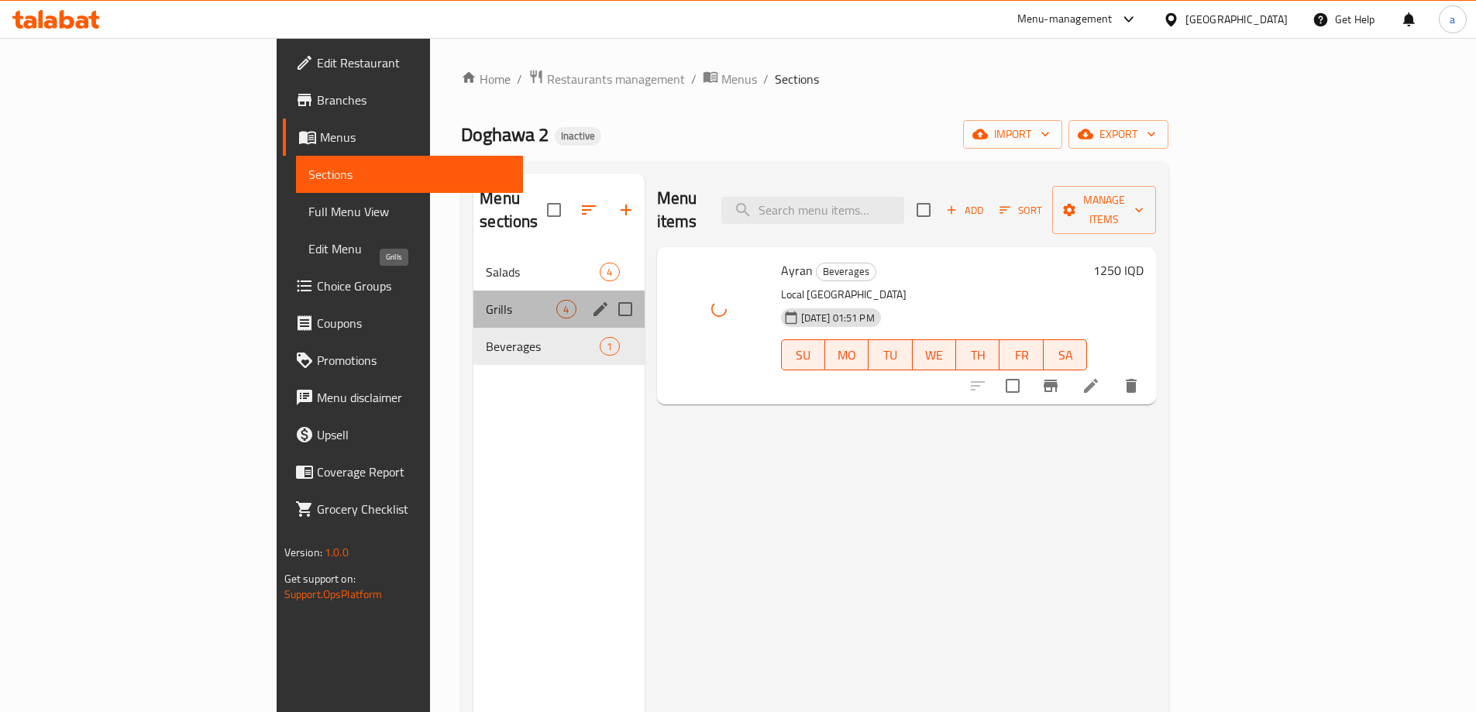
click at [486, 300] on span "Grills" at bounding box center [521, 309] width 71 height 19
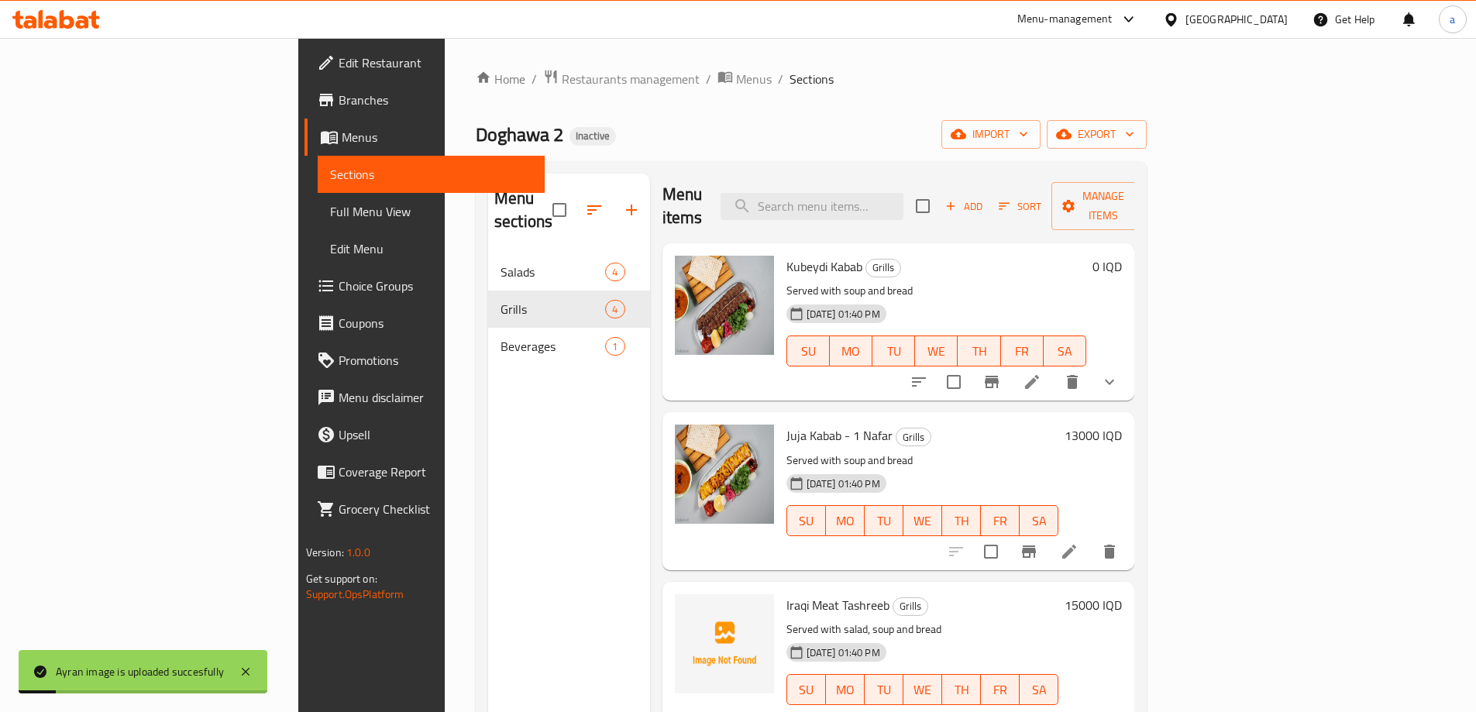
scroll to position [217, 0]
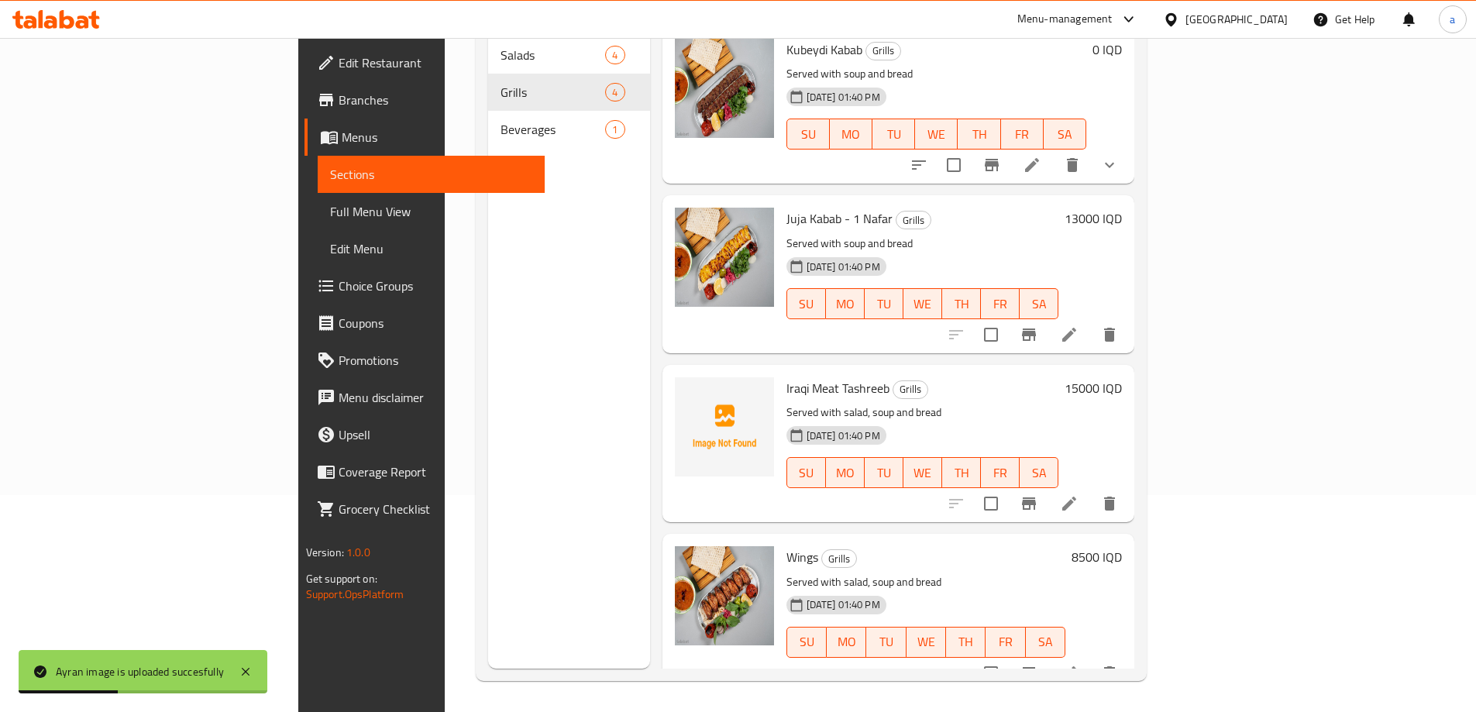
click at [488, 124] on nav "Salads 4 Grills 4 Beverages 1" at bounding box center [569, 92] width 162 height 124
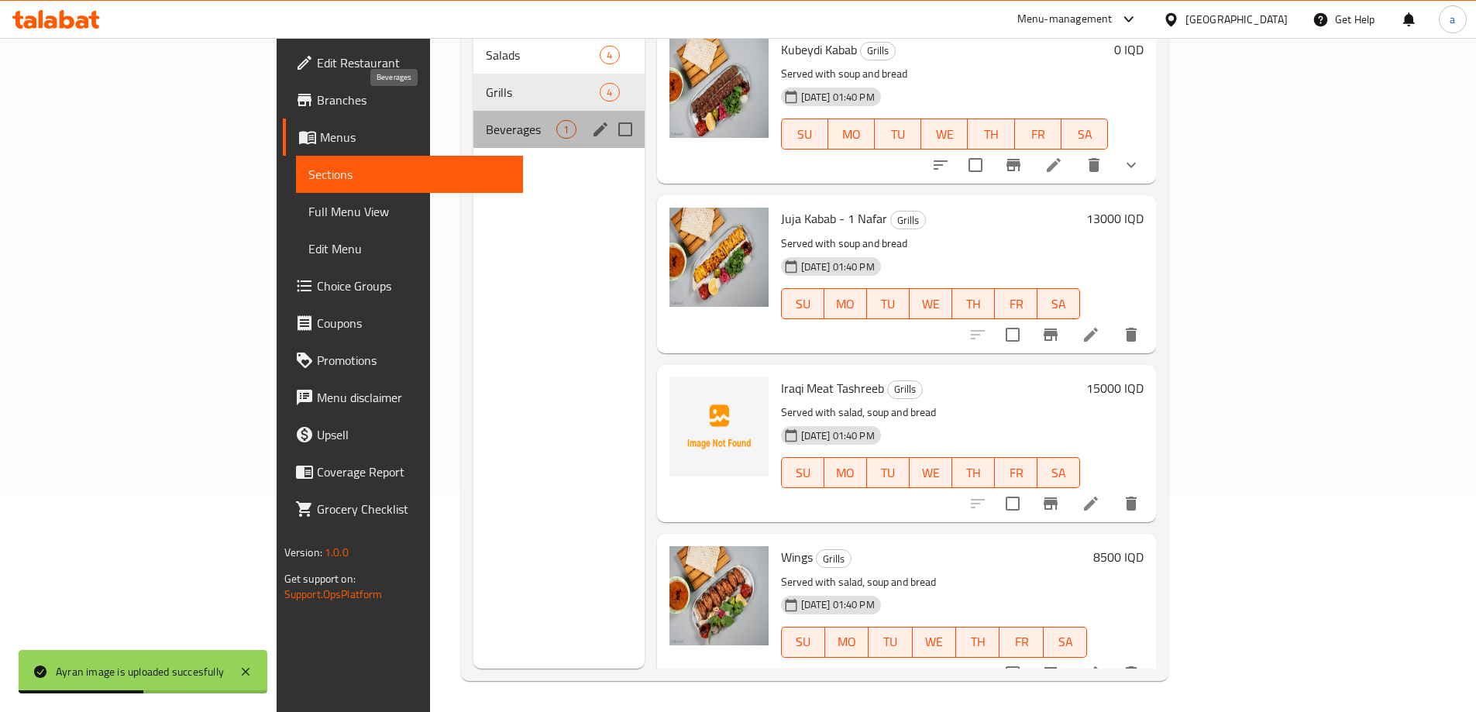
click at [486, 120] on span "Beverages" at bounding box center [521, 129] width 71 height 19
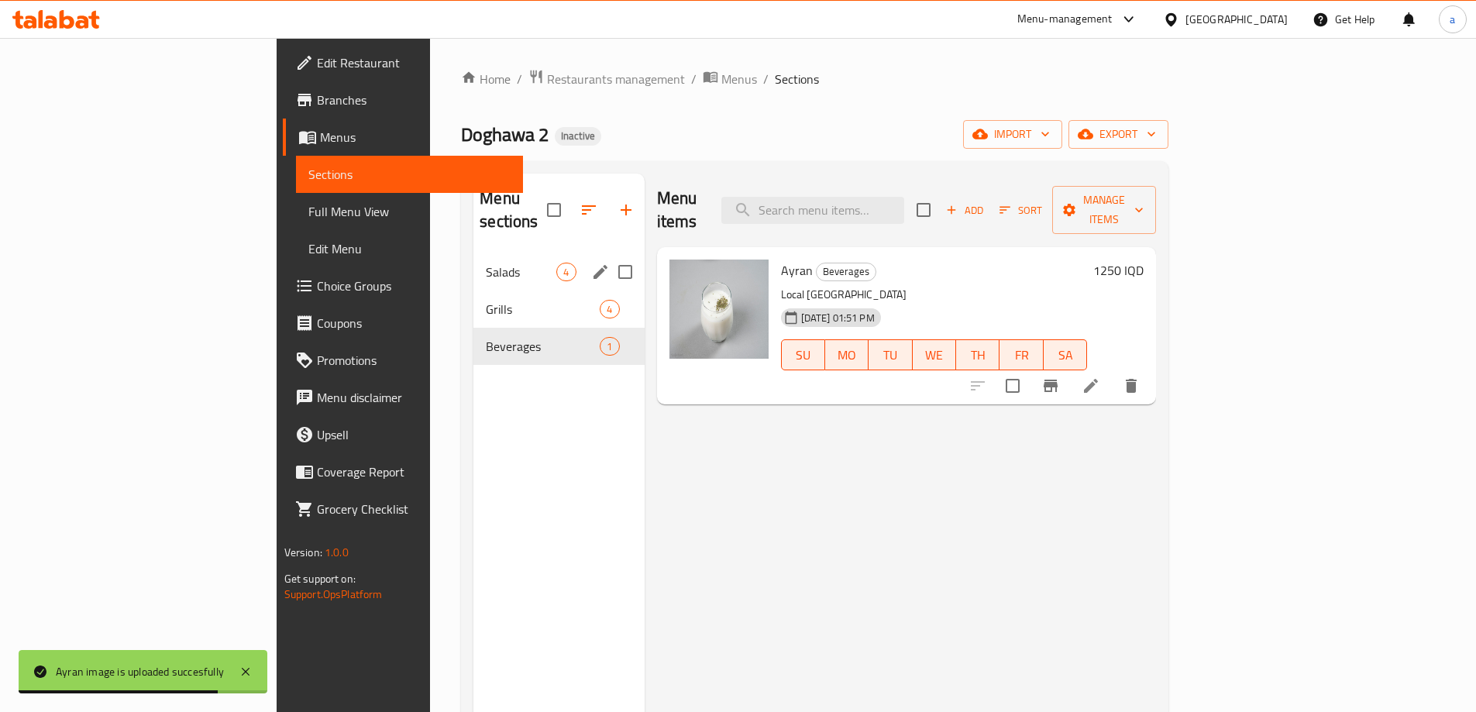
click at [486, 263] on span "Salads" at bounding box center [521, 272] width 71 height 19
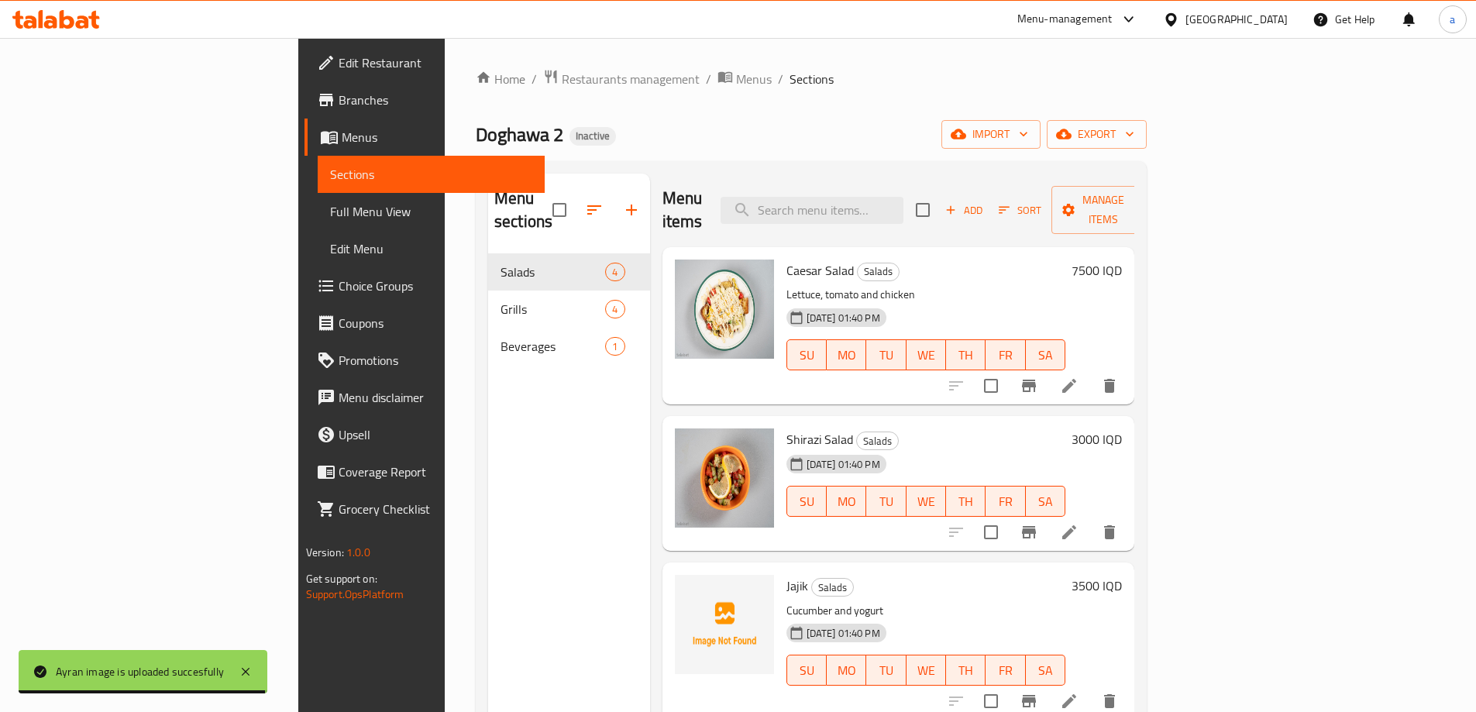
scroll to position [217, 0]
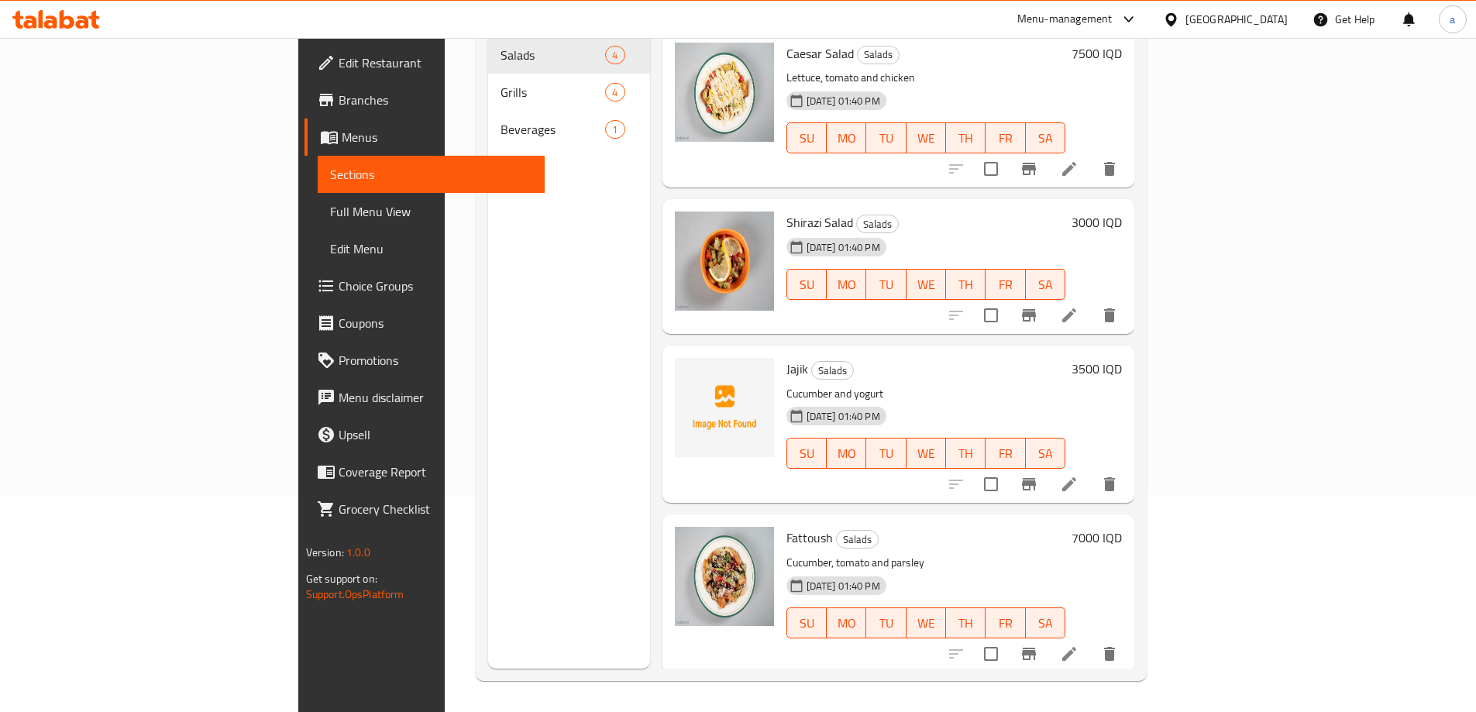
click at [786, 357] on span "Jajik" at bounding box center [797, 368] width 22 height 23
copy h6 "Jajik"
click at [518, 325] on div "Menu sections Salads 4 Grills 4 Beverages 1" at bounding box center [569, 313] width 162 height 712
click at [330, 202] on span "Full Menu View" at bounding box center [431, 211] width 202 height 19
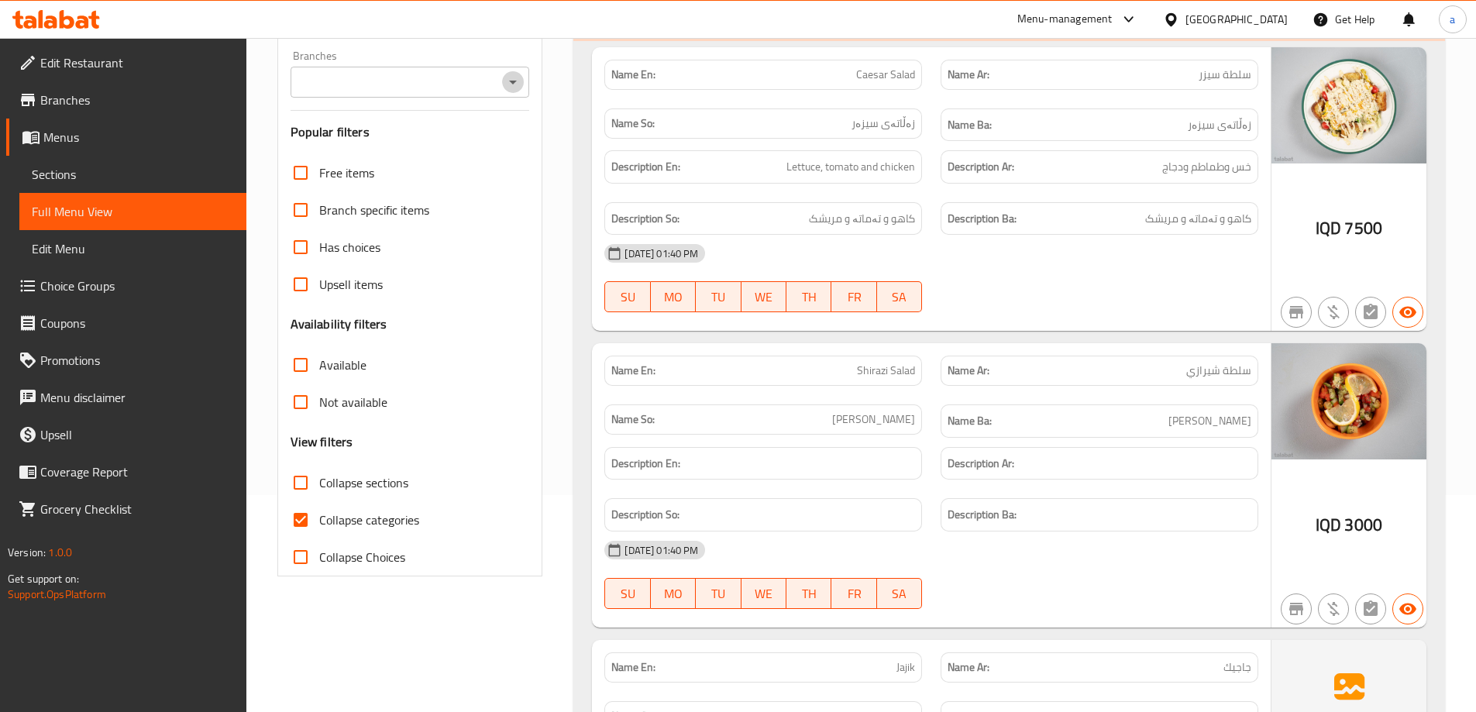
click at [508, 81] on icon "Open" at bounding box center [513, 82] width 19 height 19
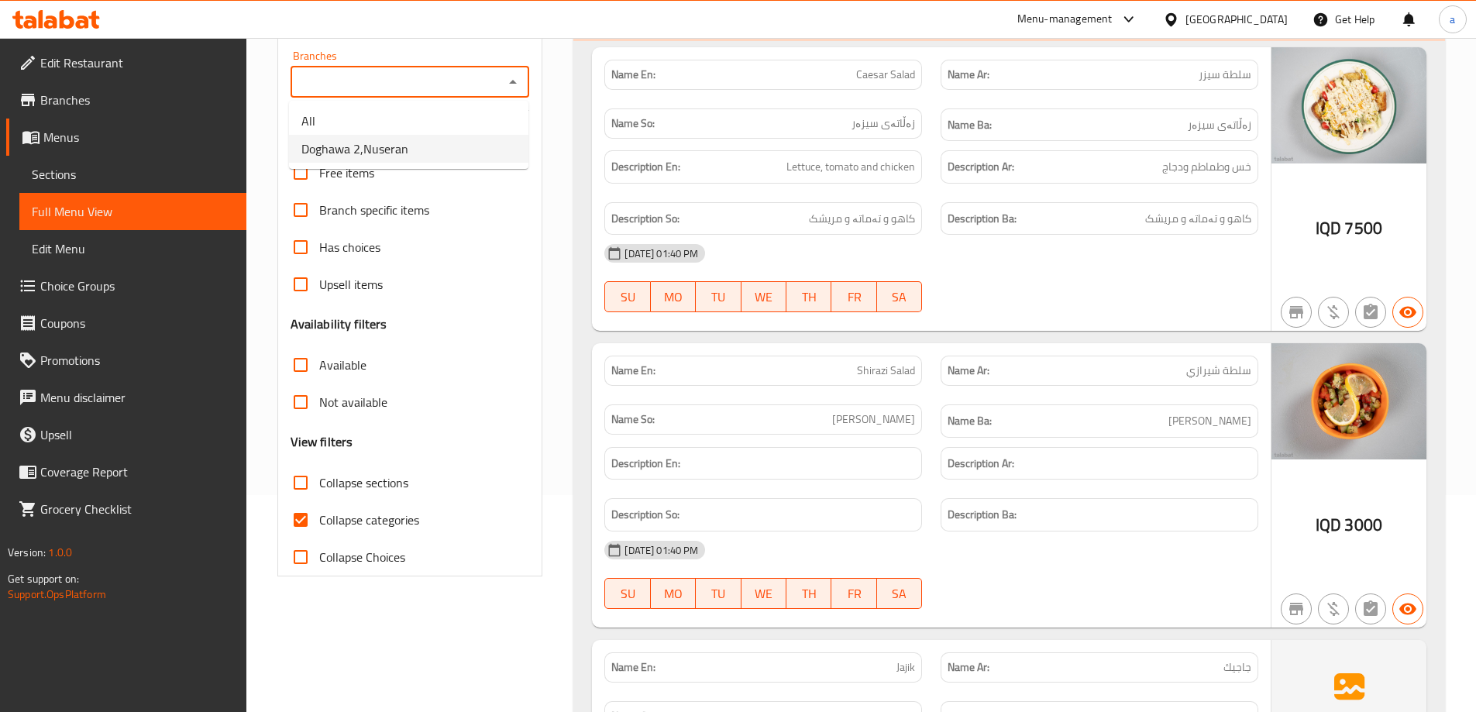
click at [470, 147] on li "Doghawa 2,Nuseran" at bounding box center [408, 149] width 239 height 28
type input "Doghawa 2,Nuseran"
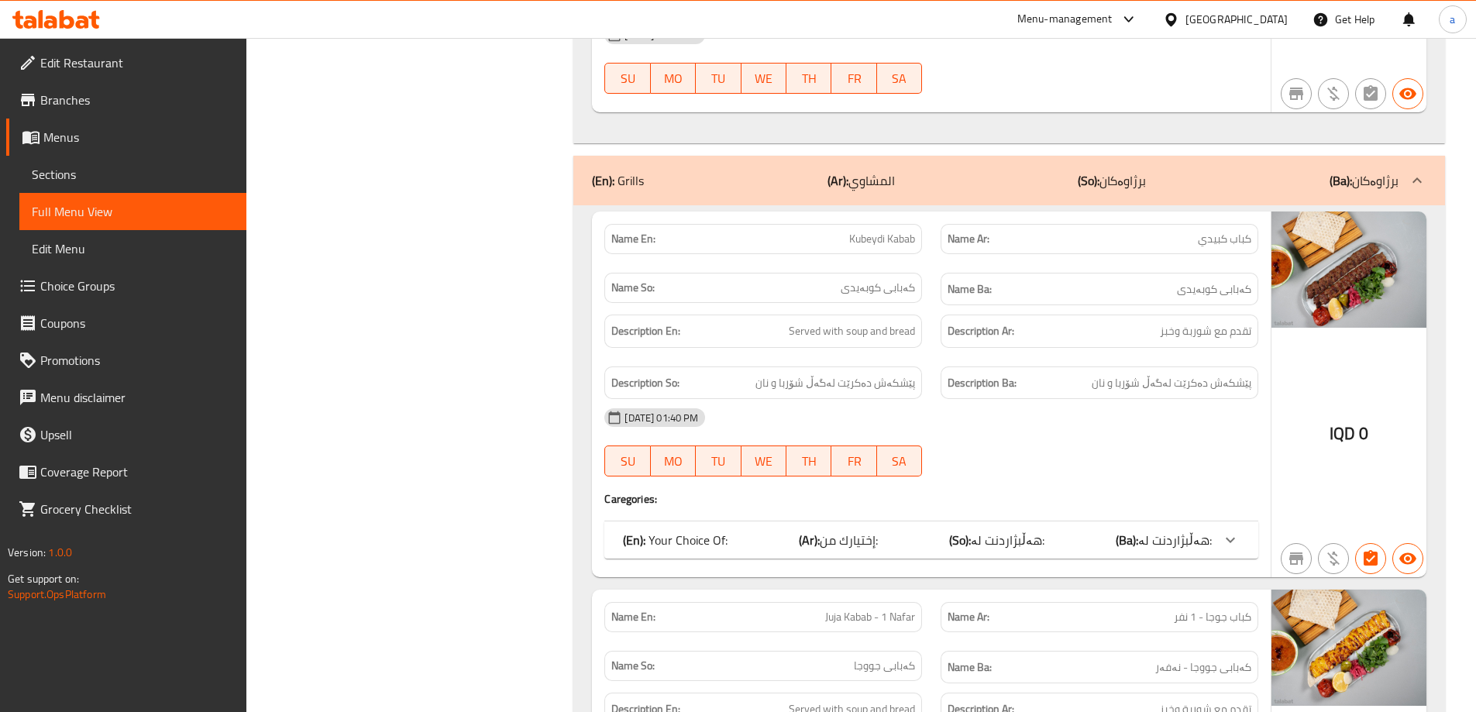
scroll to position [1364, 0]
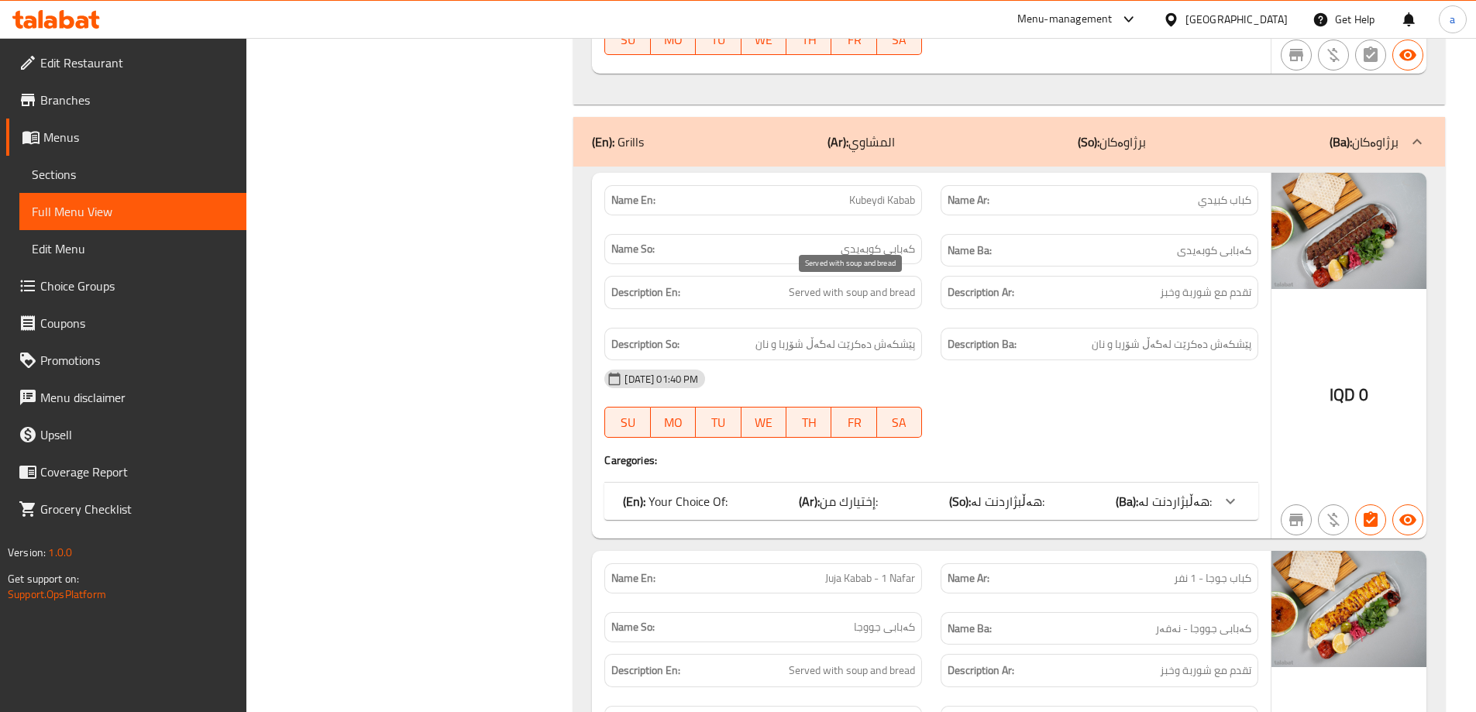
click at [855, 298] on span "Served with soup and bread" at bounding box center [852, 292] width 126 height 19
copy span "soup"
click at [1232, 498] on icon at bounding box center [1230, 501] width 19 height 19
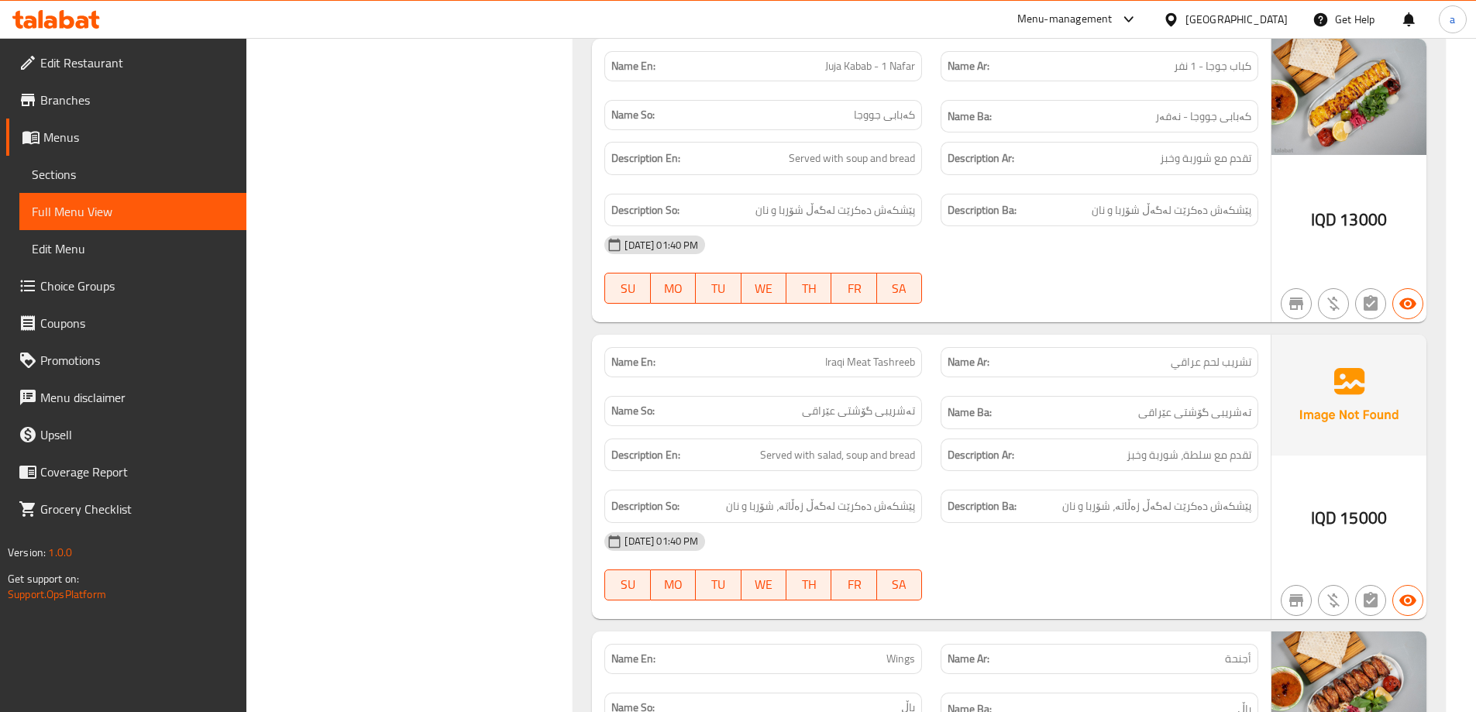
scroll to position [2061, 0]
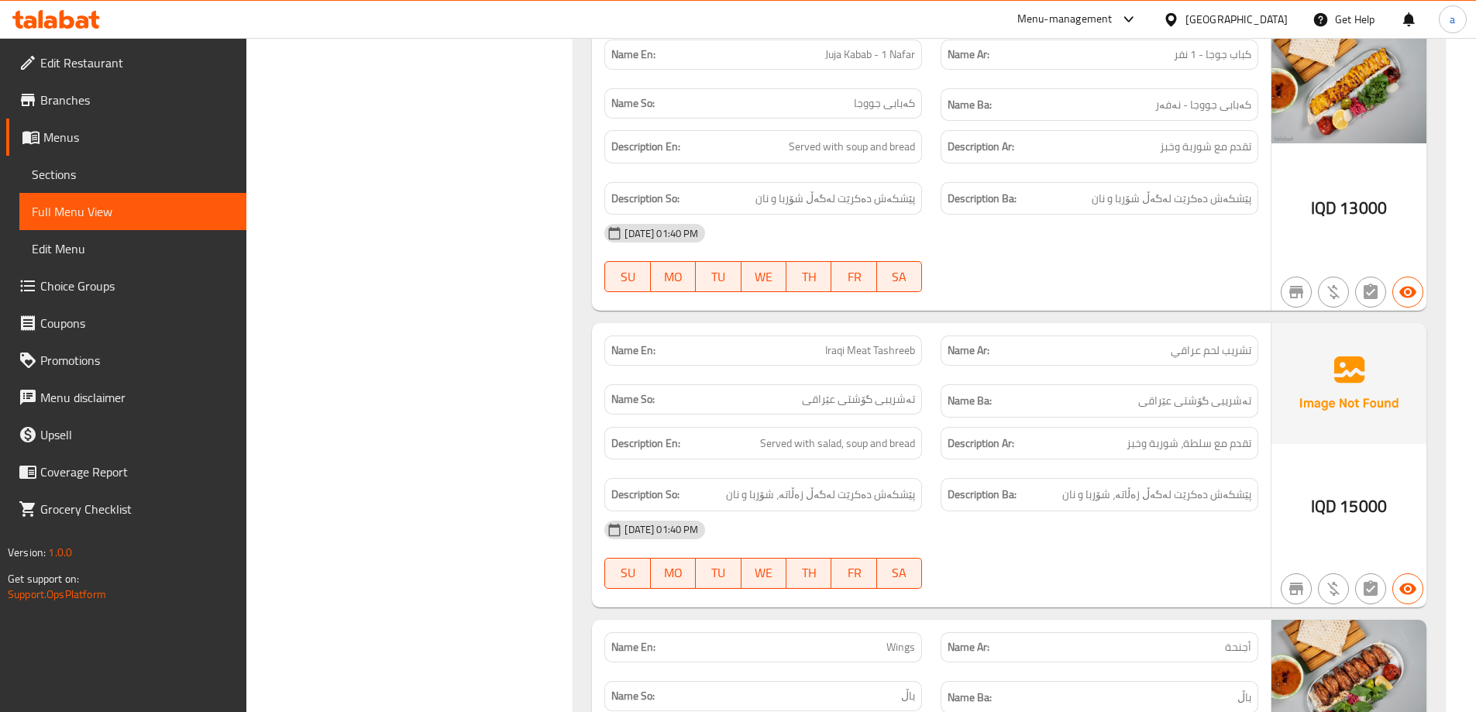
drag, startPoint x: 1020, startPoint y: 304, endPoint x: 690, endPoint y: 497, distance: 381.2
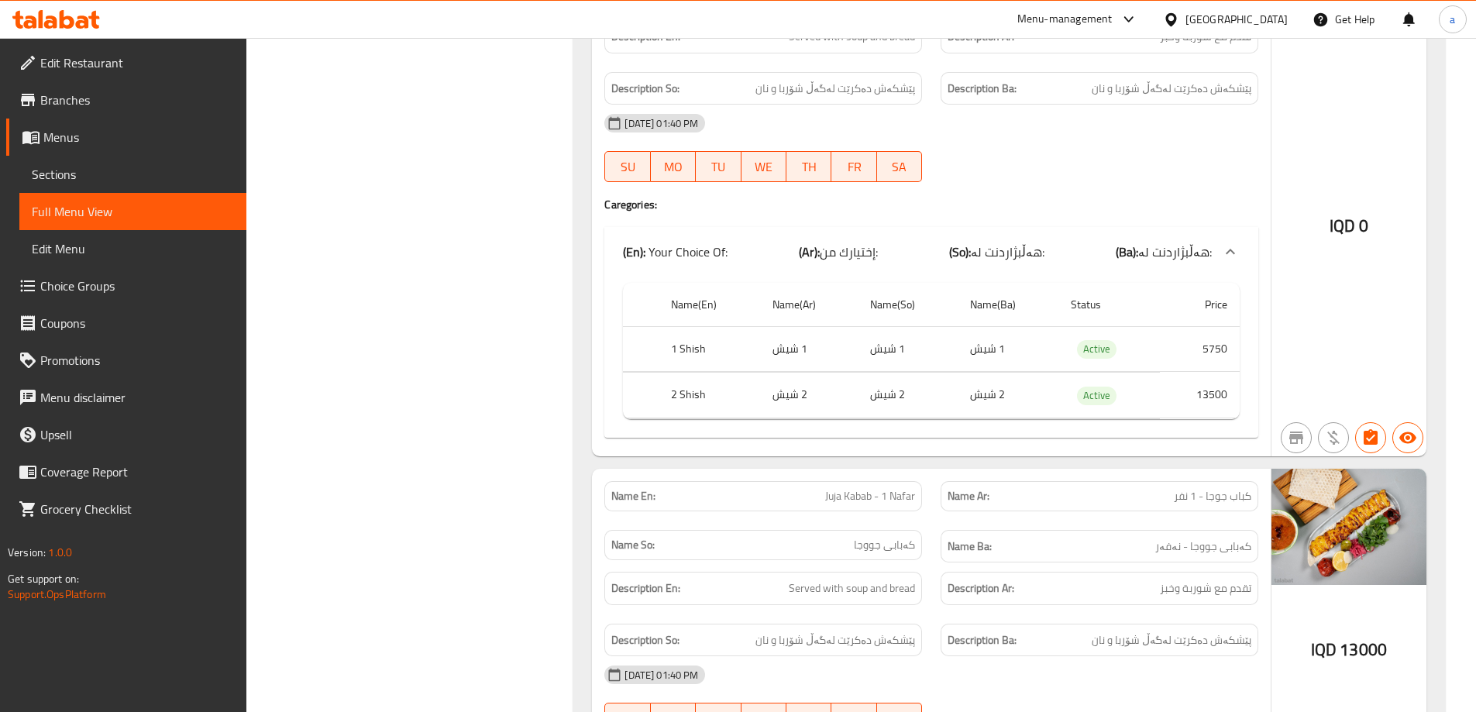
scroll to position [1596, 0]
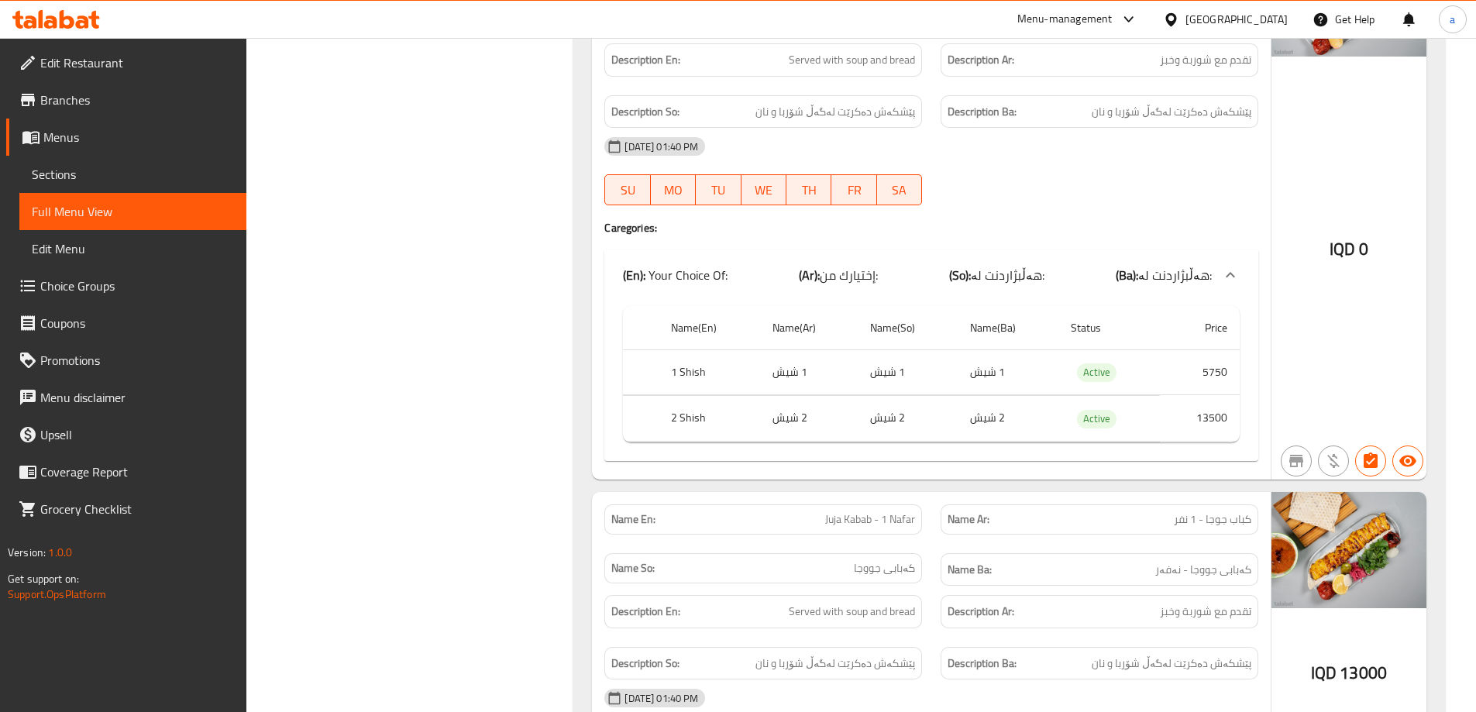
click at [1030, 380] on td "1 شيش" at bounding box center [1008, 372] width 101 height 46
click at [132, 169] on span "Sections" at bounding box center [133, 174] width 202 height 19
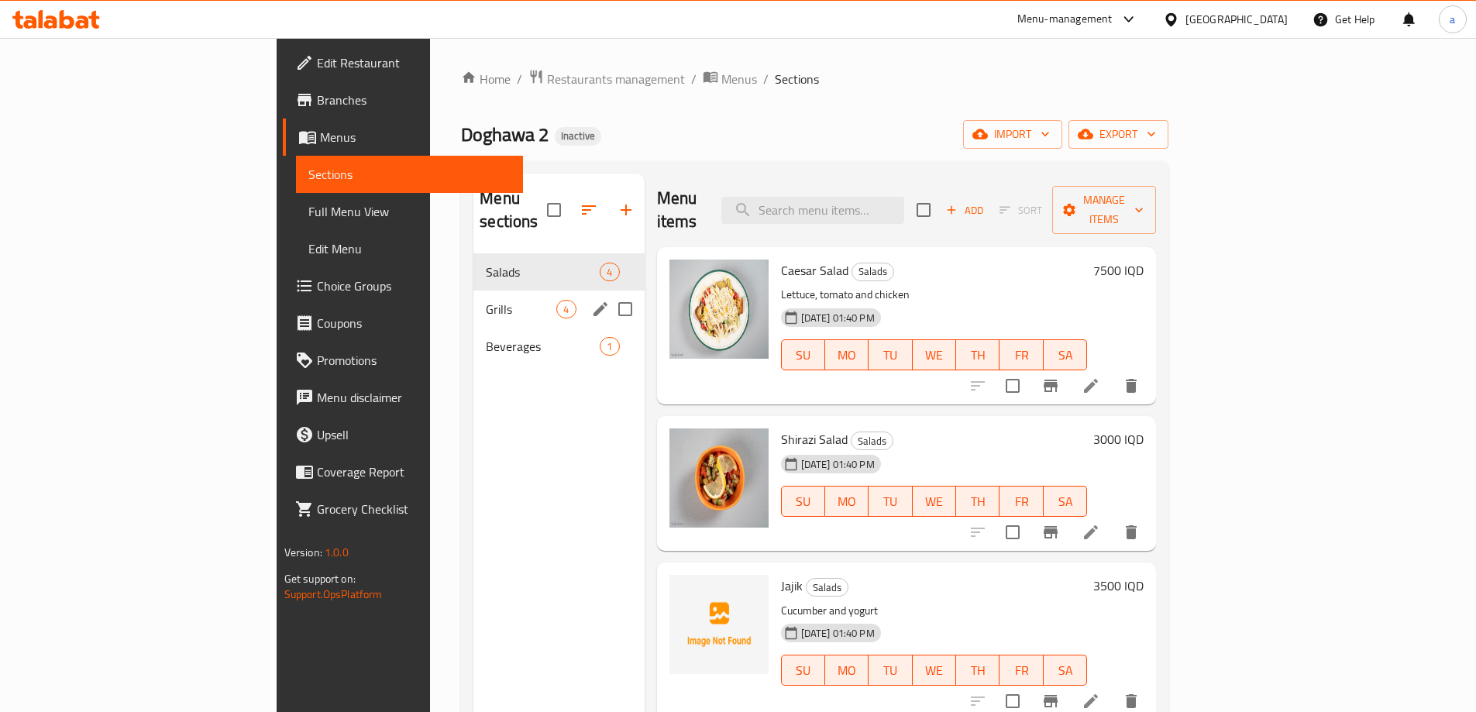
click at [473, 296] on div "Grills 4" at bounding box center [558, 309] width 170 height 37
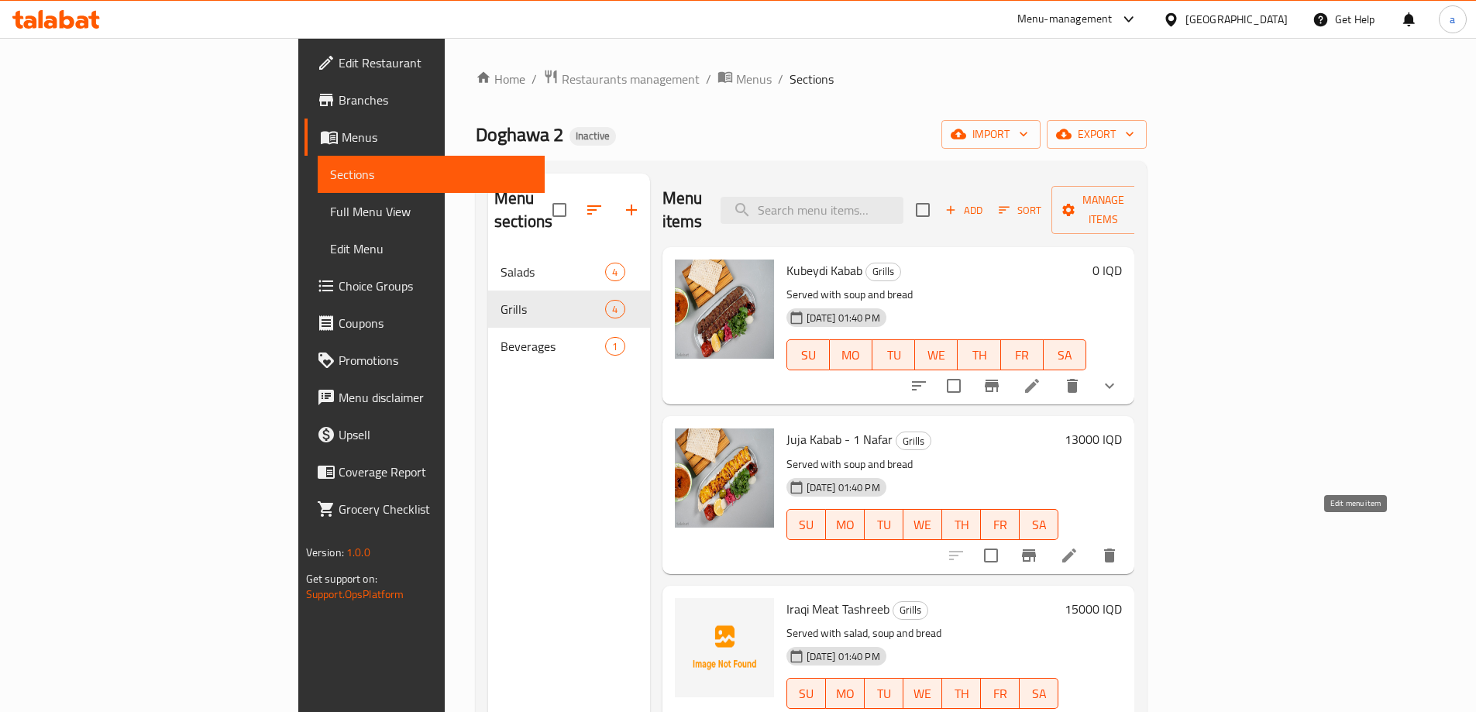
click at [1076, 549] on icon at bounding box center [1069, 556] width 14 height 14
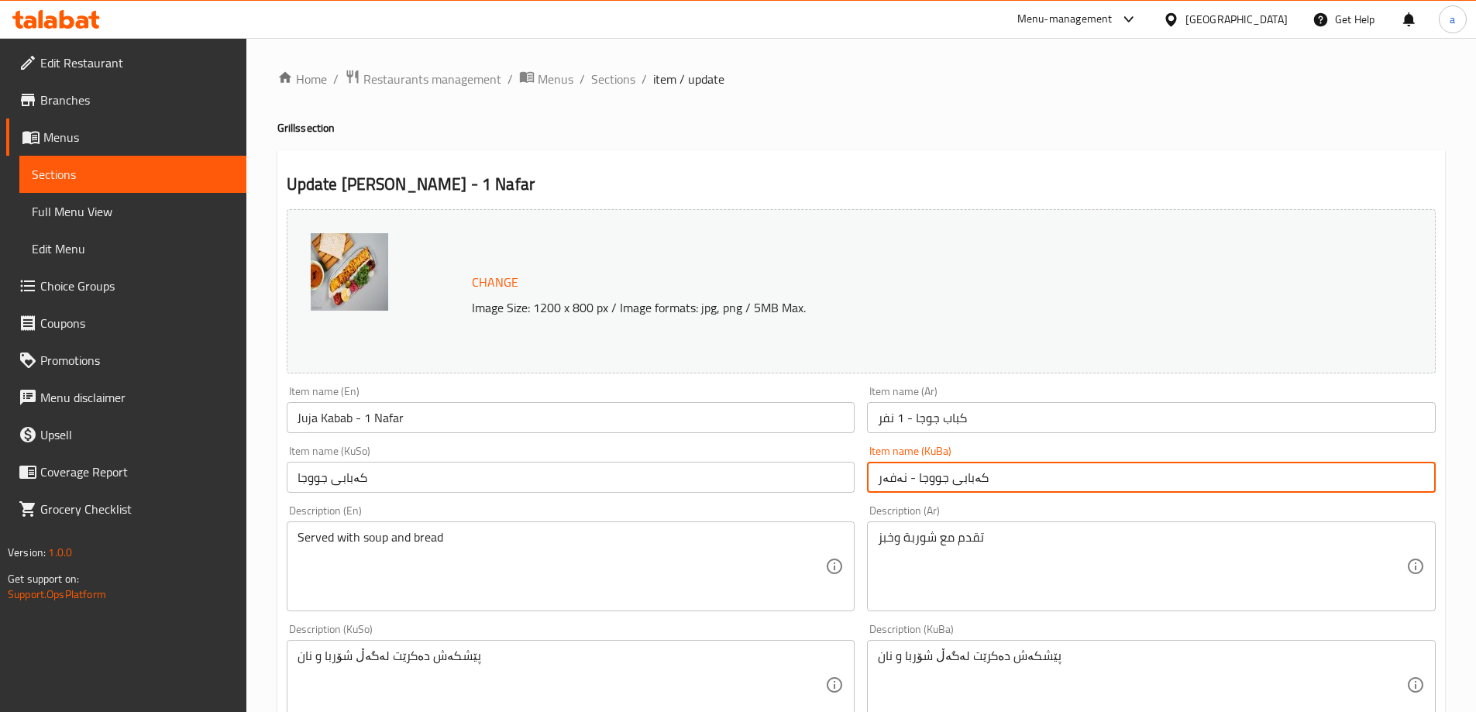
drag, startPoint x: 1010, startPoint y: 474, endPoint x: 783, endPoint y: 489, distance: 227.5
click at [783, 489] on div "Change Image Size: 1200 x 800 px / Image formats: jpg, png / 5MB Max. Item name…" at bounding box center [860, 637] width 1161 height 869
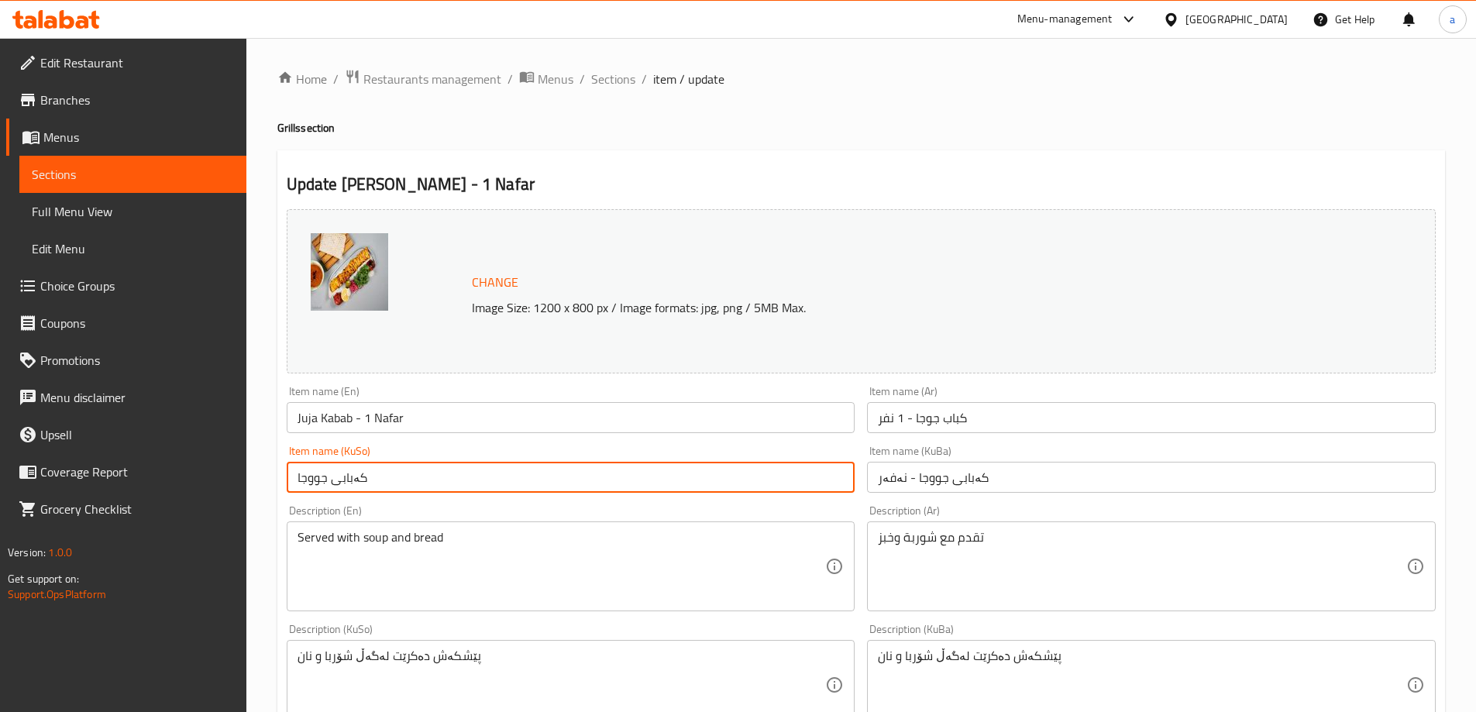
drag, startPoint x: 735, startPoint y: 473, endPoint x: 236, endPoint y: 490, distance: 499.2
click at [236, 490] on div "Edit Restaurant Branches Menus Sections Full Menu View Edit Menu Choice Groups …" at bounding box center [738, 666] width 1476 height 1257
paste input "- نەفەر"
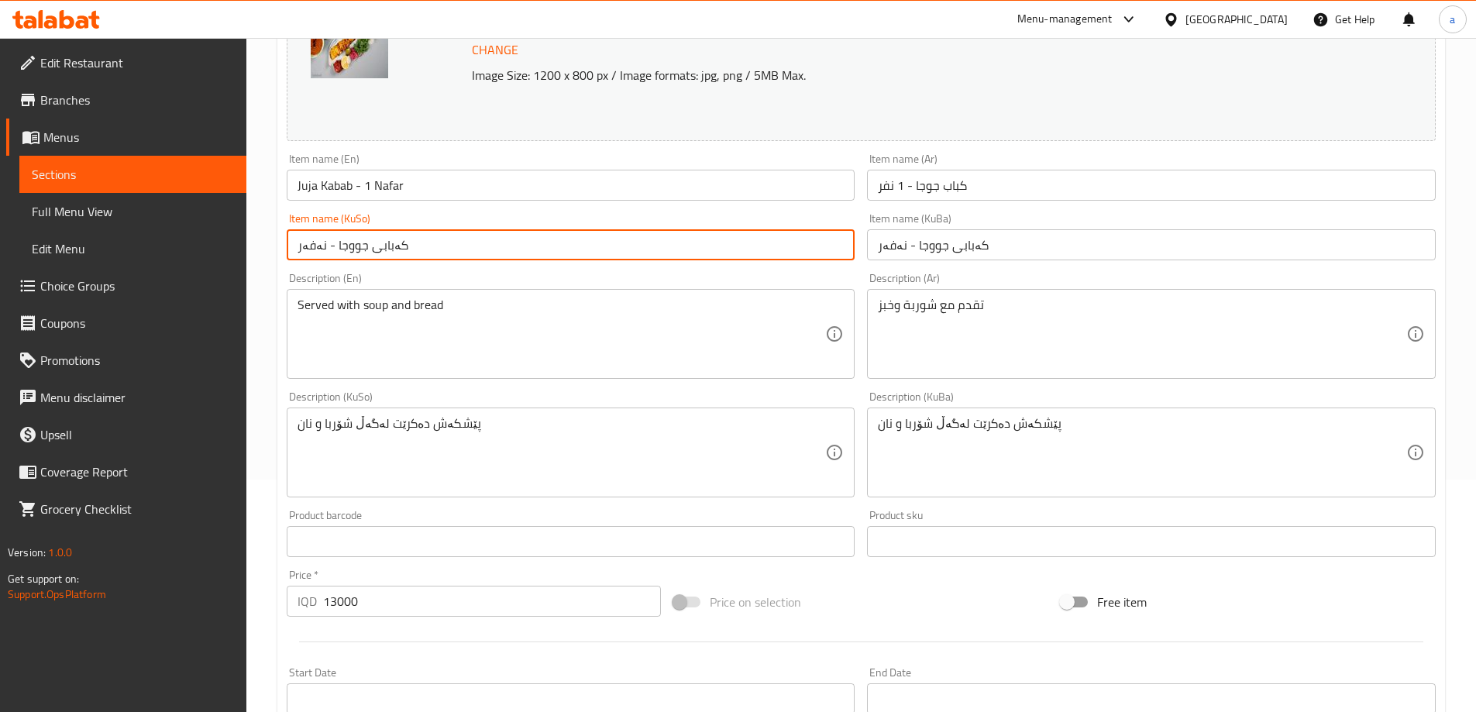
scroll to position [583, 0]
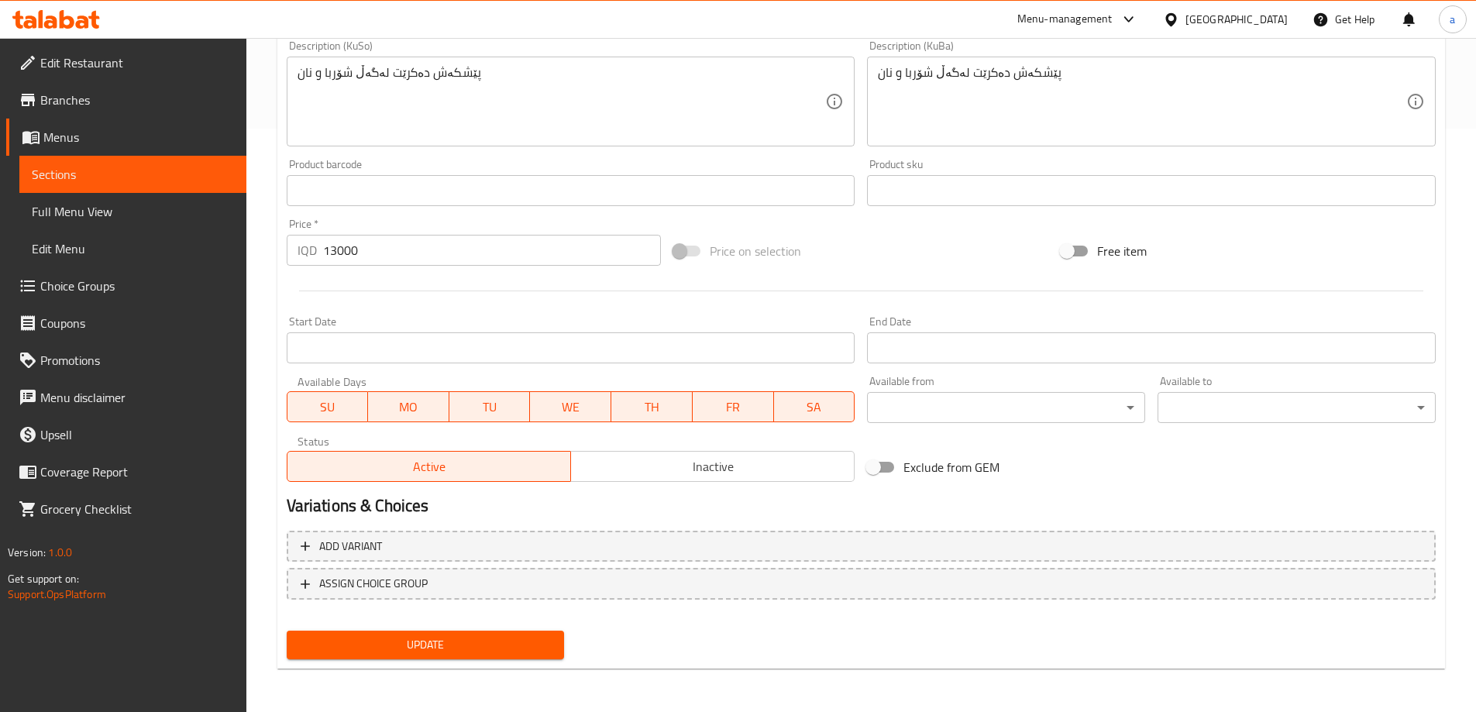
type input "کەبابى جووجا - نەفەر"
drag, startPoint x: 463, startPoint y: 635, endPoint x: 447, endPoint y: 636, distance: 16.3
click at [463, 635] on button "Update" at bounding box center [426, 645] width 278 height 29
click at [202, 180] on span "Sections" at bounding box center [133, 174] width 202 height 19
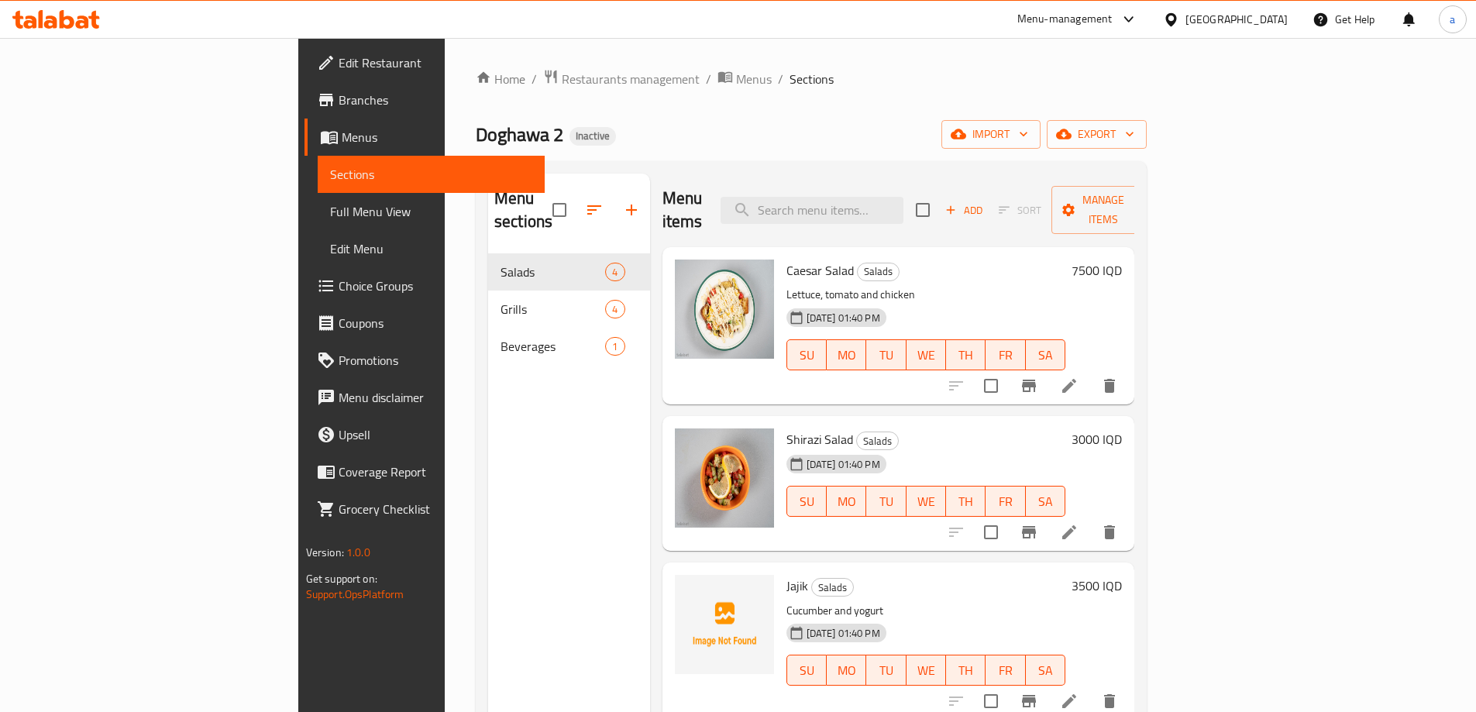
click at [1076, 379] on icon at bounding box center [1069, 386] width 14 height 14
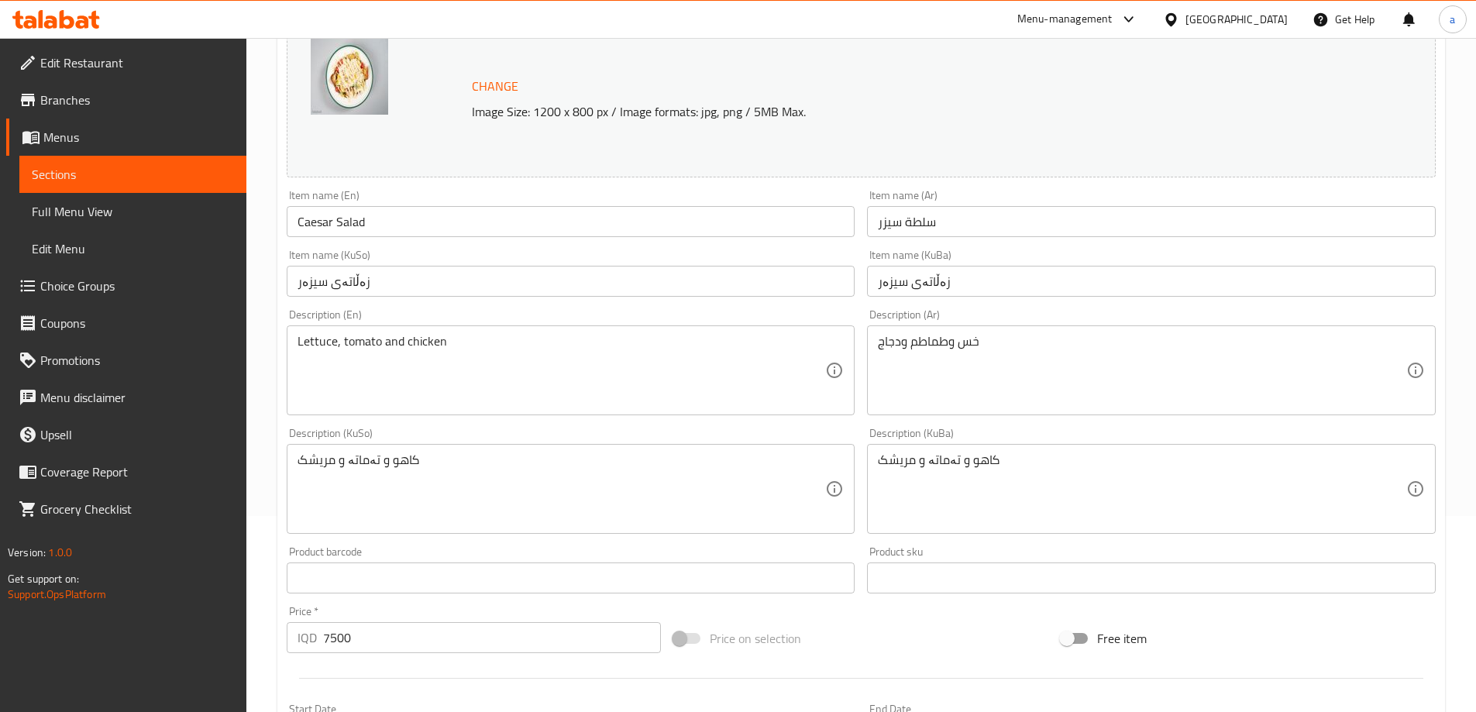
scroll to position [232, 0]
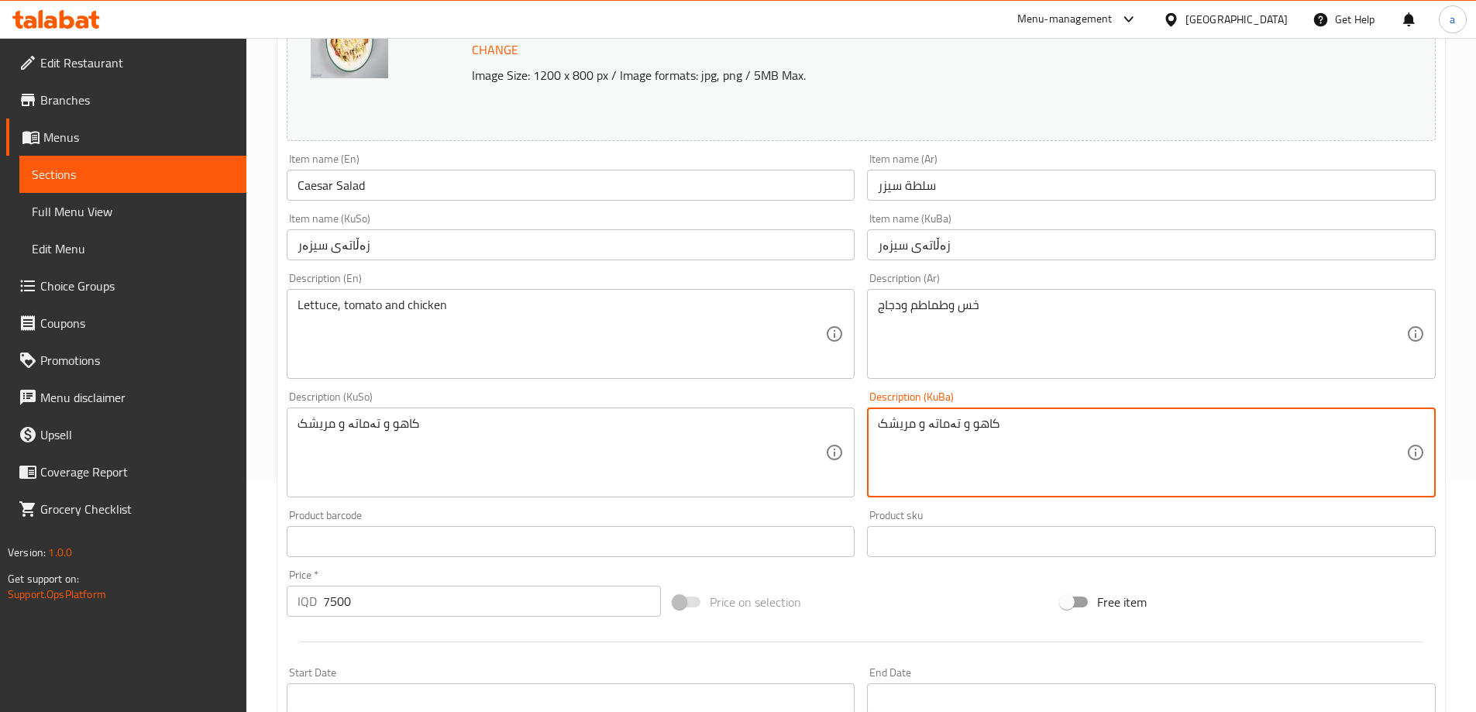
drag, startPoint x: 957, startPoint y: 425, endPoint x: 968, endPoint y: 425, distance: 10.8
drag, startPoint x: 1085, startPoint y: 436, endPoint x: 868, endPoint y: 440, distance: 217.7
click at [855, 439] on div "Change Image Size: 1200 x 800 px / Image formats: jpg, png / 5MB Max. Item name…" at bounding box center [860, 405] width 1161 height 869
type textarea "کاهو، تەماتە و مریشک"
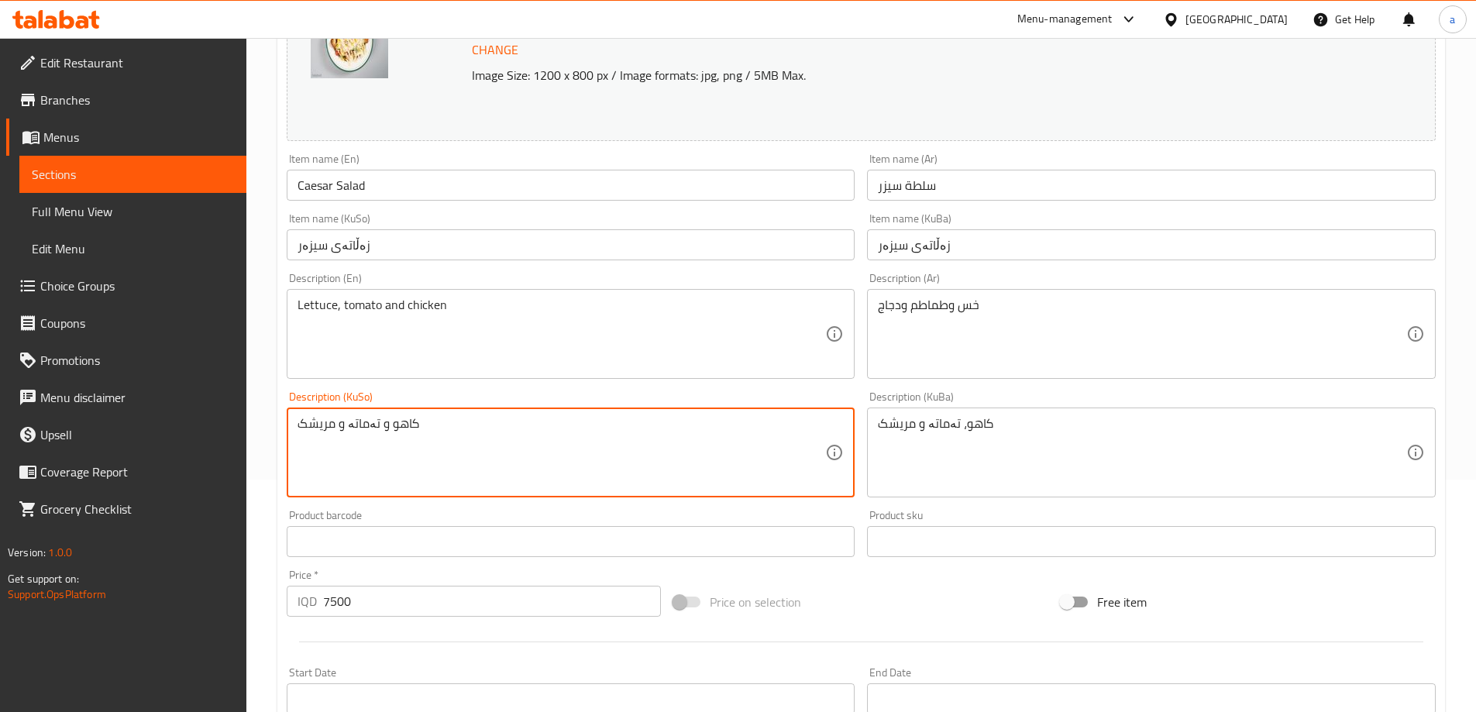
drag, startPoint x: 475, startPoint y: 435, endPoint x: 195, endPoint y: 430, distance: 279.7
paste textarea "،"
type textarea "کاهو، تەماتە و مریشک"
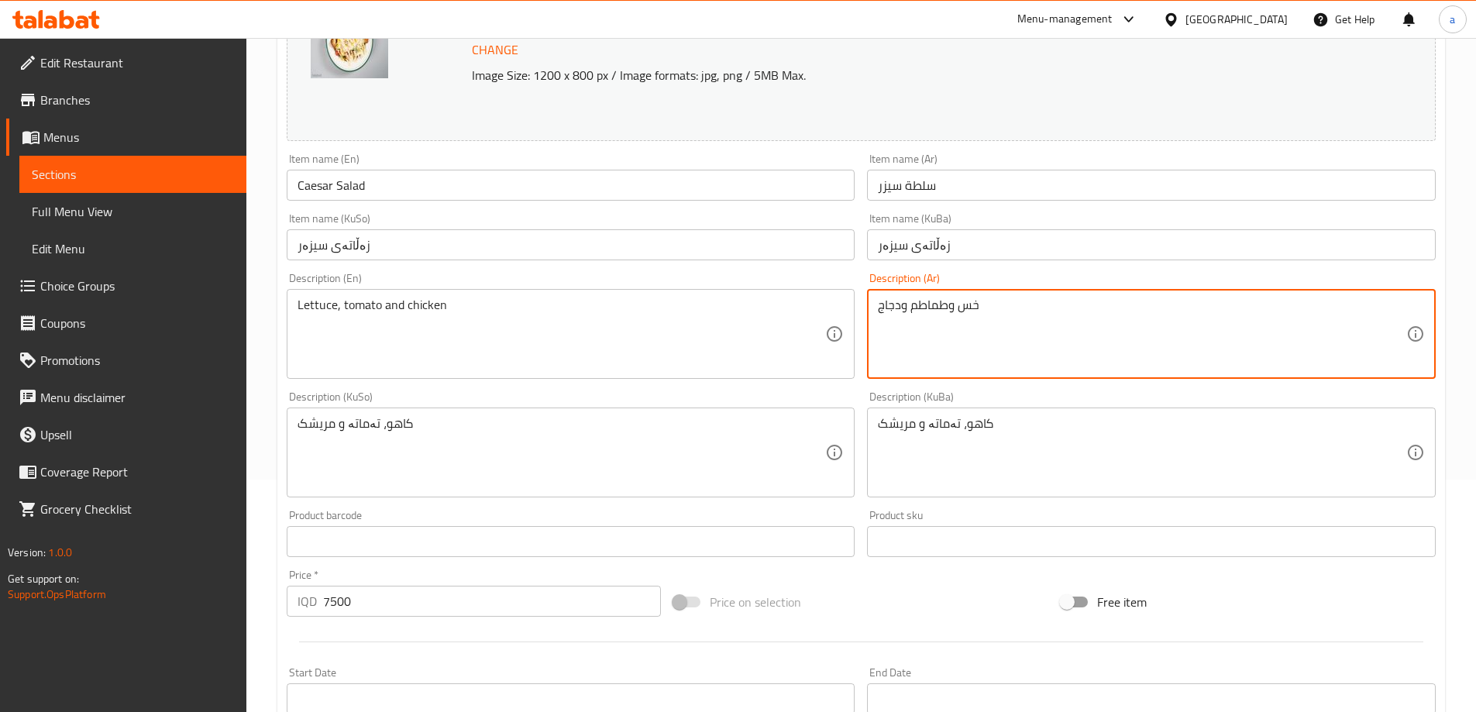
drag, startPoint x: 948, startPoint y: 304, endPoint x: 958, endPoint y: 300, distance: 11.5
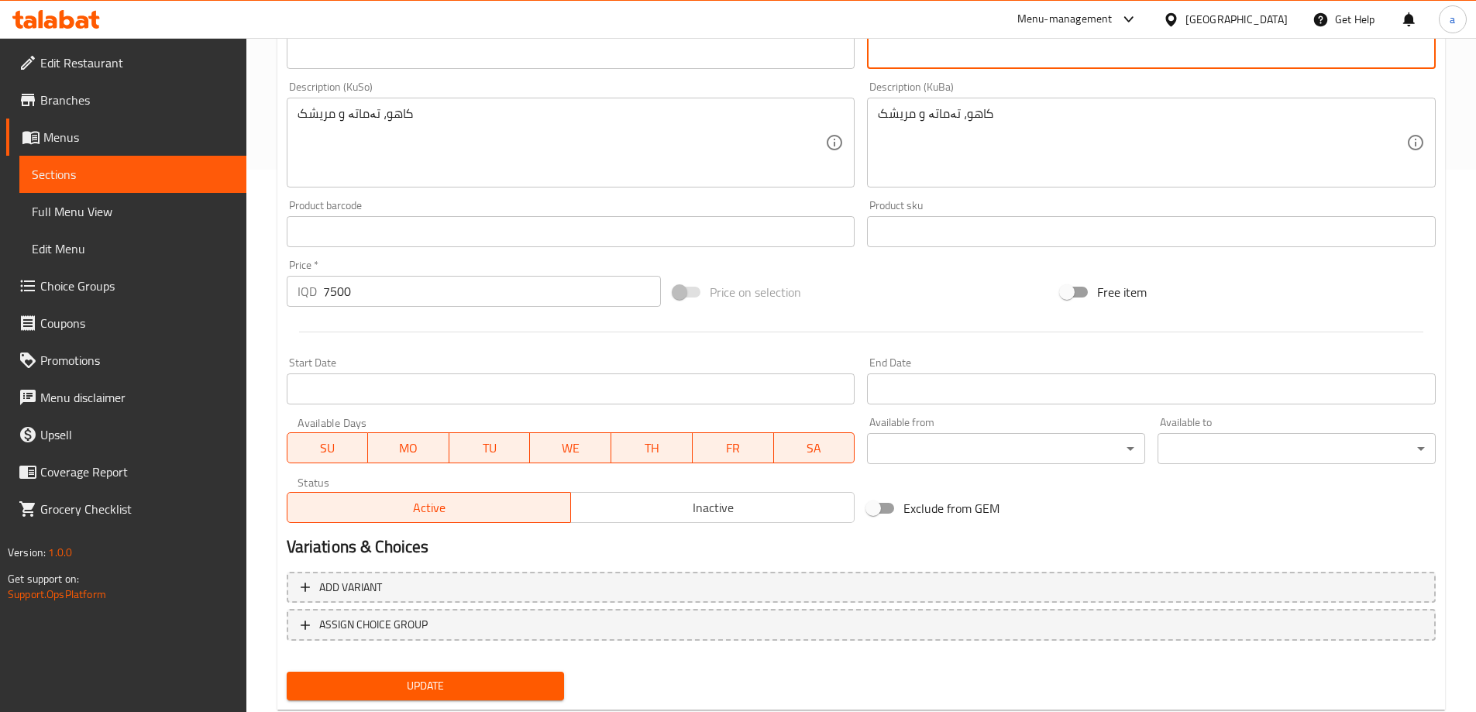
scroll to position [583, 0]
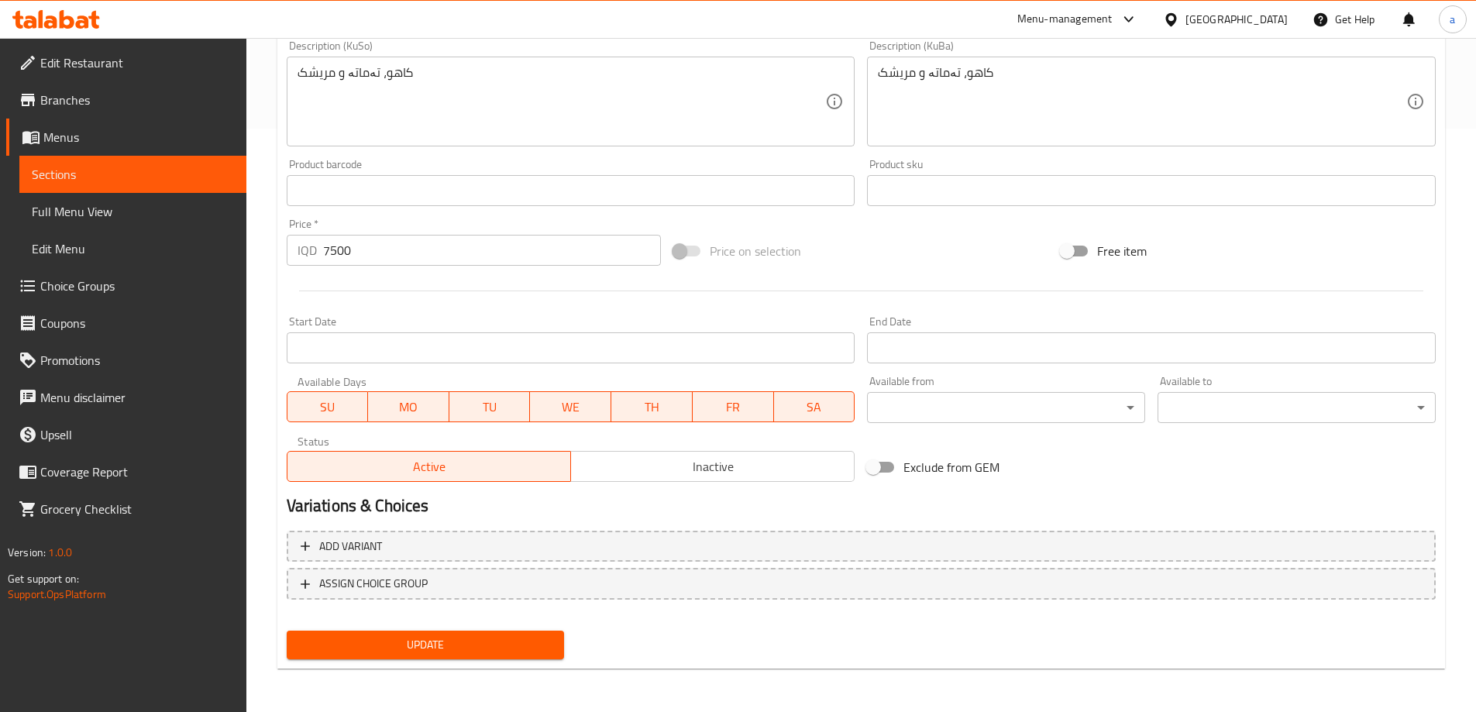
type textarea "خس، طماطم ودجاج"
click at [430, 633] on button "Update" at bounding box center [426, 645] width 278 height 29
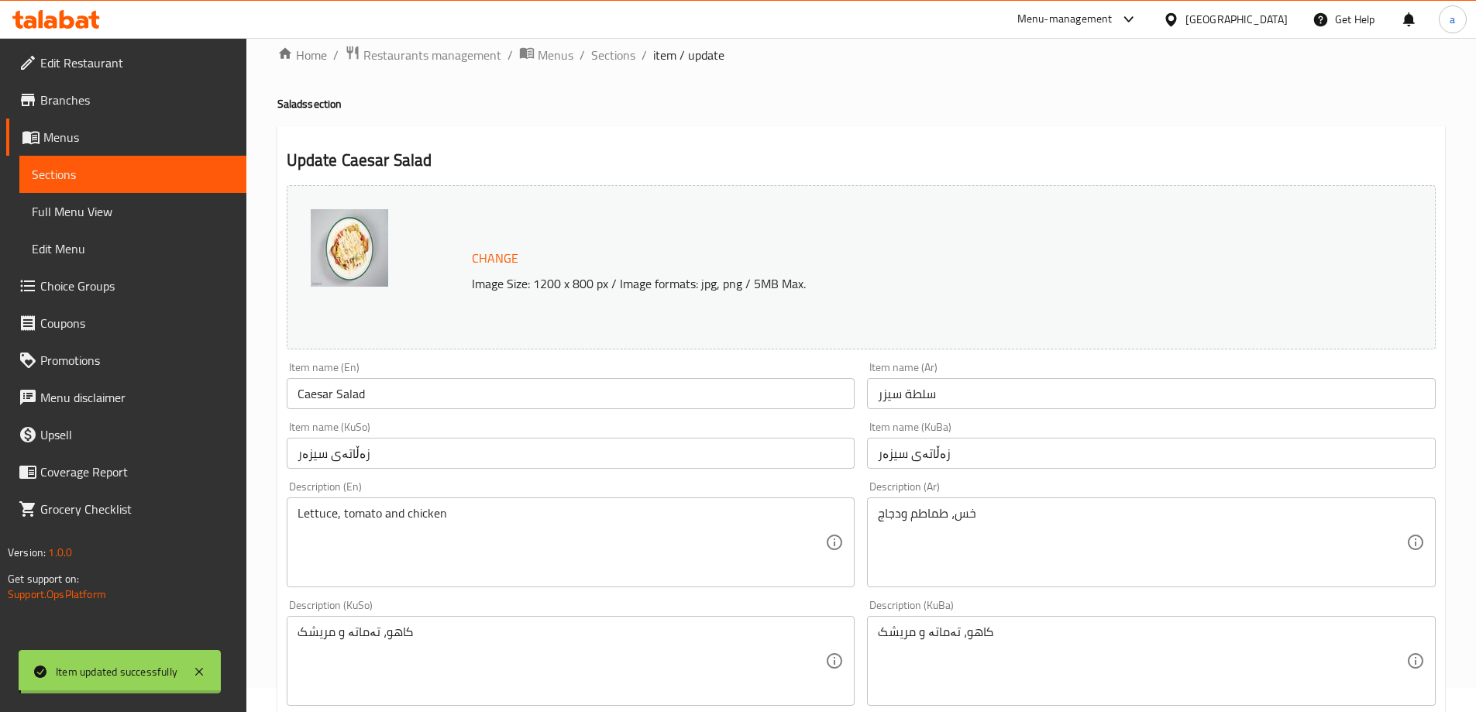
scroll to position [0, 0]
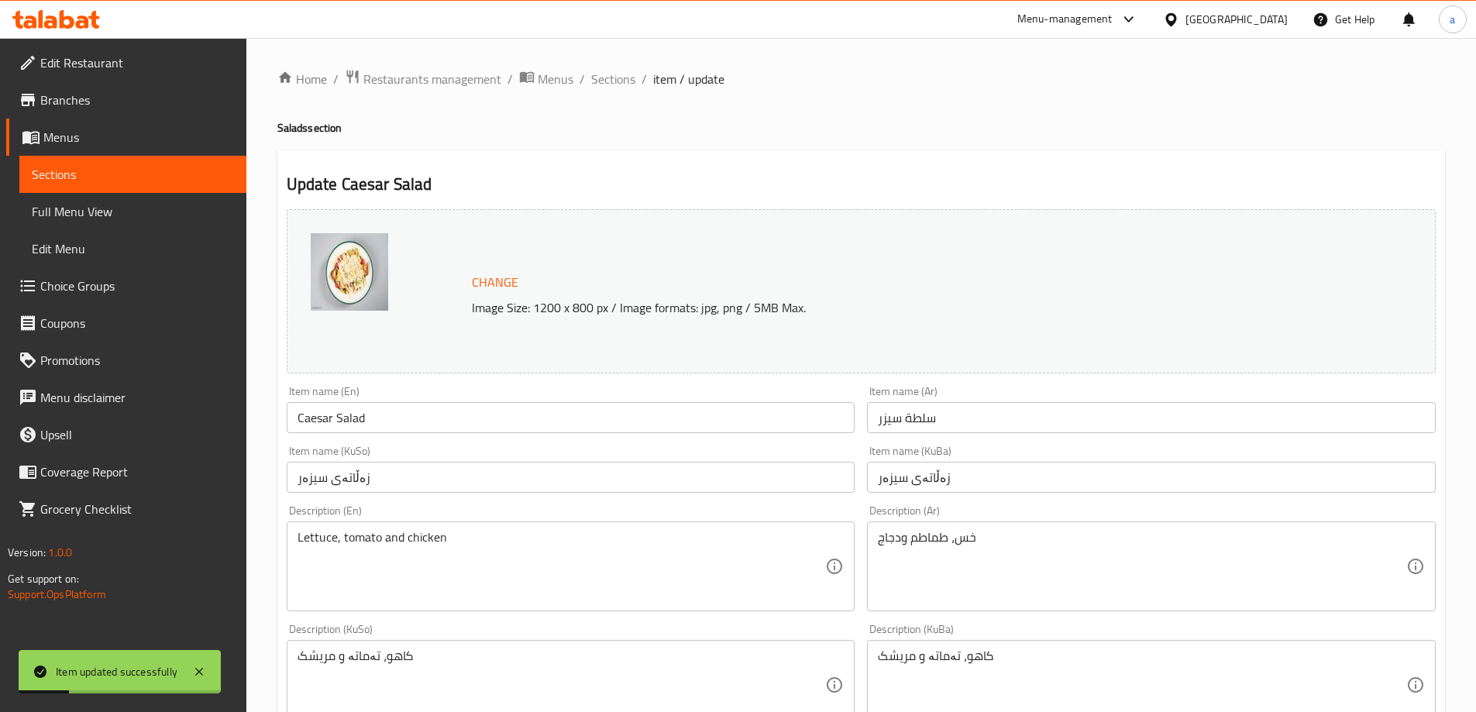
click at [91, 205] on span "Full Menu View" at bounding box center [133, 211] width 202 height 19
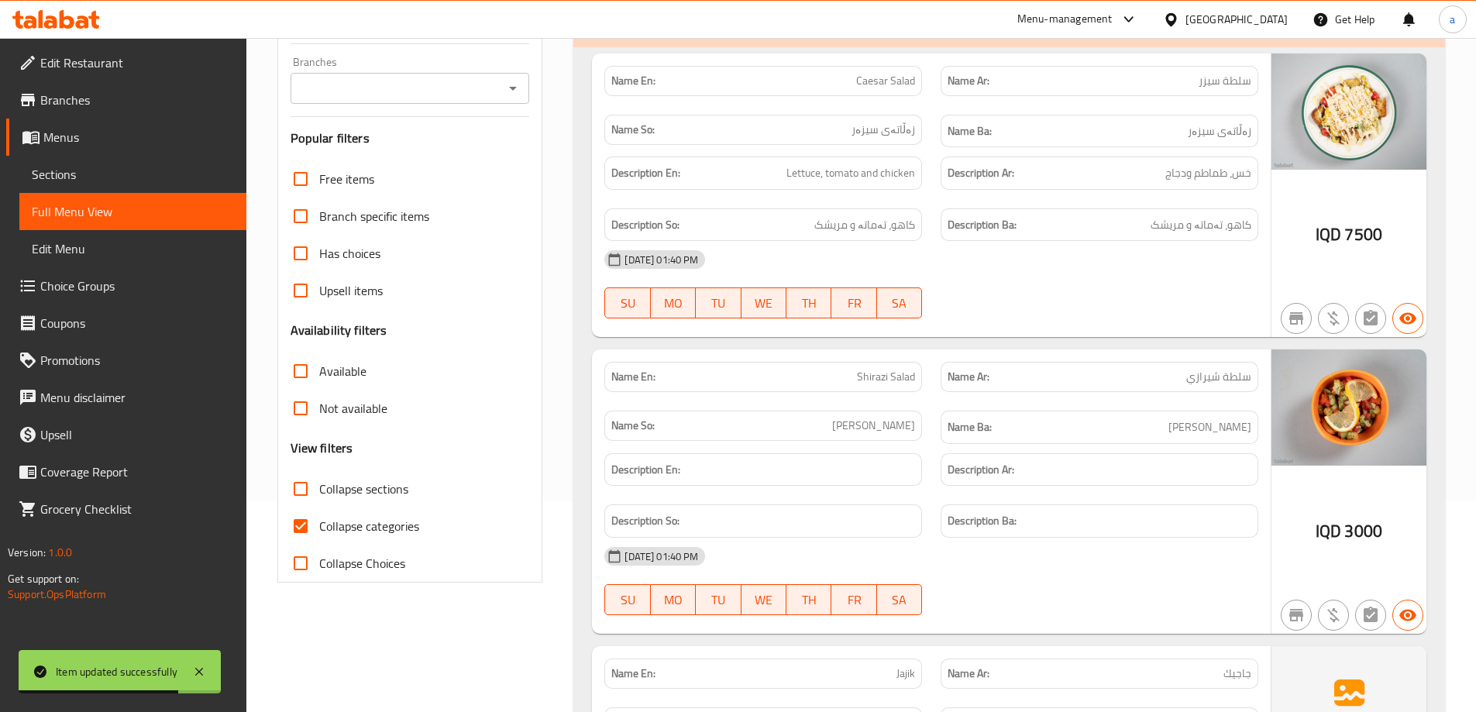
scroll to position [232, 0]
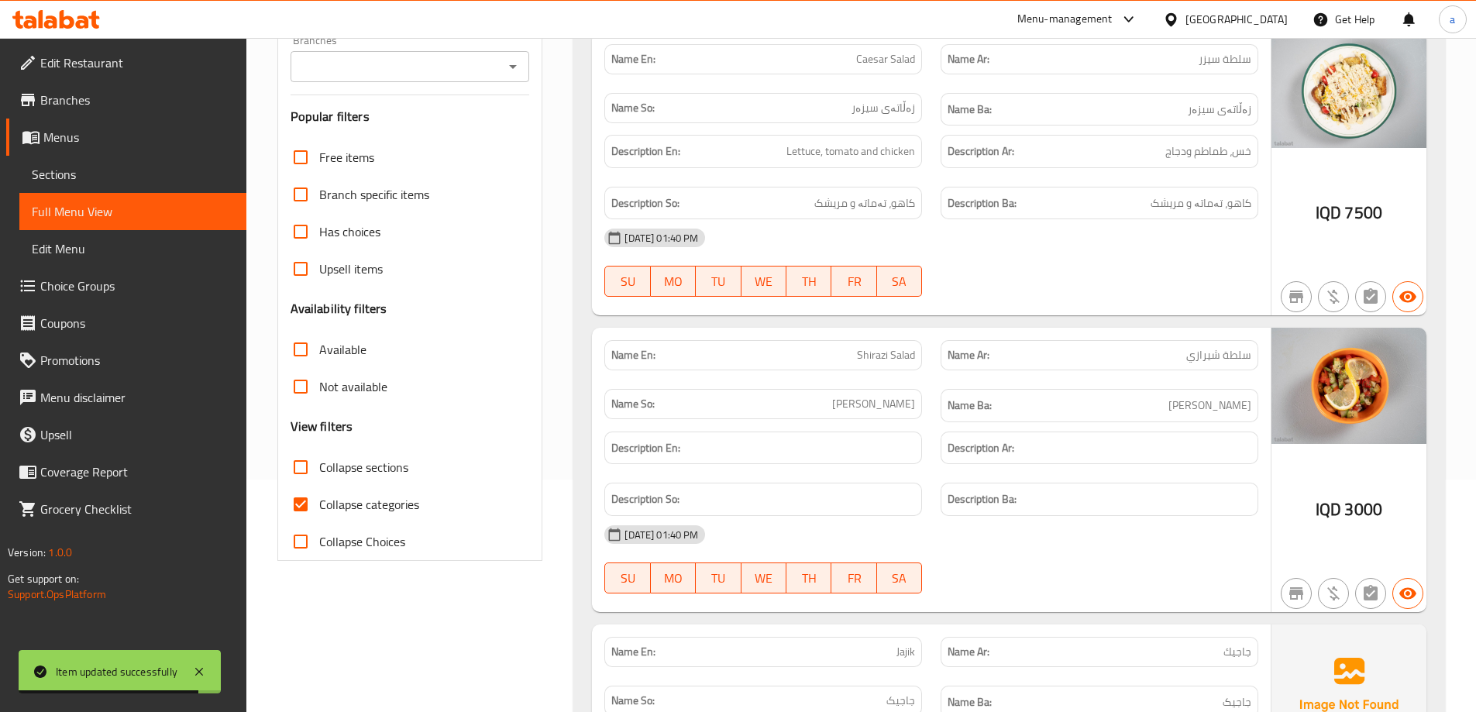
click at [503, 70] on button "Open" at bounding box center [513, 67] width 22 height 22
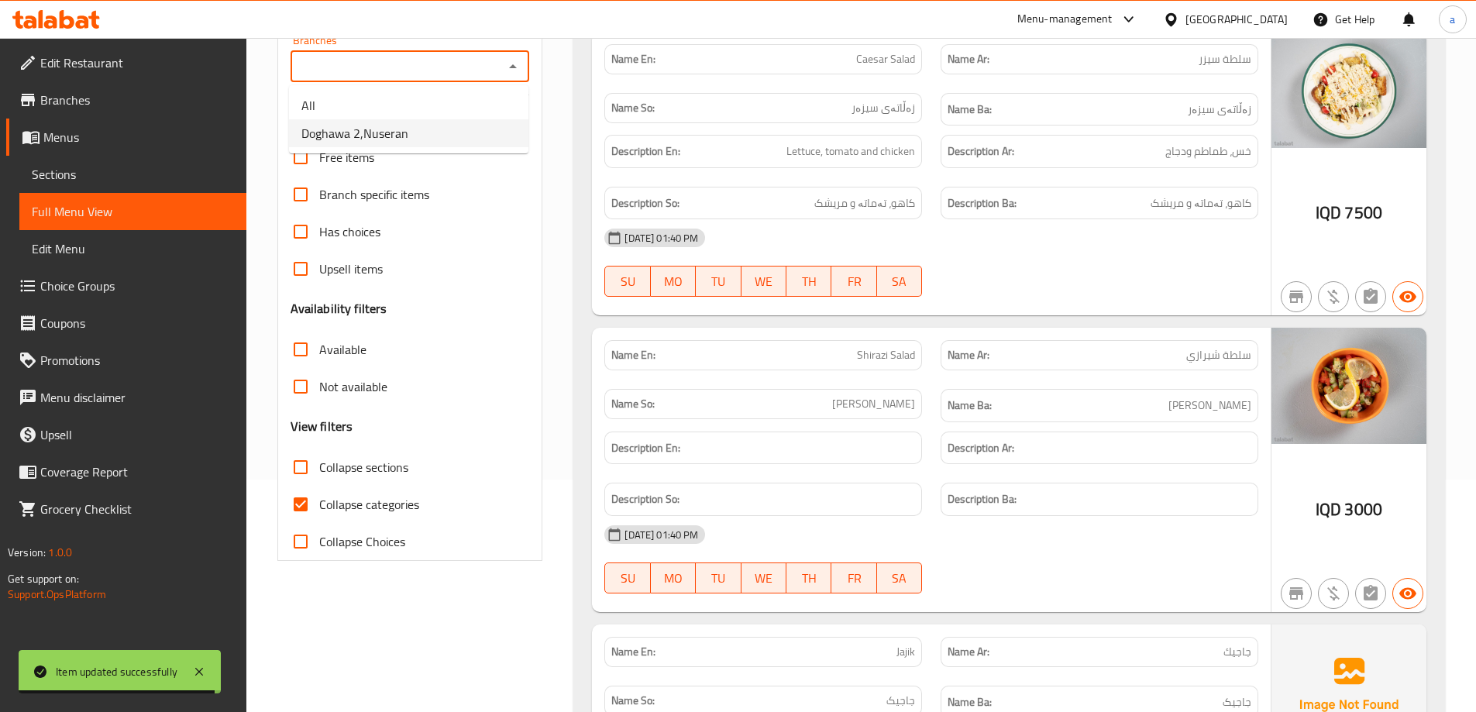
click at [466, 132] on li "Doghawa 2,Nuseran" at bounding box center [408, 133] width 239 height 28
type input "Doghawa 2,Nuseran"
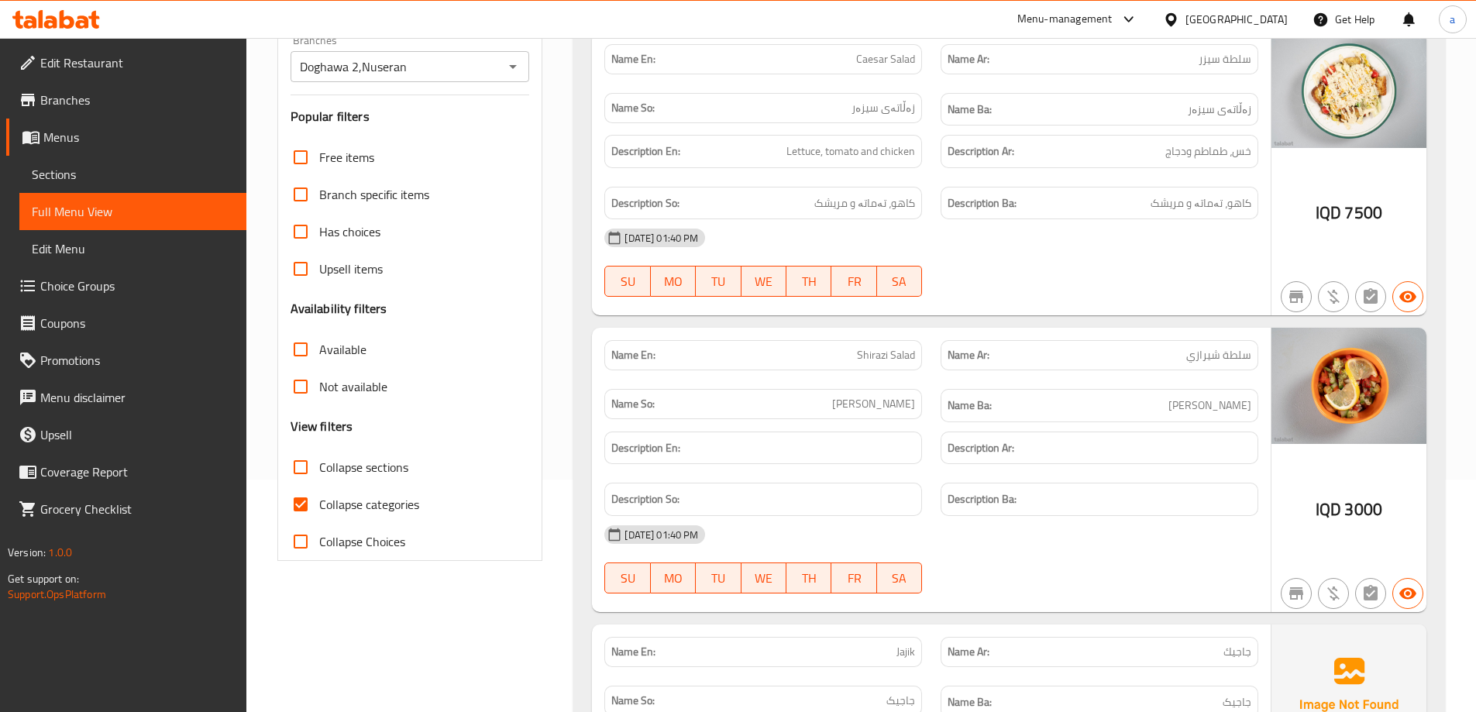
click at [353, 510] on span "Collapse categories" at bounding box center [369, 504] width 100 height 19
click at [319, 510] on input "Collapse categories" at bounding box center [300, 504] width 37 height 37
checkbox input "false"
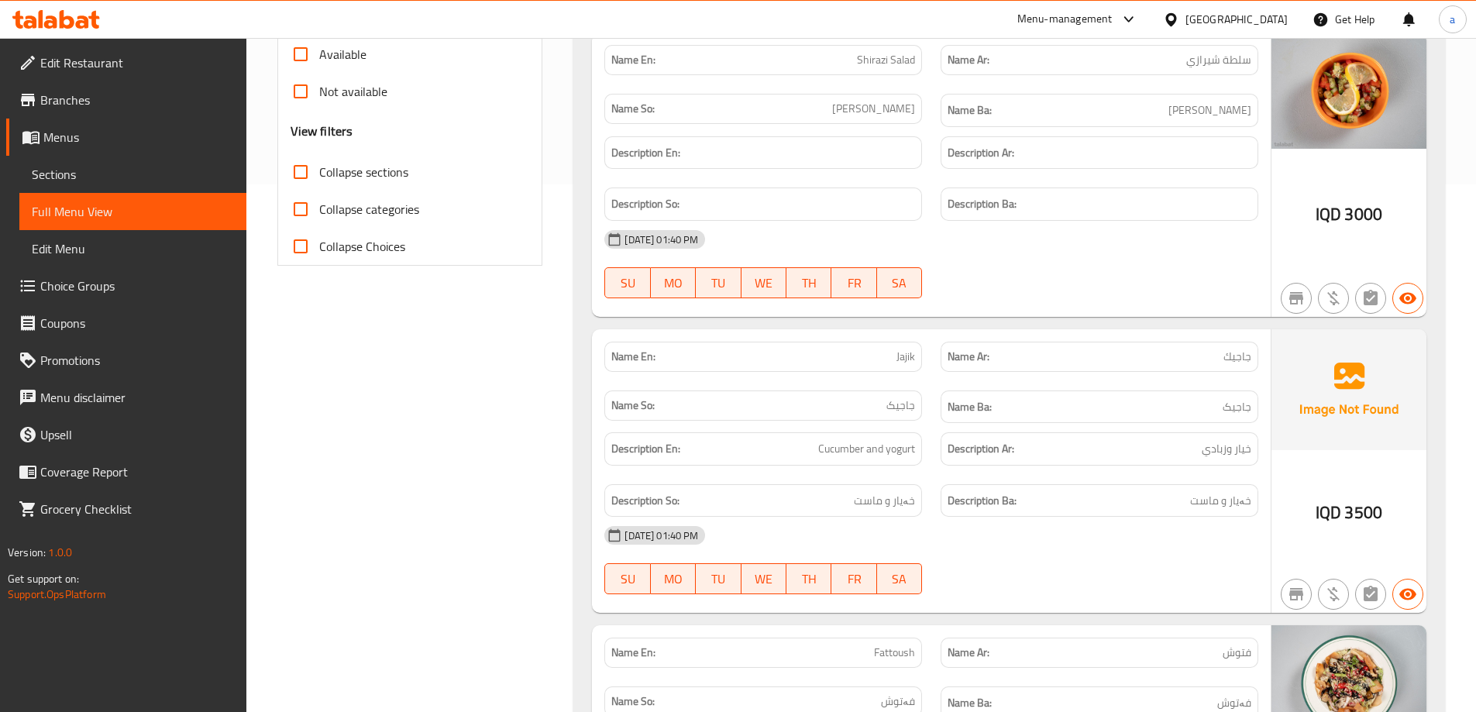
scroll to position [0, 0]
